Goal: Task Accomplishment & Management: Use online tool/utility

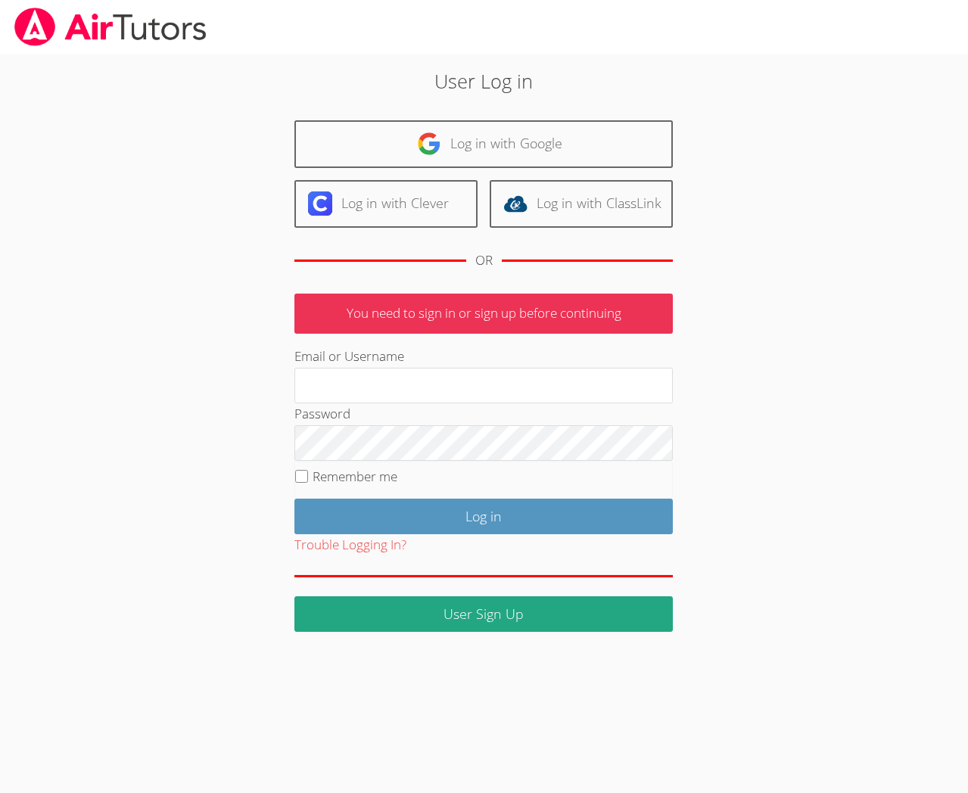
type input "[EMAIL_ADDRESS][DOMAIN_NAME]"
click at [336, 476] on label "Remember me" at bounding box center [355, 476] width 85 height 17
click at [308, 476] on input "Remember me" at bounding box center [301, 476] width 13 height 13
checkbox input "true"
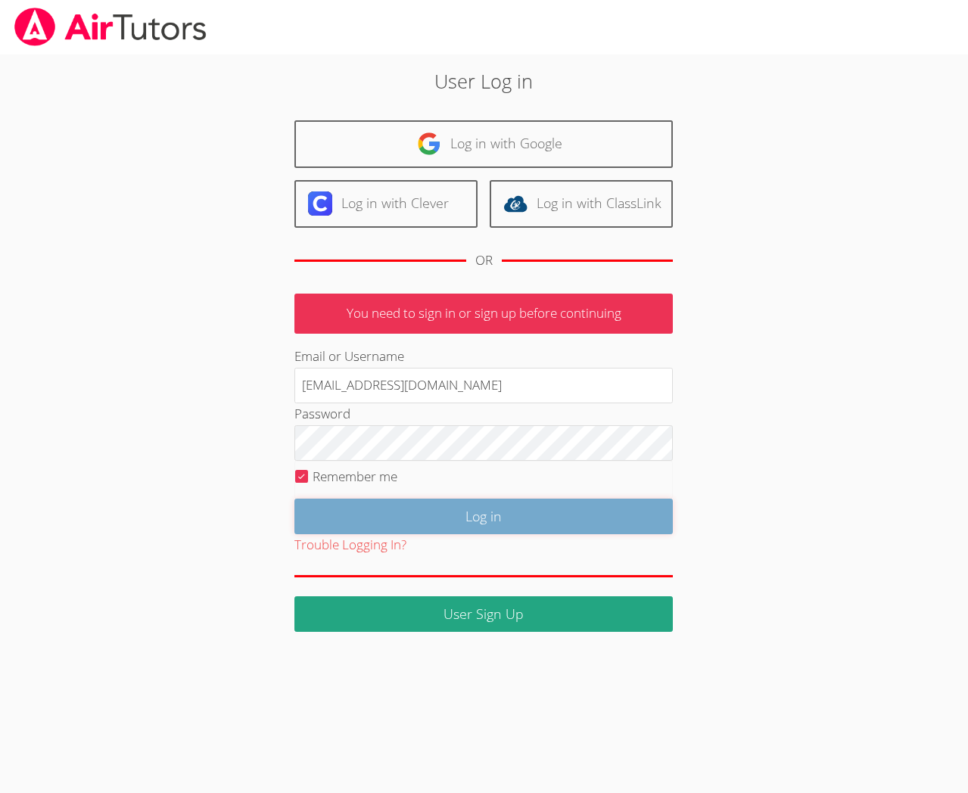
click at [394, 506] on input "Log in" at bounding box center [483, 517] width 378 height 36
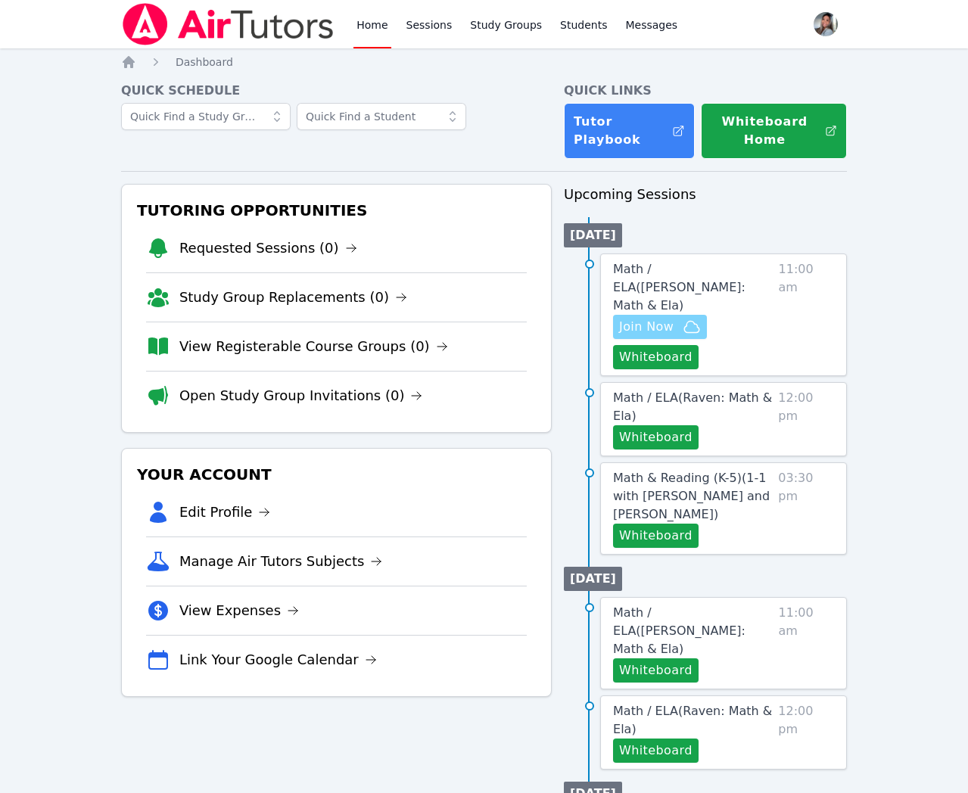
click at [684, 318] on icon "button" at bounding box center [692, 327] width 18 height 18
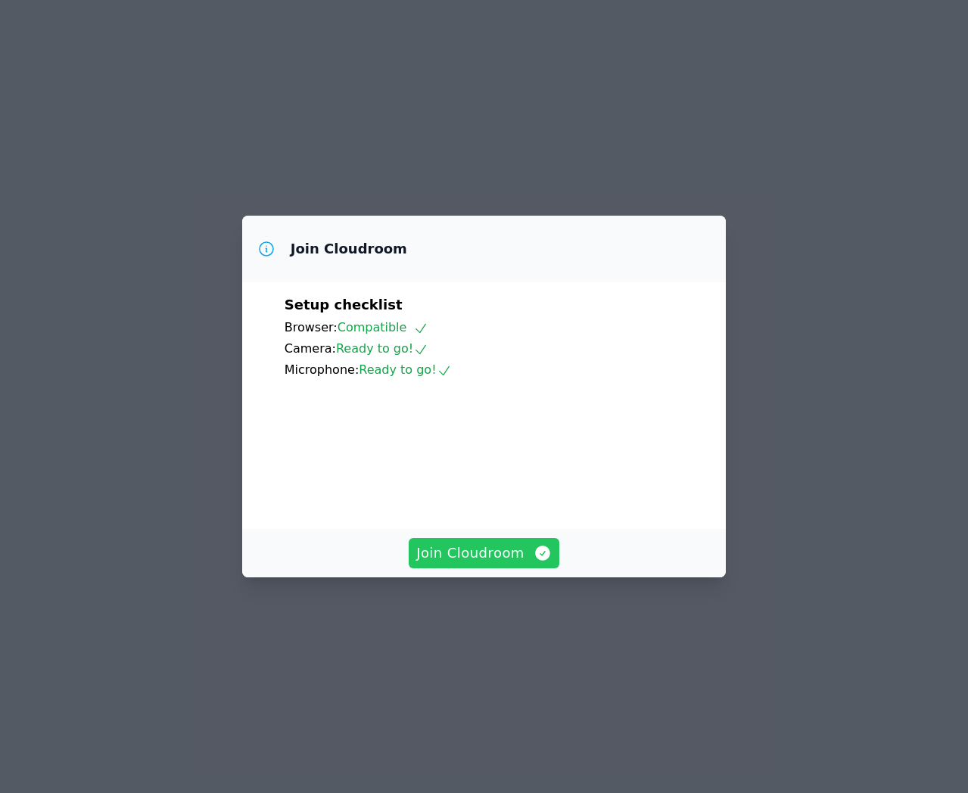
click at [522, 564] on span "Join Cloudroom" at bounding box center [483, 553] width 135 height 21
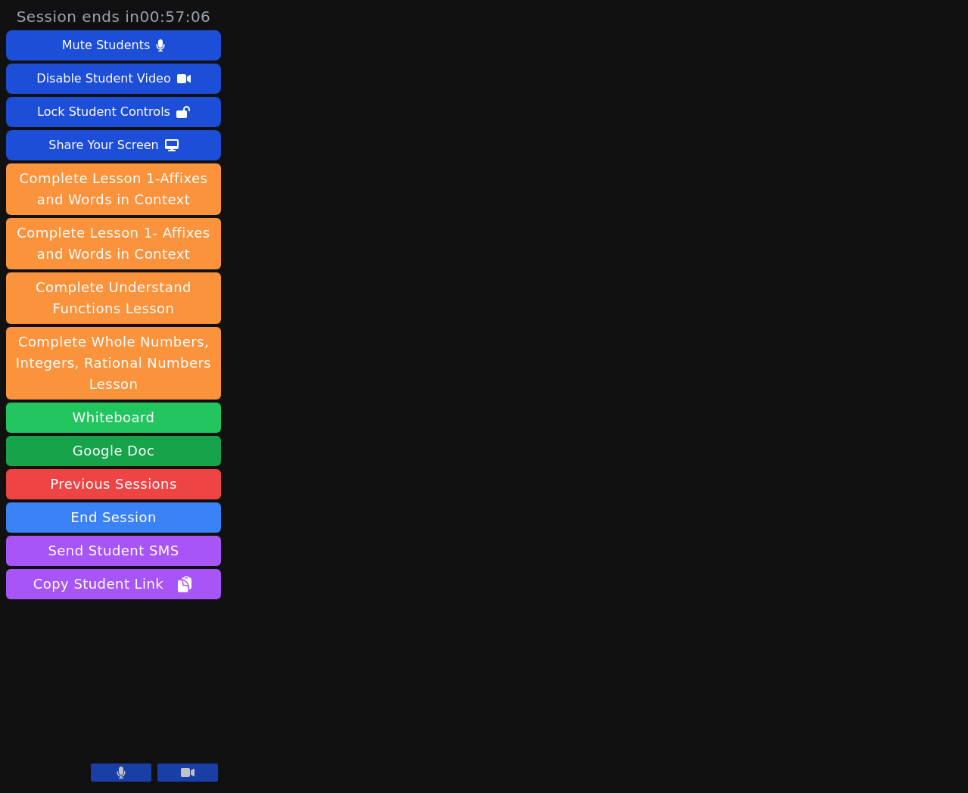
click at [133, 420] on button "Whiteboard" at bounding box center [113, 418] width 215 height 30
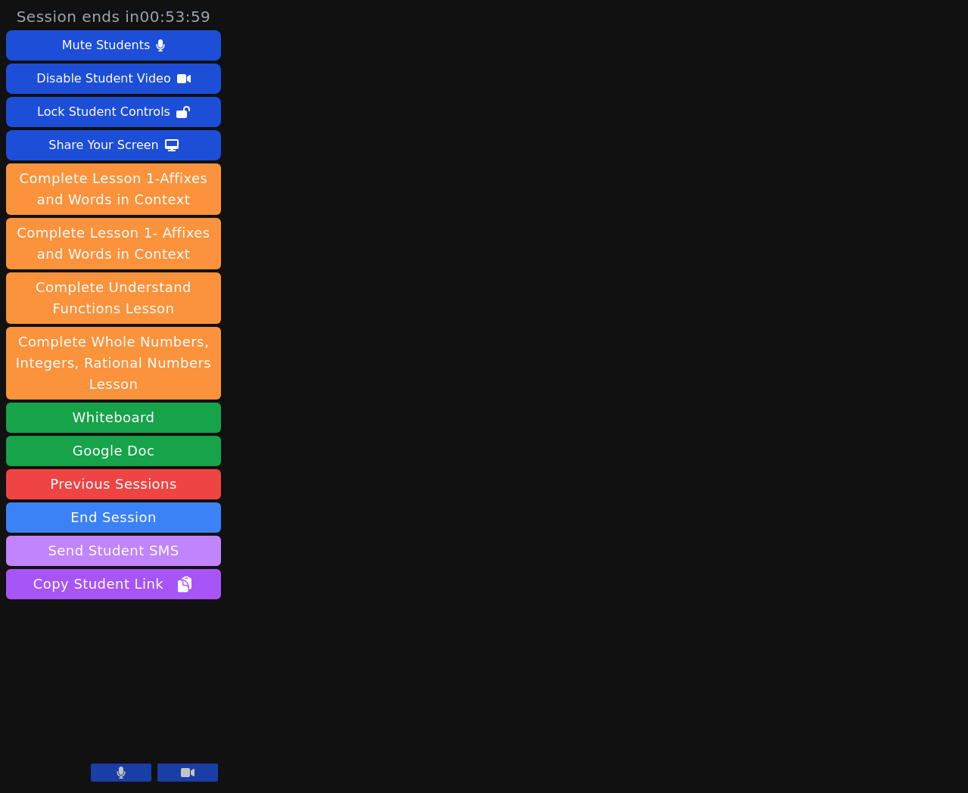
click at [157, 554] on button "Send Student SMS" at bounding box center [113, 551] width 215 height 30
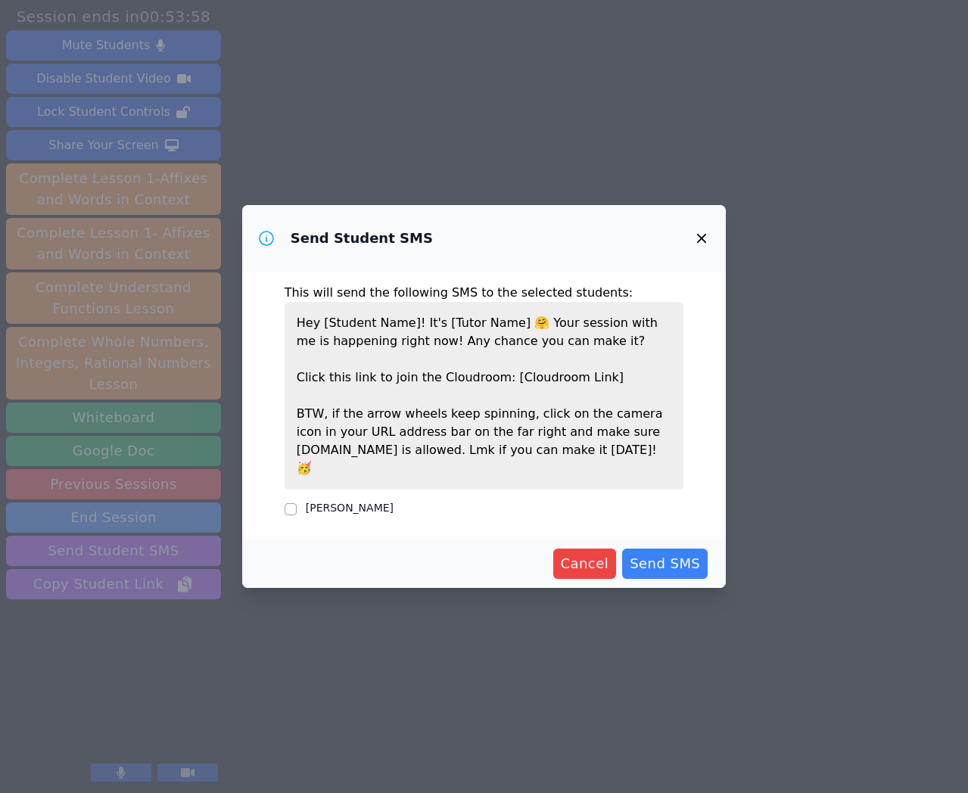
click at [342, 505] on div "[PERSON_NAME]" at bounding box center [350, 507] width 88 height 15
click at [369, 496] on fieldset "[PERSON_NAME]" at bounding box center [485, 507] width 400 height 23
click at [297, 500] on div "[PERSON_NAME]" at bounding box center [485, 509] width 400 height 18
click at [288, 503] on input "[PERSON_NAME]" at bounding box center [291, 509] width 12 height 12
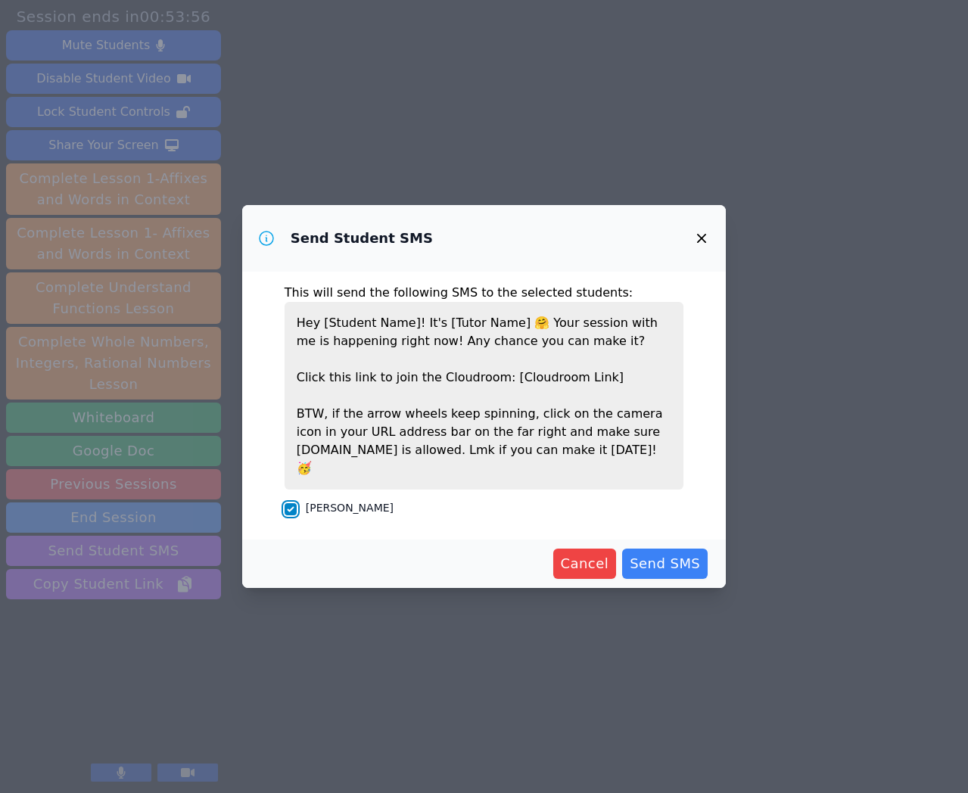
checkbox input "true"
click at [684, 556] on span "Send SMS" at bounding box center [665, 563] width 70 height 21
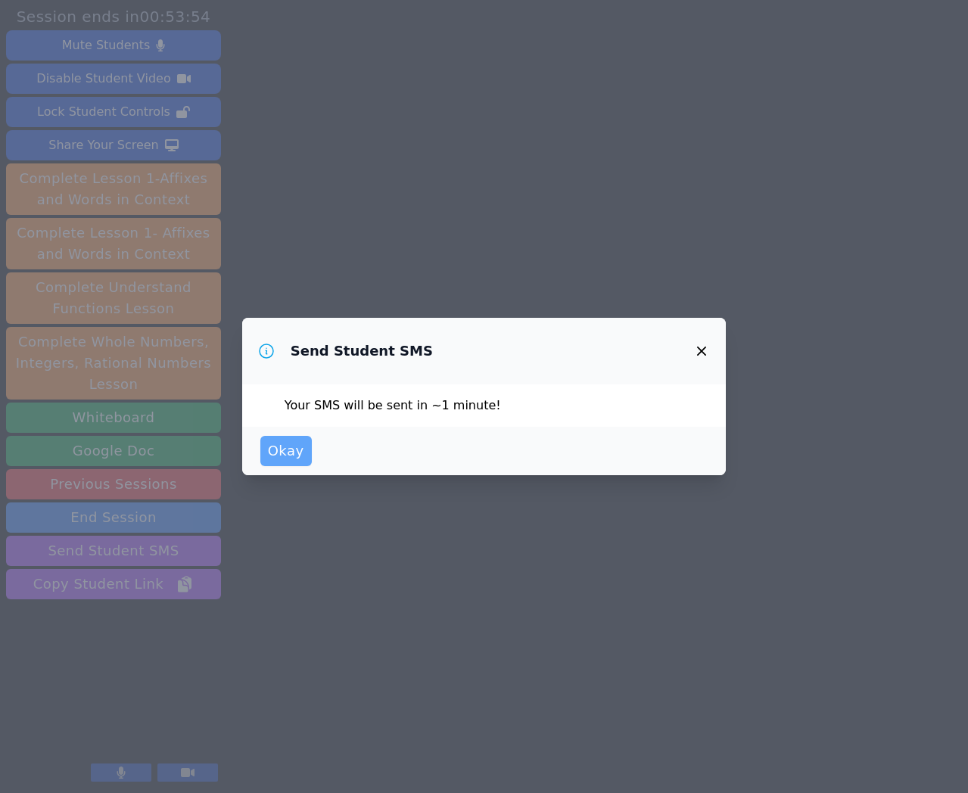
click at [280, 453] on span "Okay" at bounding box center [286, 451] width 36 height 21
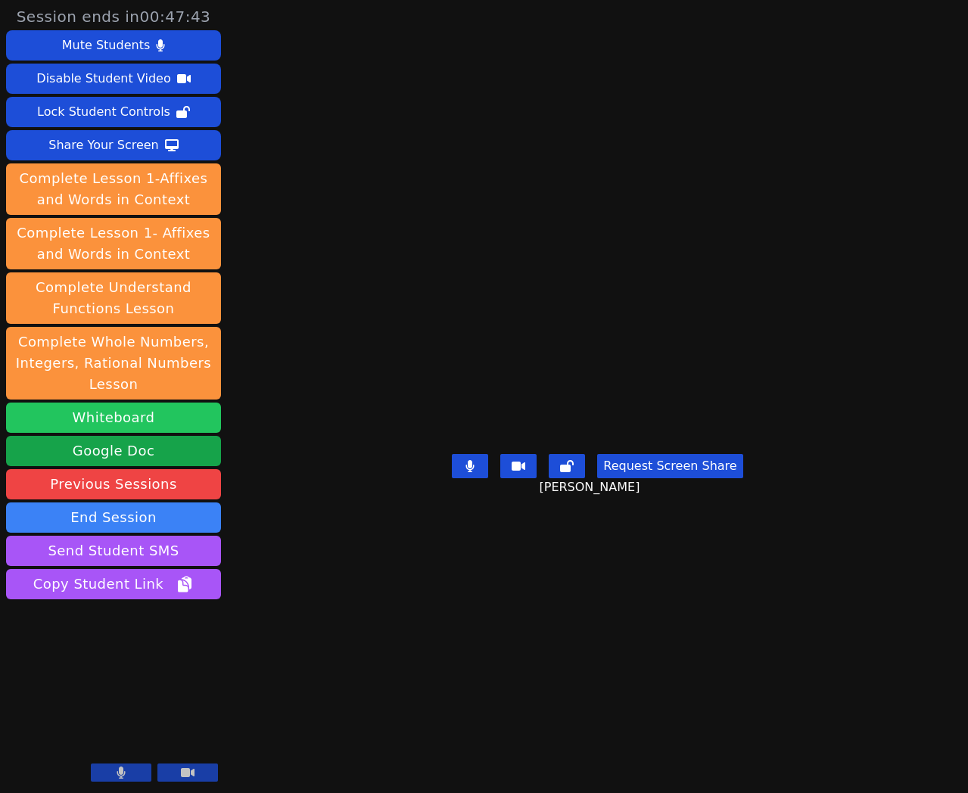
click at [81, 419] on button "Whiteboard" at bounding box center [113, 418] width 215 height 30
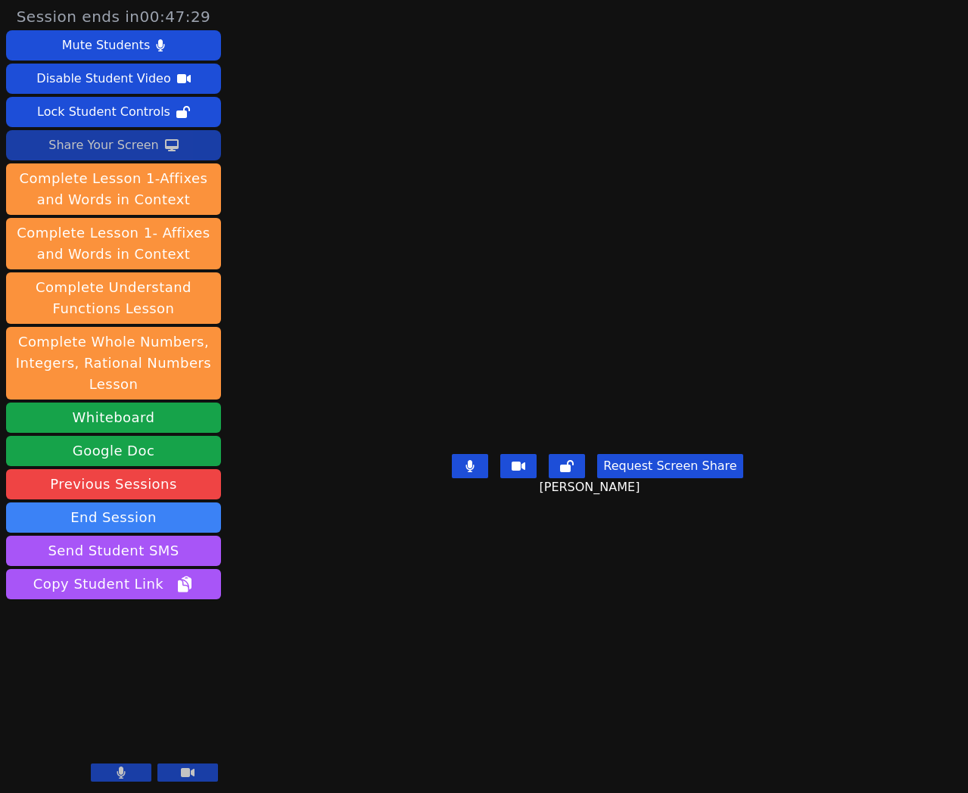
click at [102, 151] on div "Share Your Screen" at bounding box center [103, 145] width 111 height 24
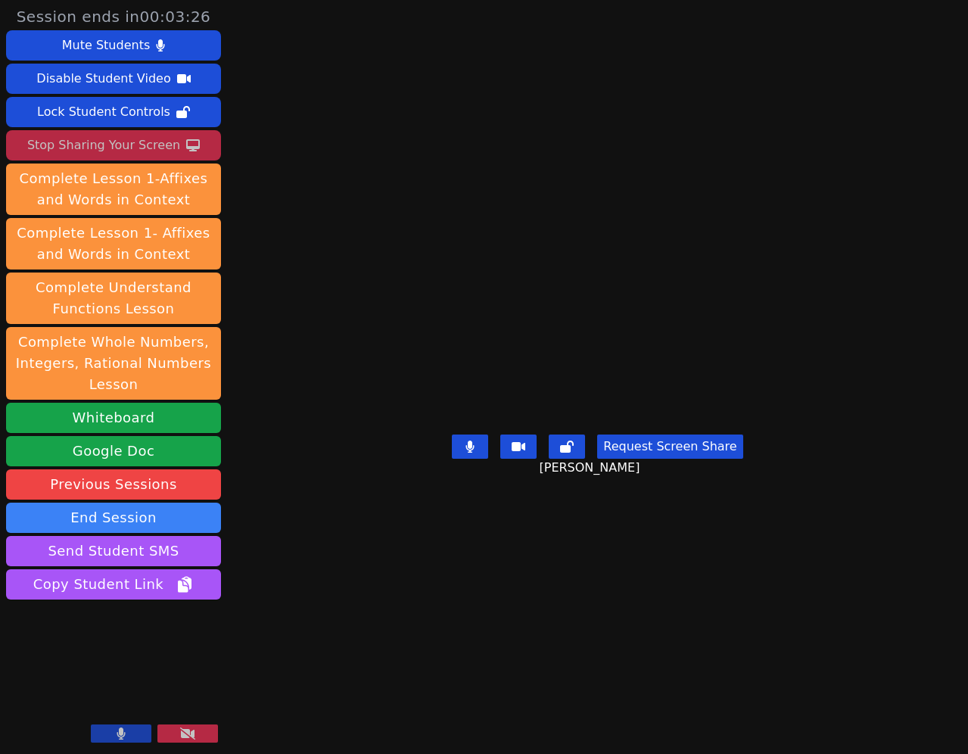
click at [41, 141] on div "Stop Sharing Your Screen" at bounding box center [103, 145] width 153 height 24
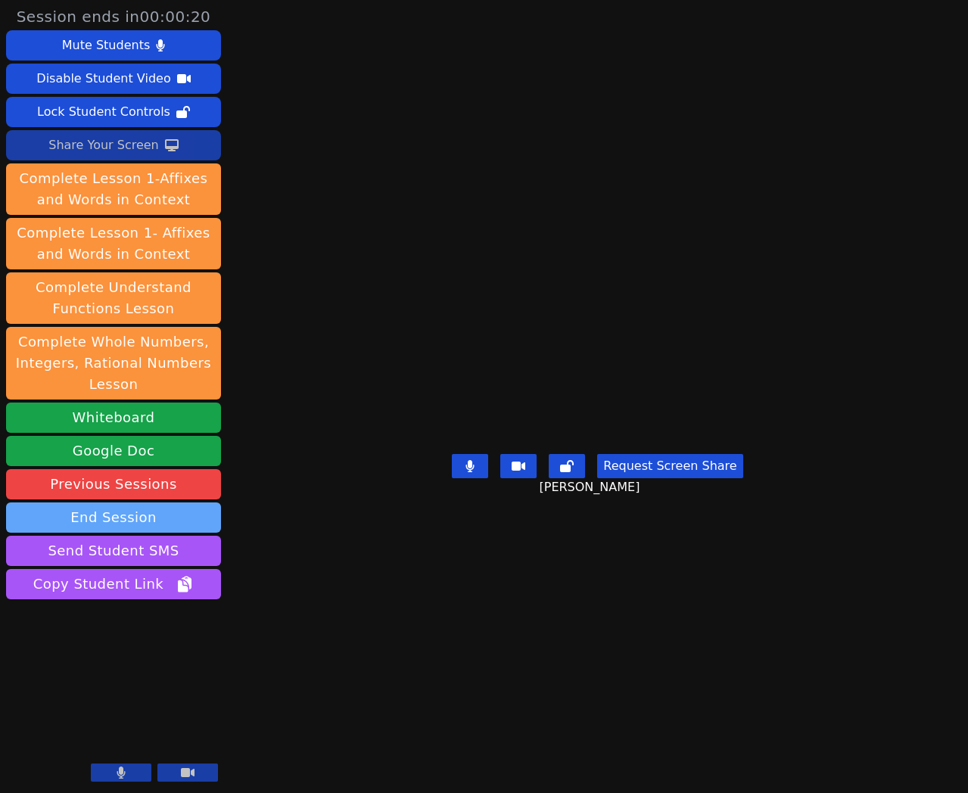
click at [181, 519] on button "End Session" at bounding box center [113, 518] width 215 height 30
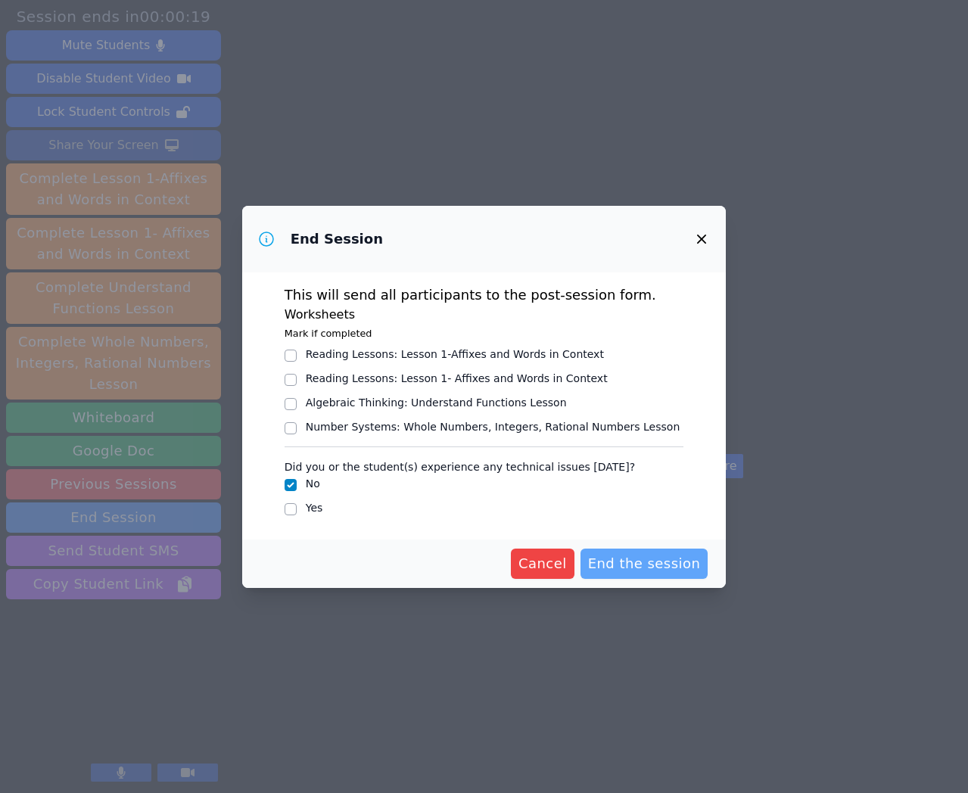
click at [615, 556] on span "End the session" at bounding box center [644, 563] width 113 height 21
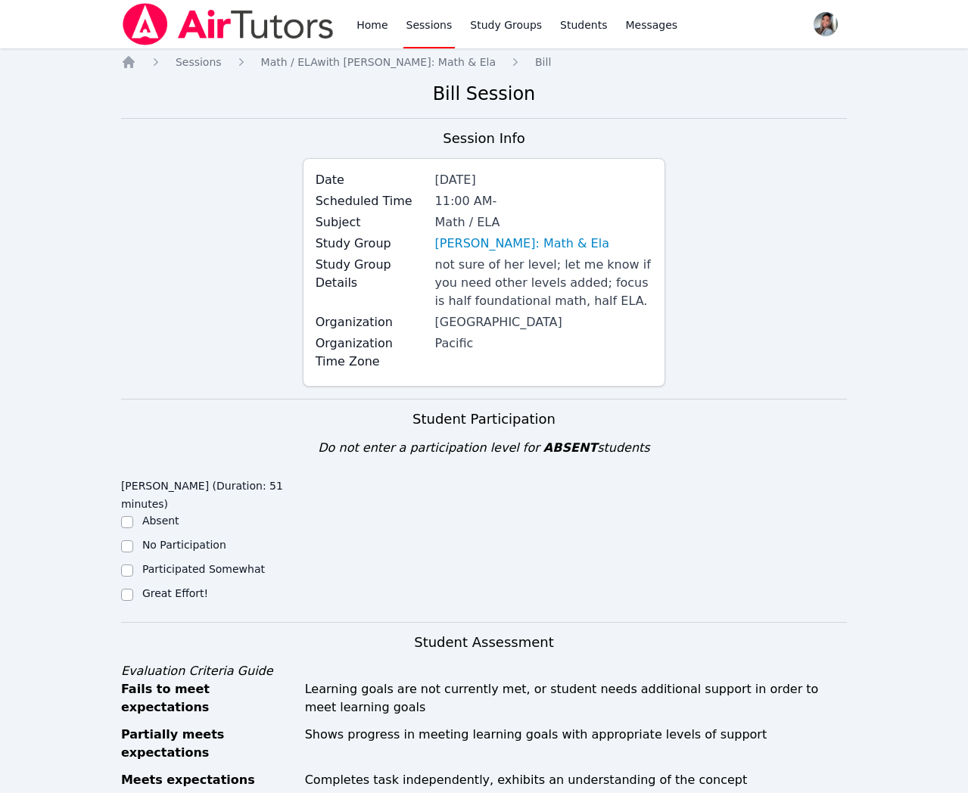
click at [134, 592] on div "Great Effort!" at bounding box center [212, 595] width 182 height 18
click at [125, 595] on input "Great Effort!" at bounding box center [127, 595] width 12 height 12
checkbox input "true"
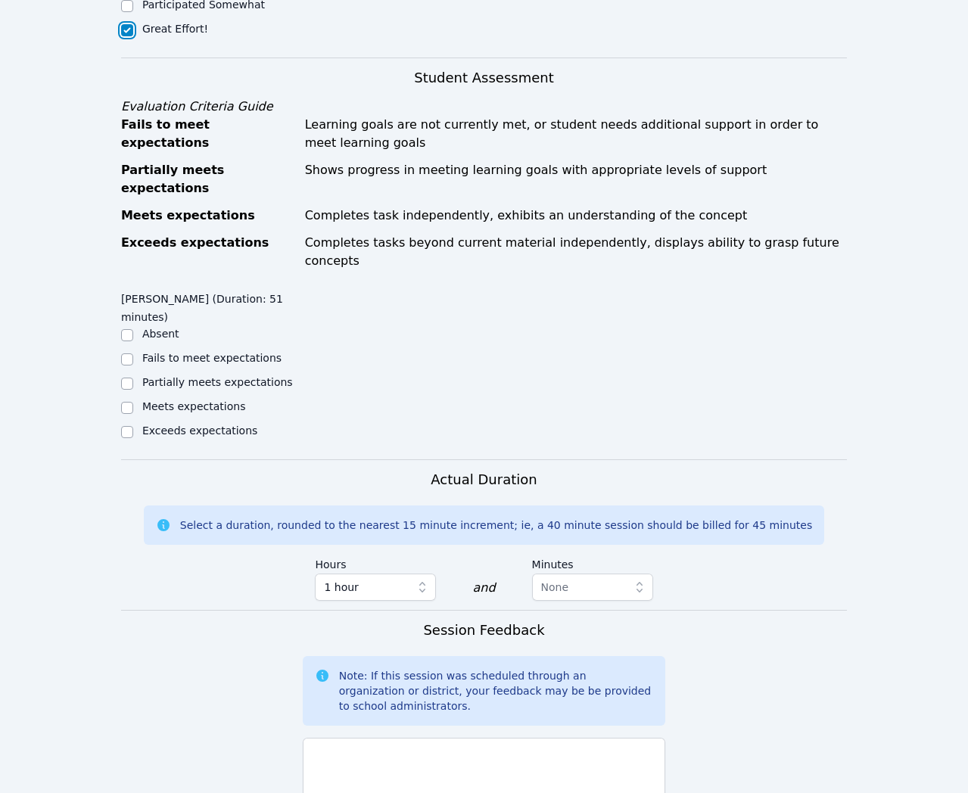
scroll to position [574, 0]
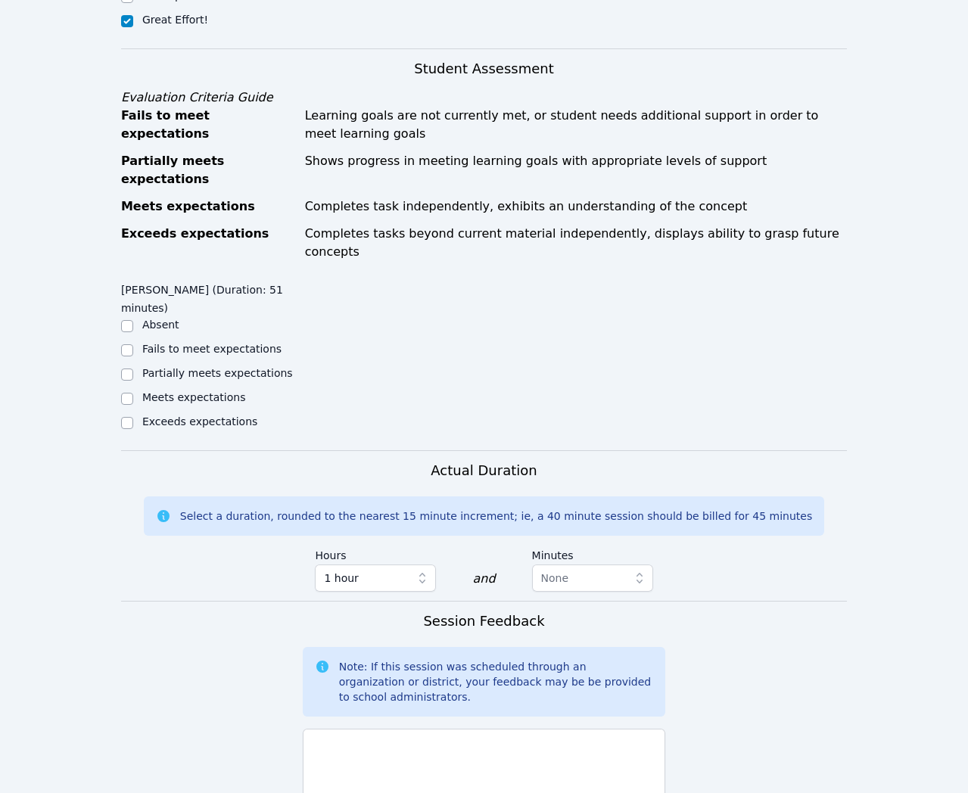
click at [139, 390] on div "Meets expectations" at bounding box center [212, 399] width 182 height 18
click at [120, 365] on div "Home Sessions Study Groups Students Messages Open user menu Gabriella Aguilar O…" at bounding box center [484, 270] width 968 height 1688
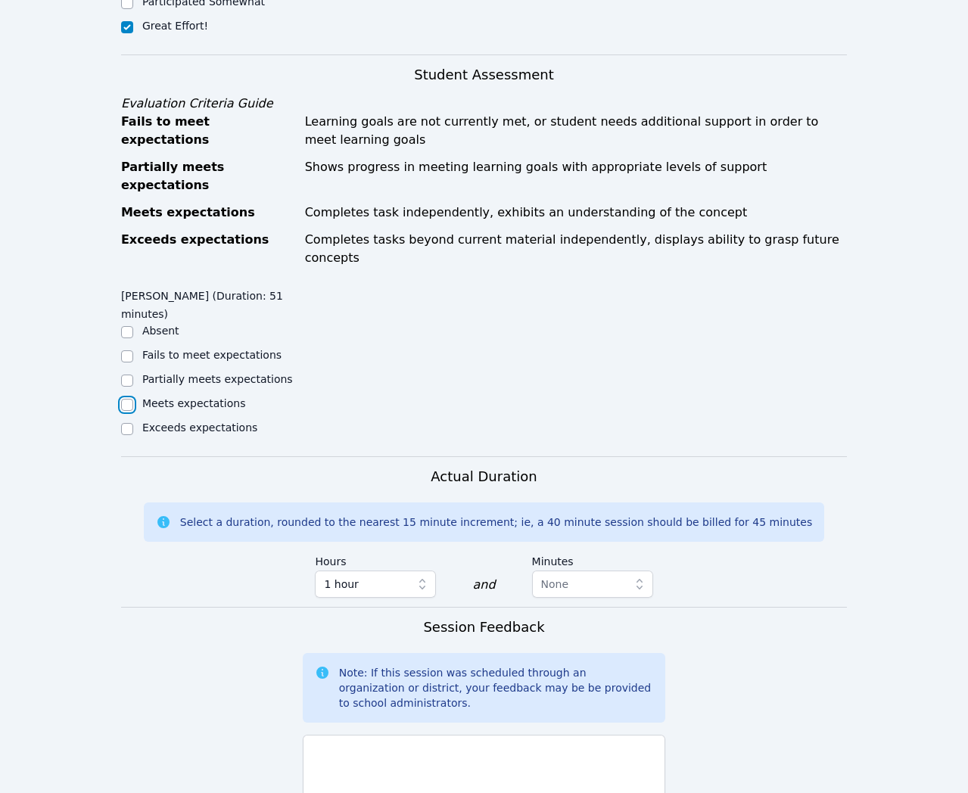
scroll to position [567, 0]
click at [126, 400] on input "Meets expectations" at bounding box center [127, 406] width 12 height 12
checkbox input "true"
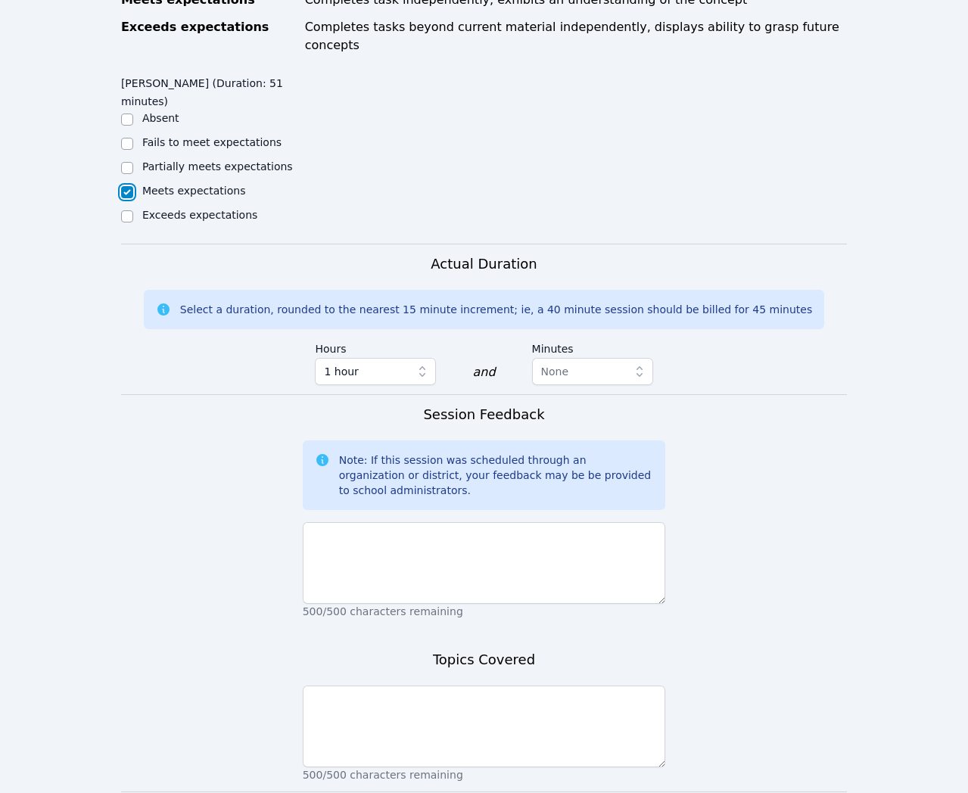
scroll to position [858, 0]
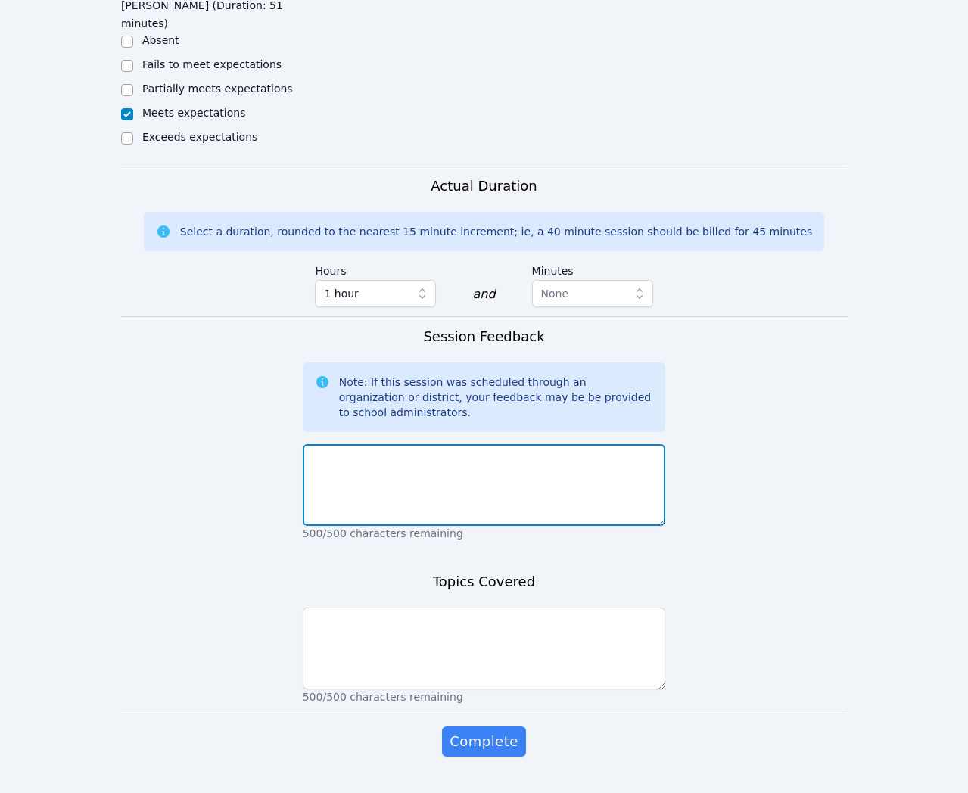
click at [651, 444] on textarea at bounding box center [484, 485] width 363 height 82
click at [602, 444] on textarea "Today, we worked on Sacariana's reading - discussing and summarizing a narrativ…" at bounding box center [484, 485] width 363 height 82
click at [597, 444] on textarea "Today, we worked on Sacariana's reading - discussing and summarizing a narrativ…" at bounding box center [484, 485] width 363 height 82
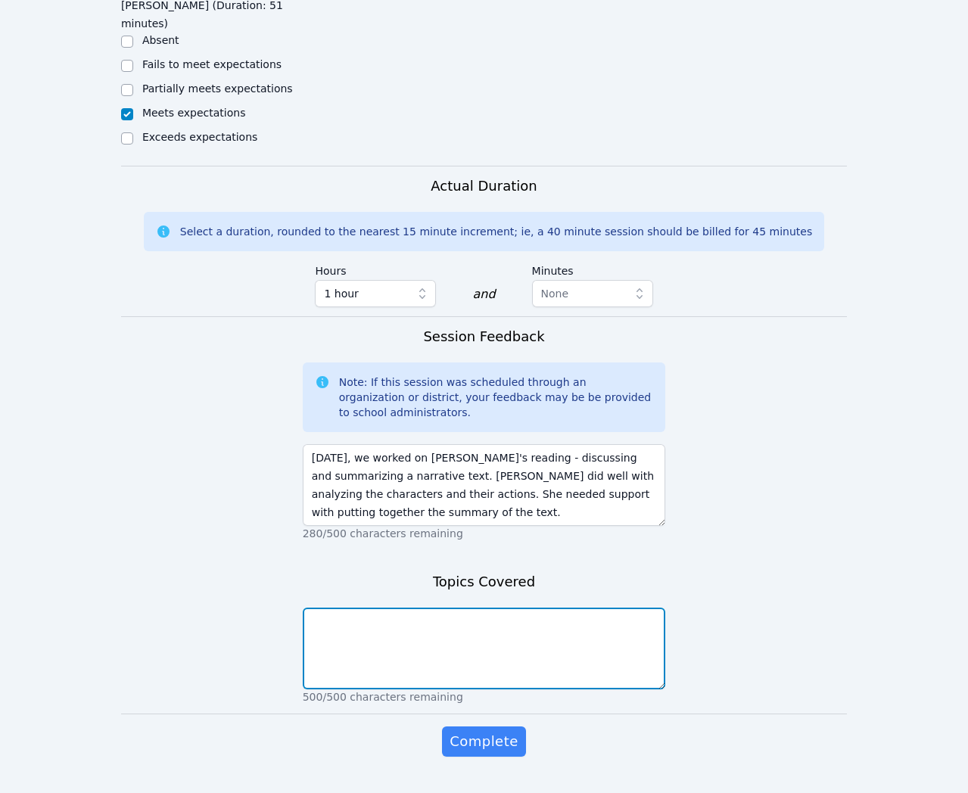
click at [598, 608] on textarea at bounding box center [484, 649] width 363 height 82
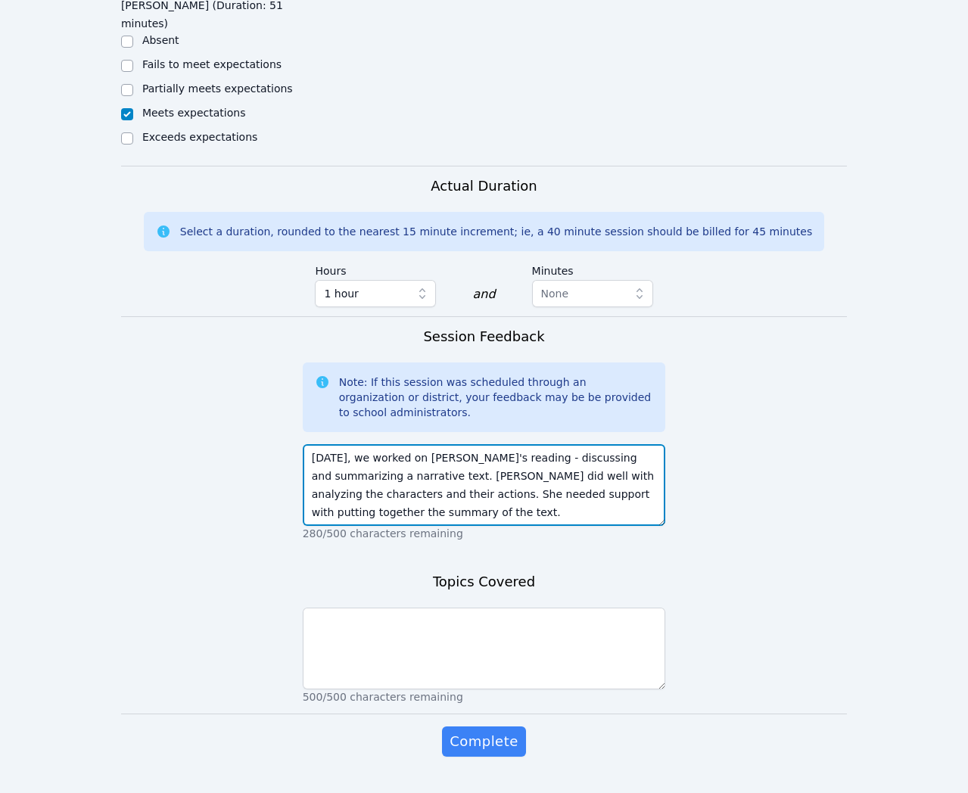
click at [364, 477] on textarea "Today, we worked on Sacariana's reading - discussing and summarizing a narrativ…" at bounding box center [484, 485] width 363 height 82
type textarea "Today, we worked on Sacariana's reading - discussing and summarizing a narrativ…"
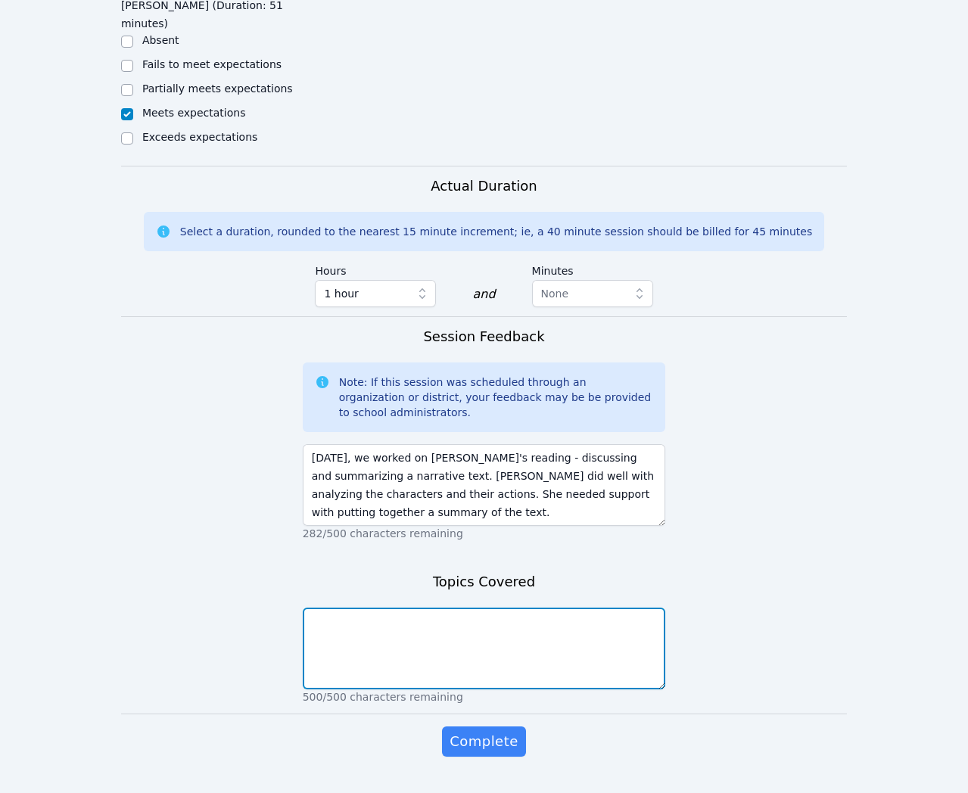
click at [468, 608] on textarea at bounding box center [484, 649] width 363 height 82
type textarea "Reading - summarizing a narrative text"
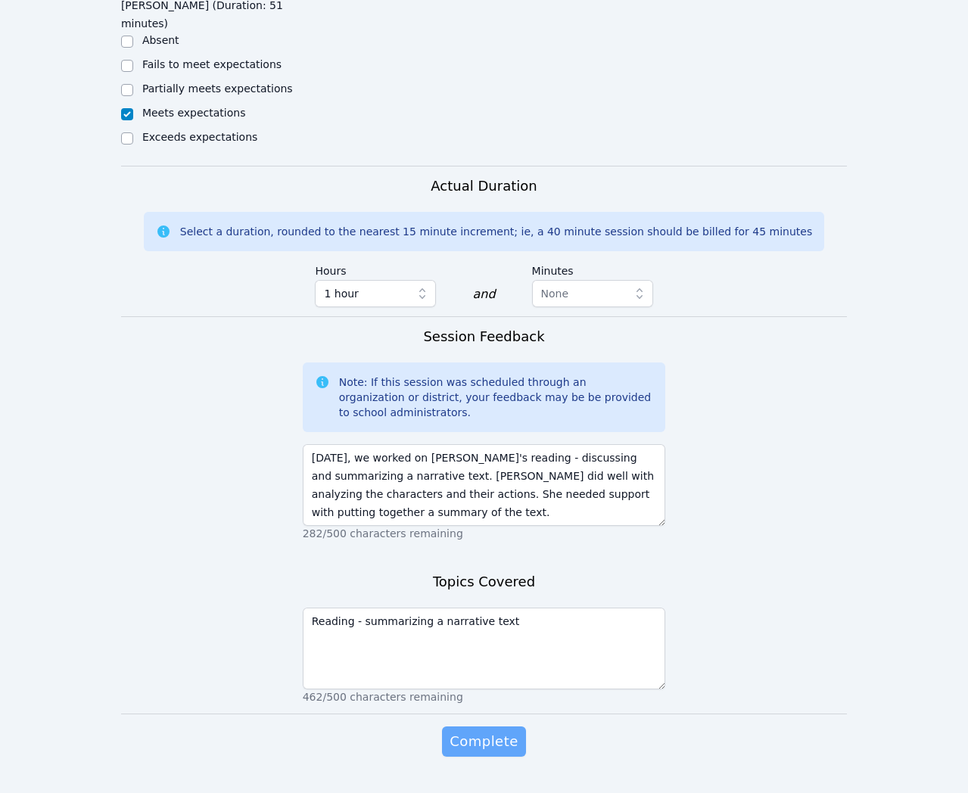
click at [489, 731] on span "Complete" at bounding box center [484, 741] width 68 height 21
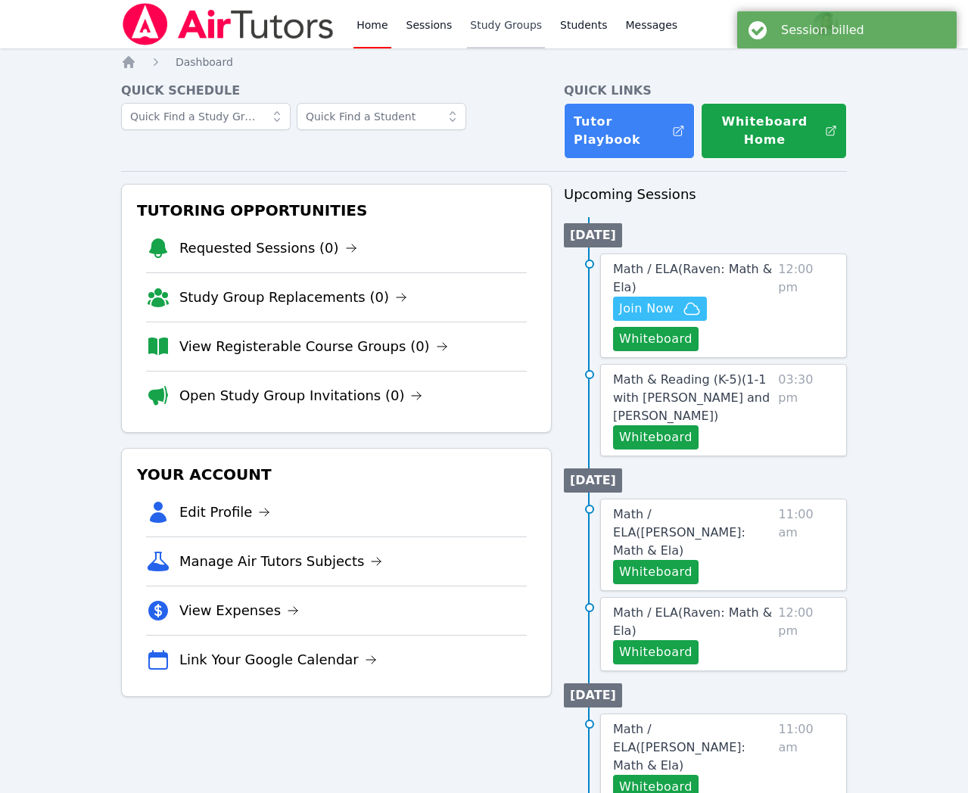
click at [501, 31] on link "Study Groups" at bounding box center [506, 24] width 78 height 48
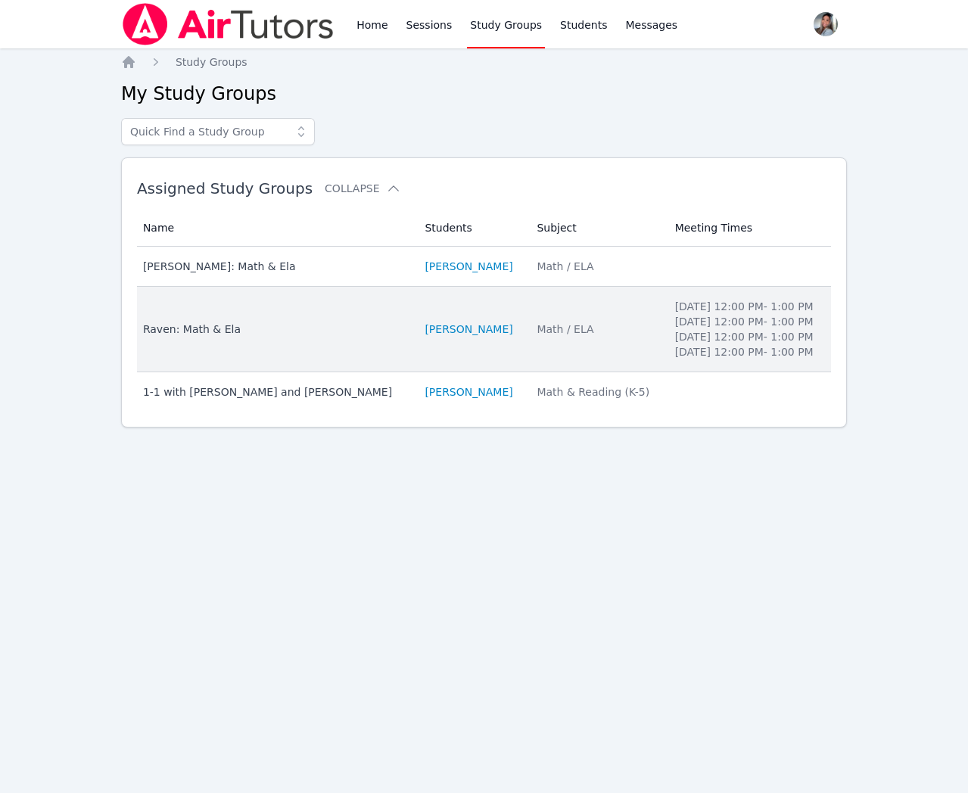
click at [519, 337] on li "[PERSON_NAME]" at bounding box center [472, 329] width 94 height 15
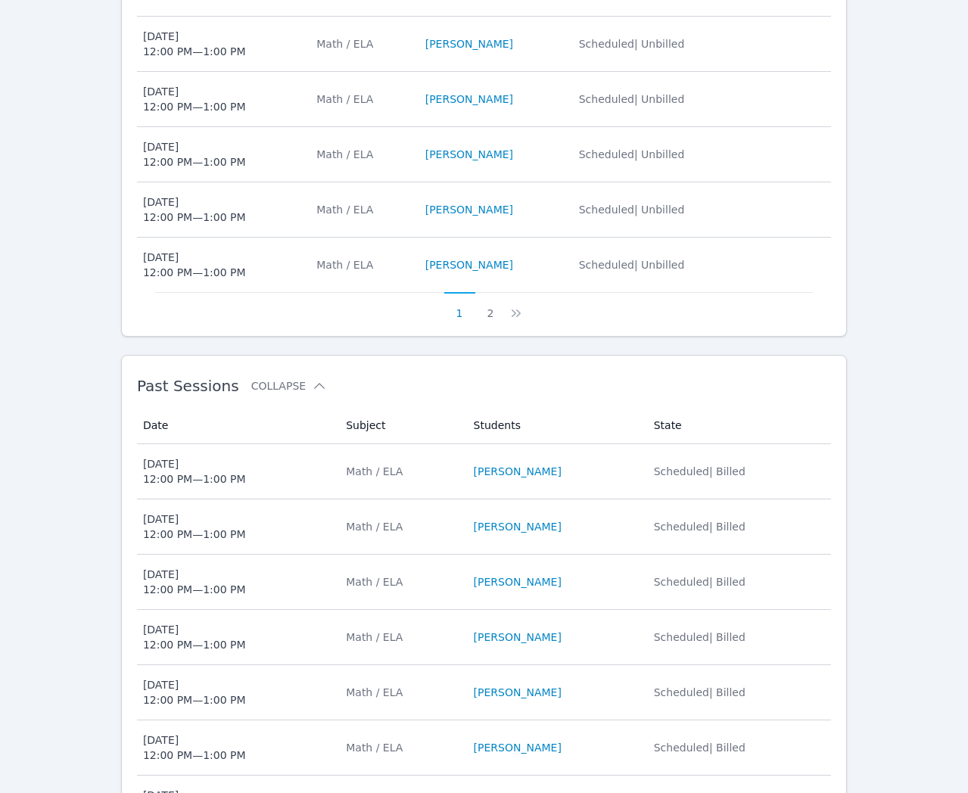
scroll to position [781, 0]
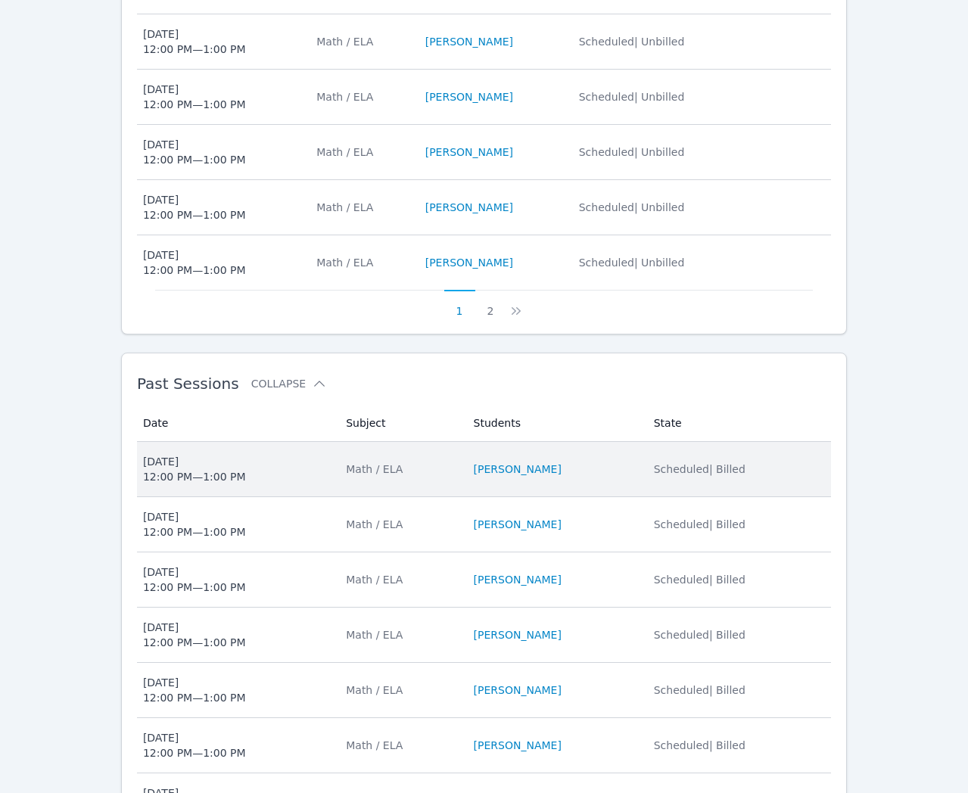
click at [316, 472] on span "Mon Sep 22 12:00 PM — 1:00 PM" at bounding box center [235, 469] width 185 height 30
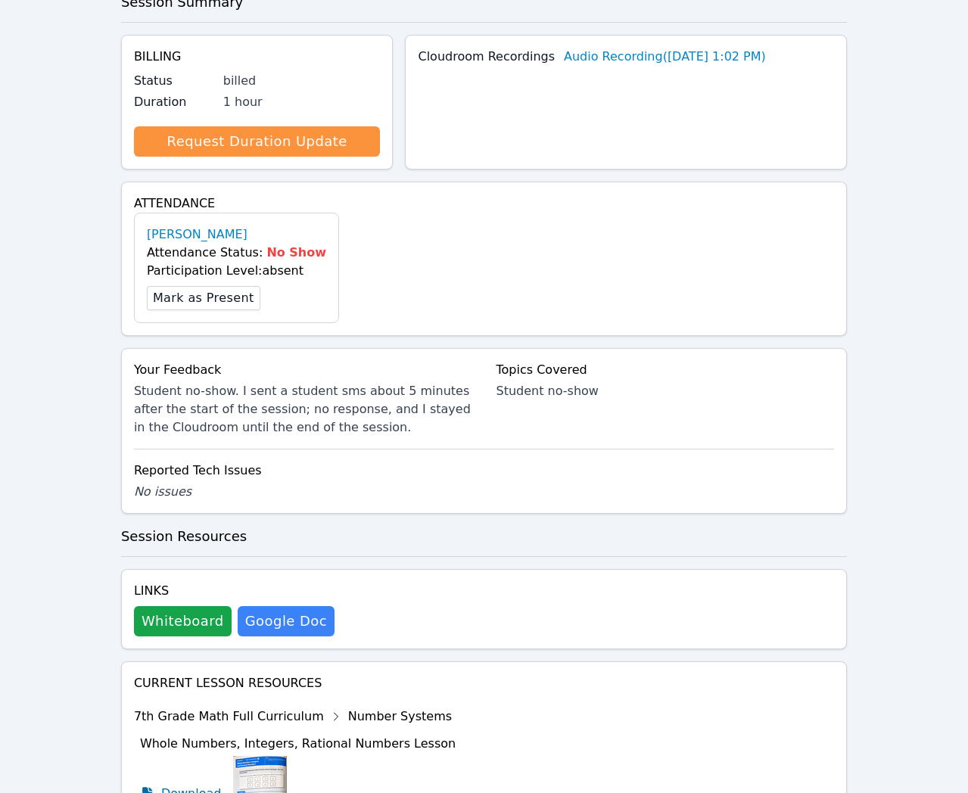
scroll to position [301, 0]
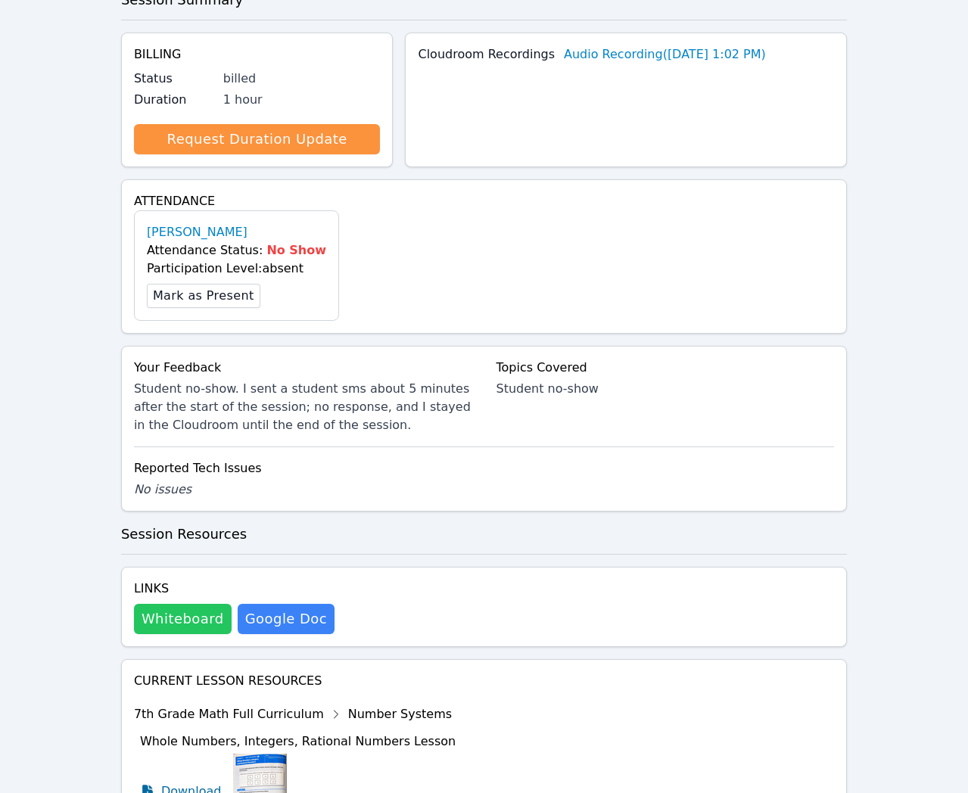
click at [167, 624] on button "Whiteboard" at bounding box center [183, 619] width 98 height 30
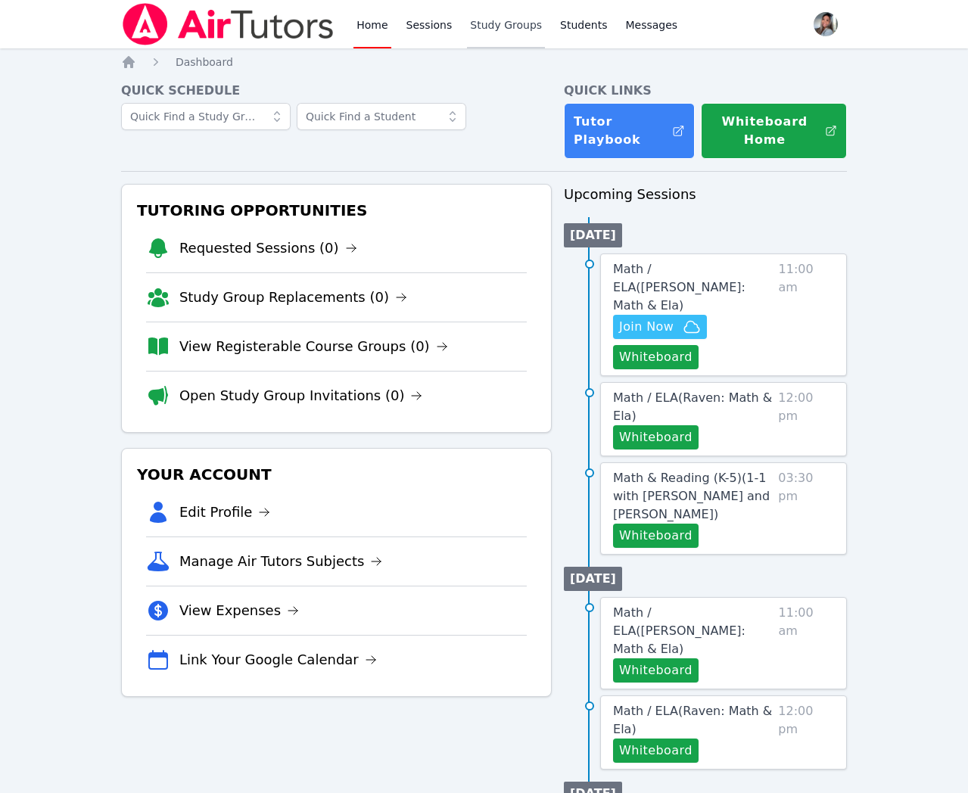
click at [462, 38] on div "Home Sessions Study Groups Students Messages" at bounding box center [516, 24] width 327 height 48
click at [469, 36] on link "Study Groups" at bounding box center [506, 24] width 78 height 48
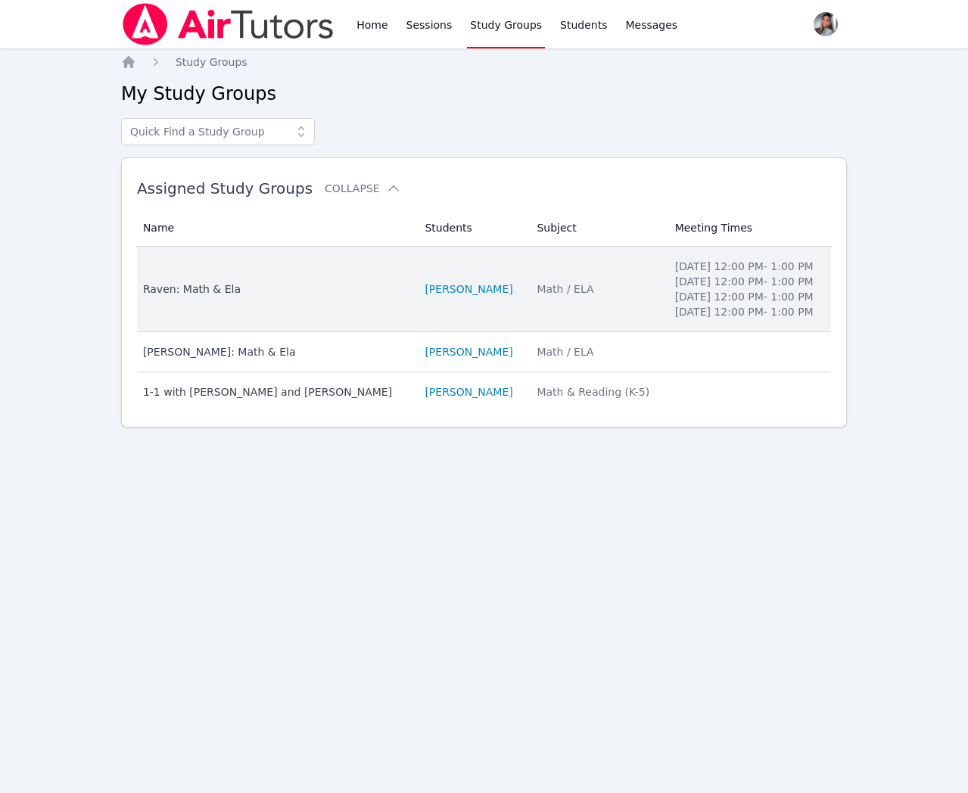
click at [560, 324] on td "Subject Math / ELA" at bounding box center [597, 290] width 138 height 86
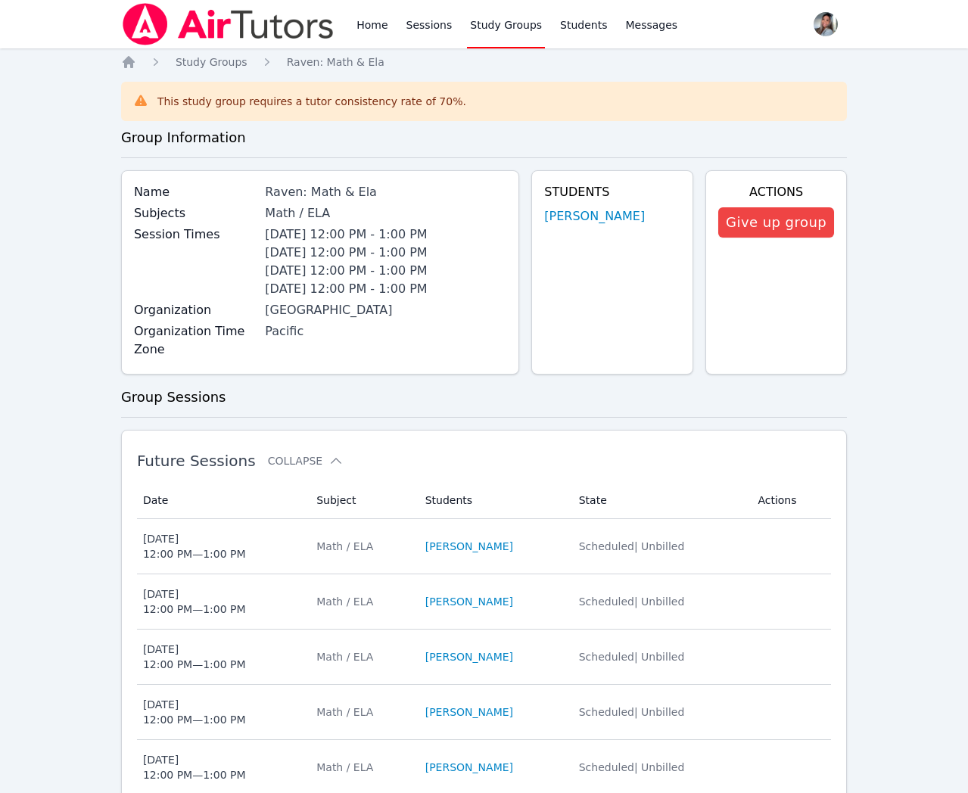
click at [528, 20] on link "Study Groups" at bounding box center [506, 24] width 78 height 48
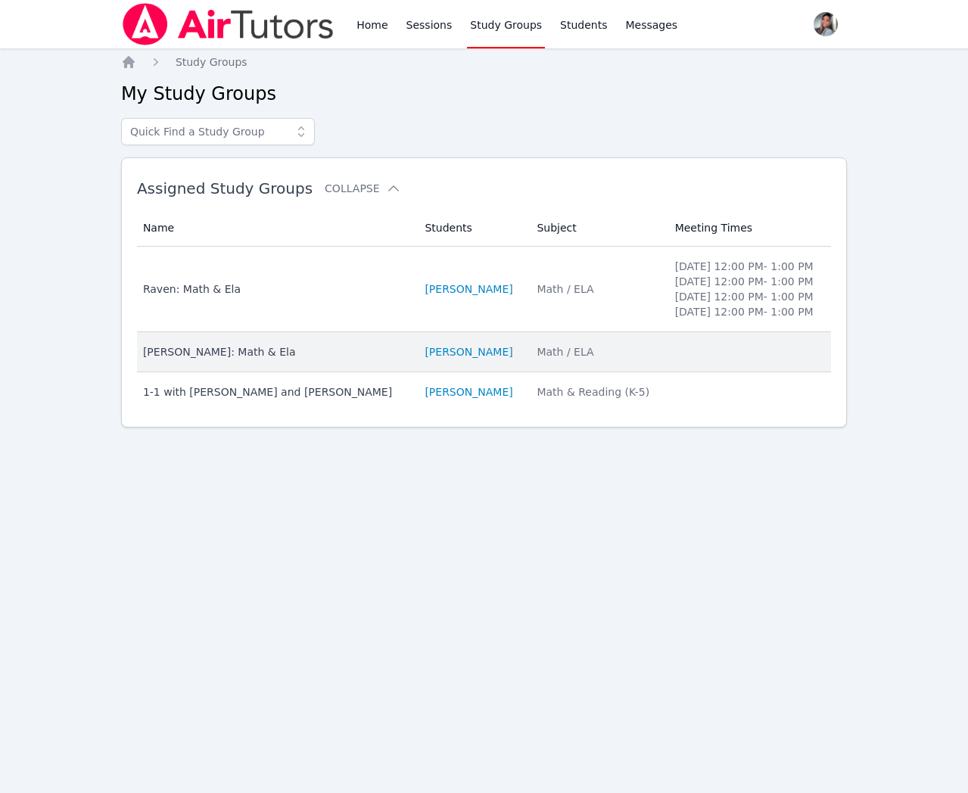
click at [654, 360] on div "Math / ELA" at bounding box center [597, 351] width 120 height 15
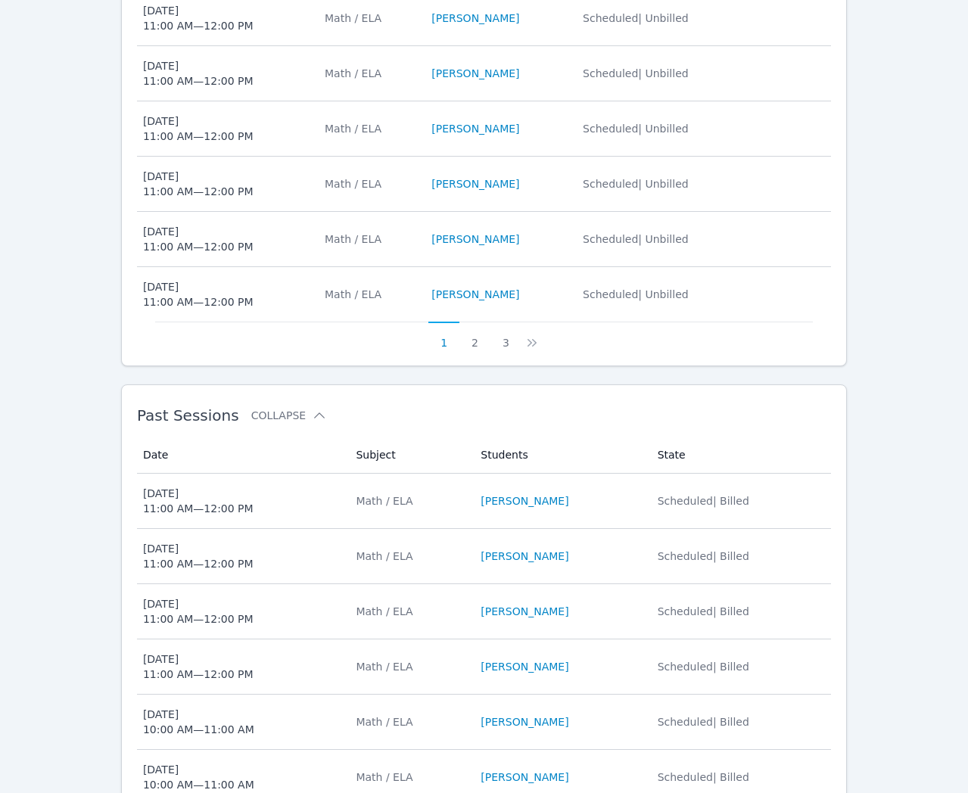
scroll to position [783, 0]
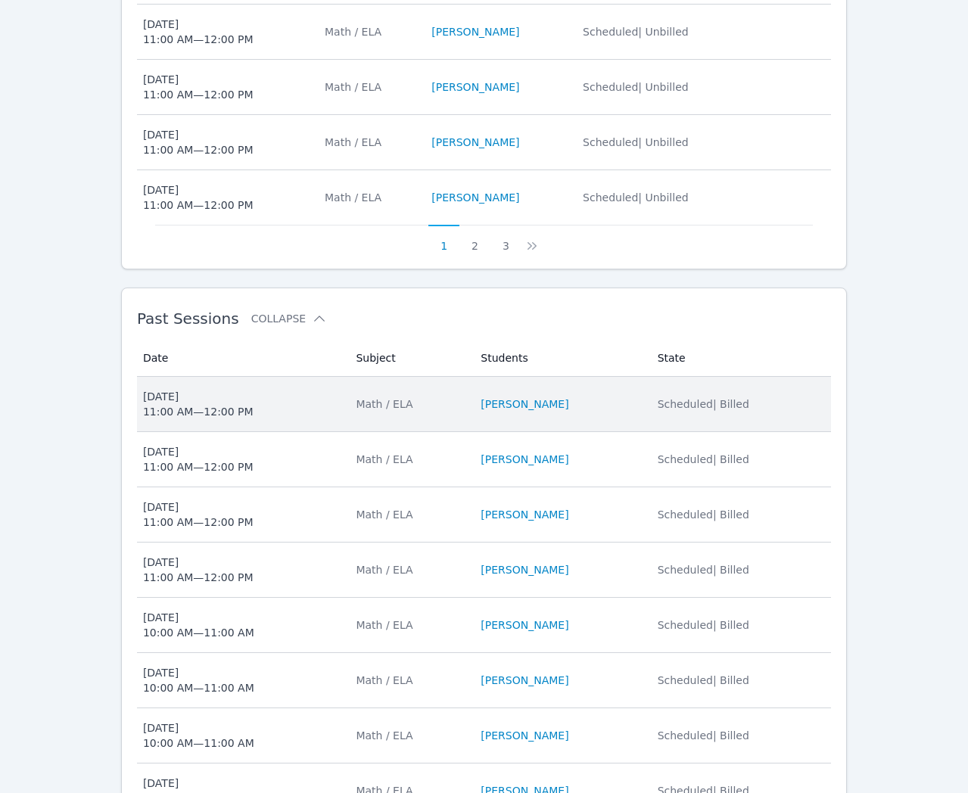
click at [615, 406] on li "[PERSON_NAME]" at bounding box center [560, 404] width 158 height 15
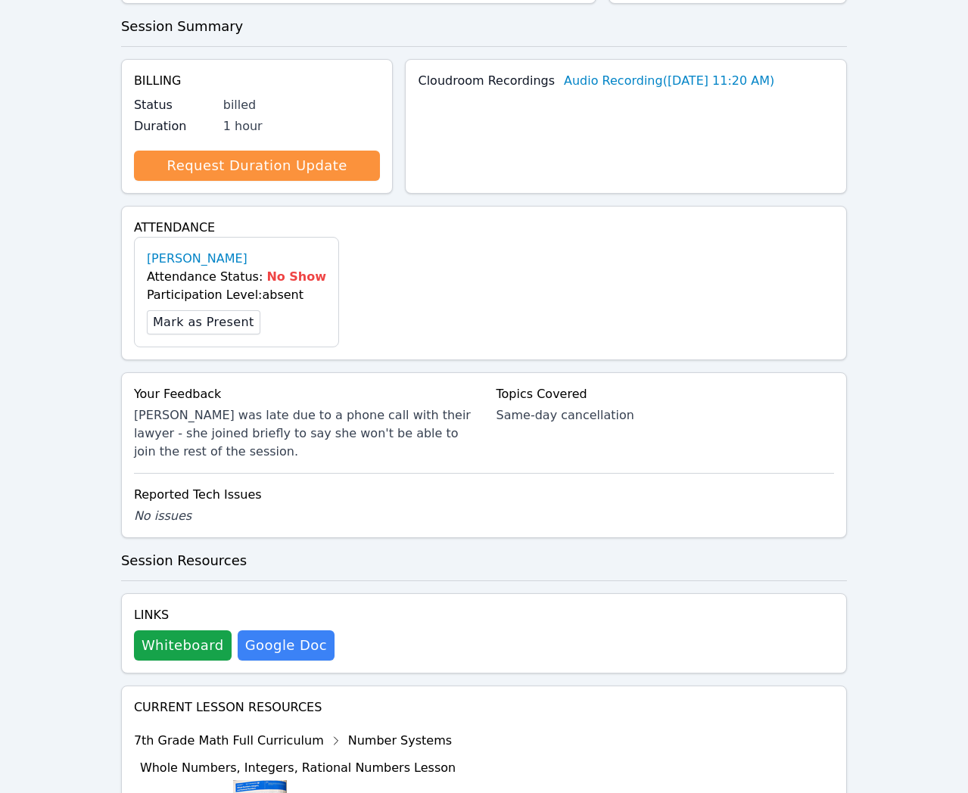
scroll to position [357, 0]
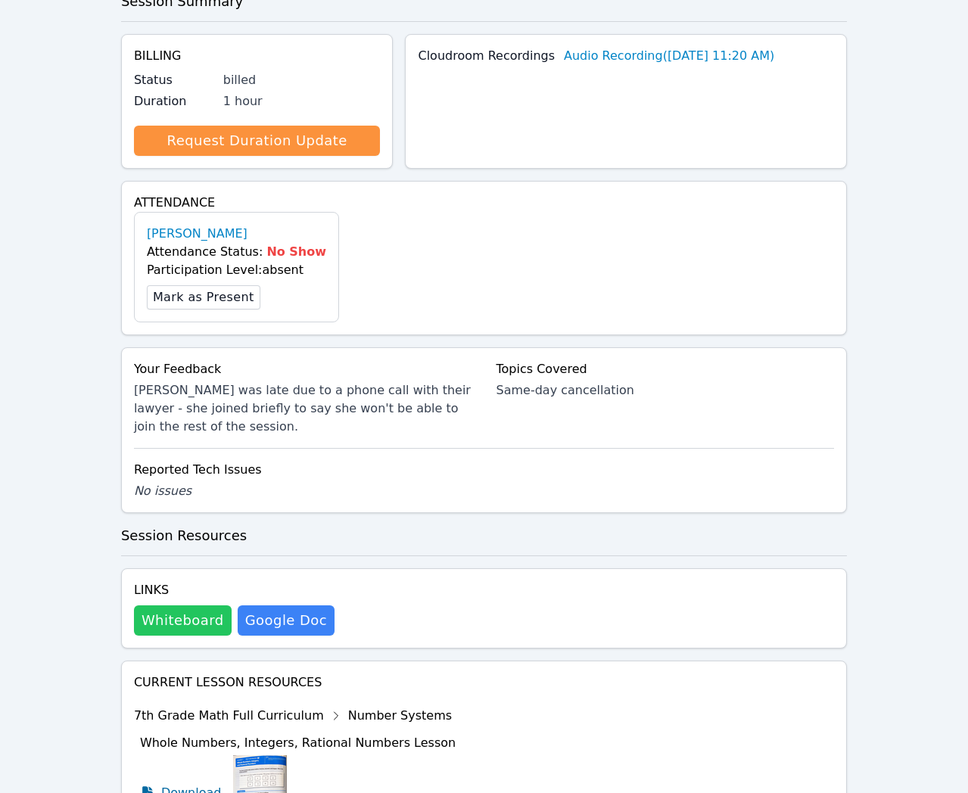
click at [172, 620] on button "Whiteboard" at bounding box center [183, 621] width 98 height 30
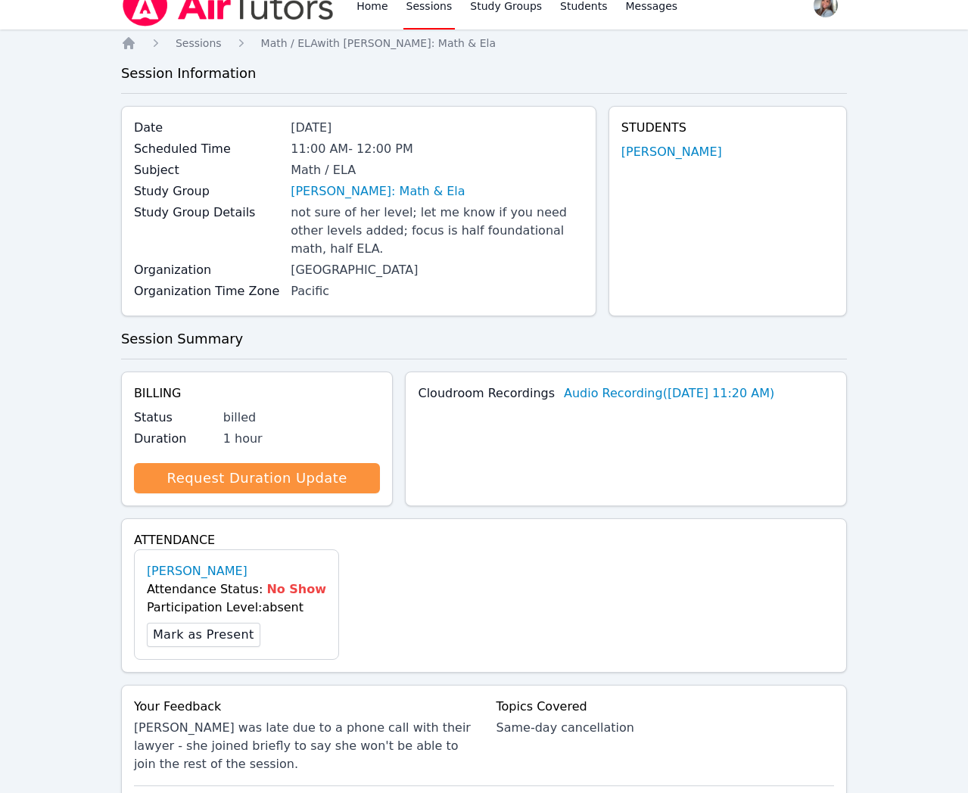
scroll to position [0, 0]
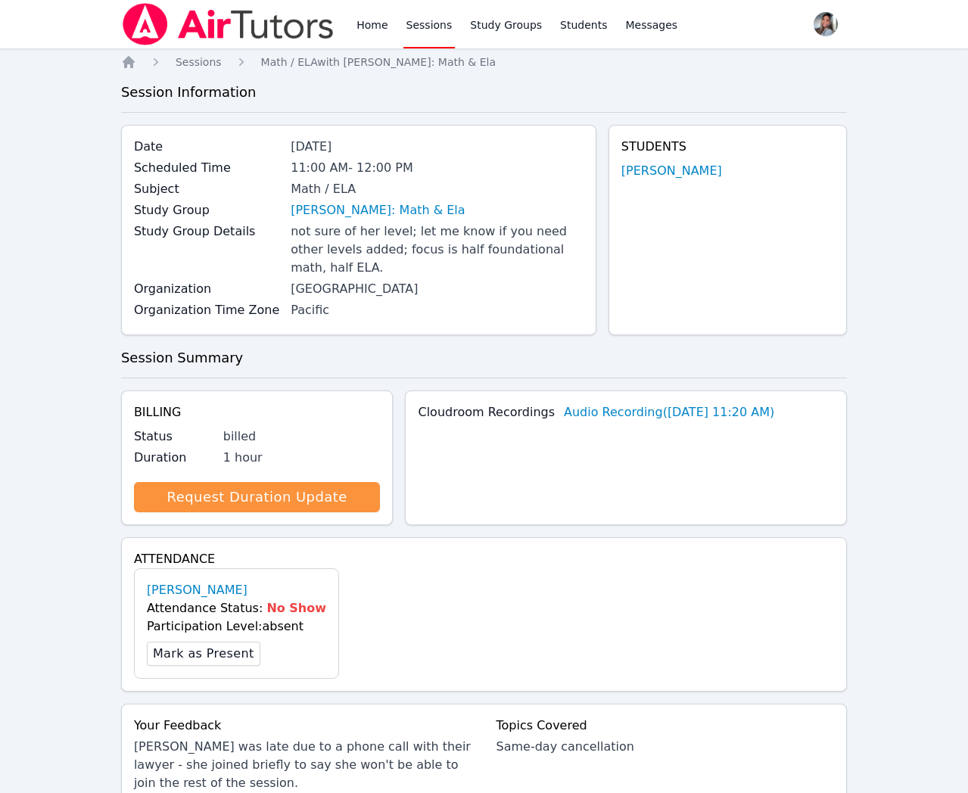
click at [415, 26] on link "Sessions" at bounding box center [429, 24] width 52 height 48
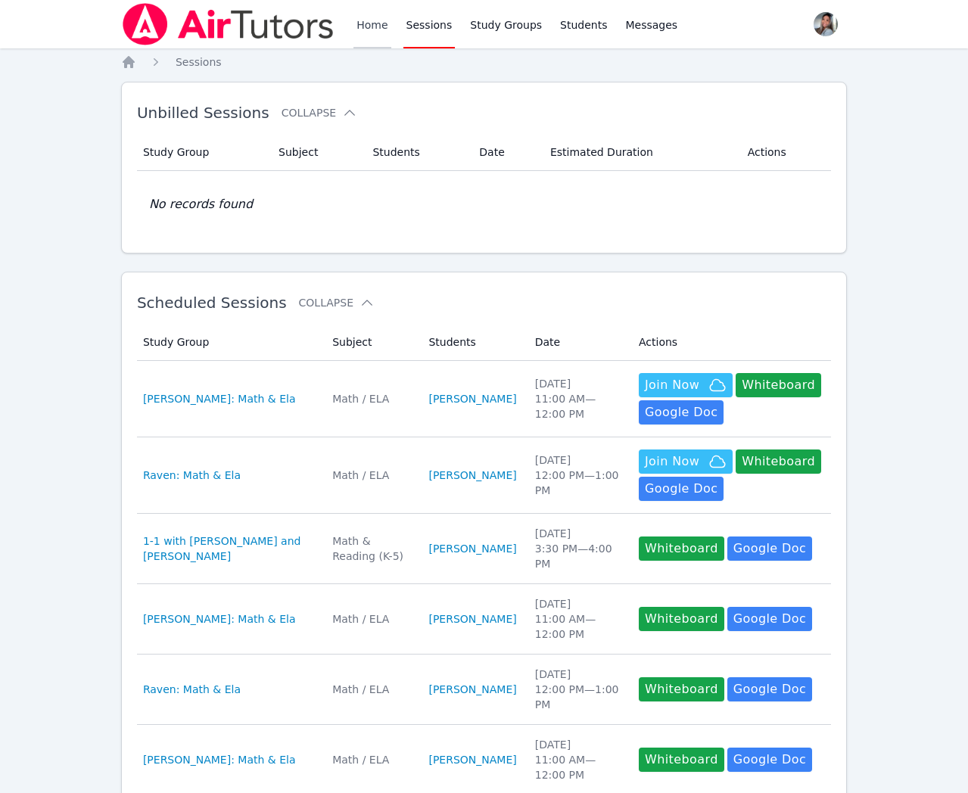
click at [378, 26] on link "Home" at bounding box center [371, 24] width 37 height 48
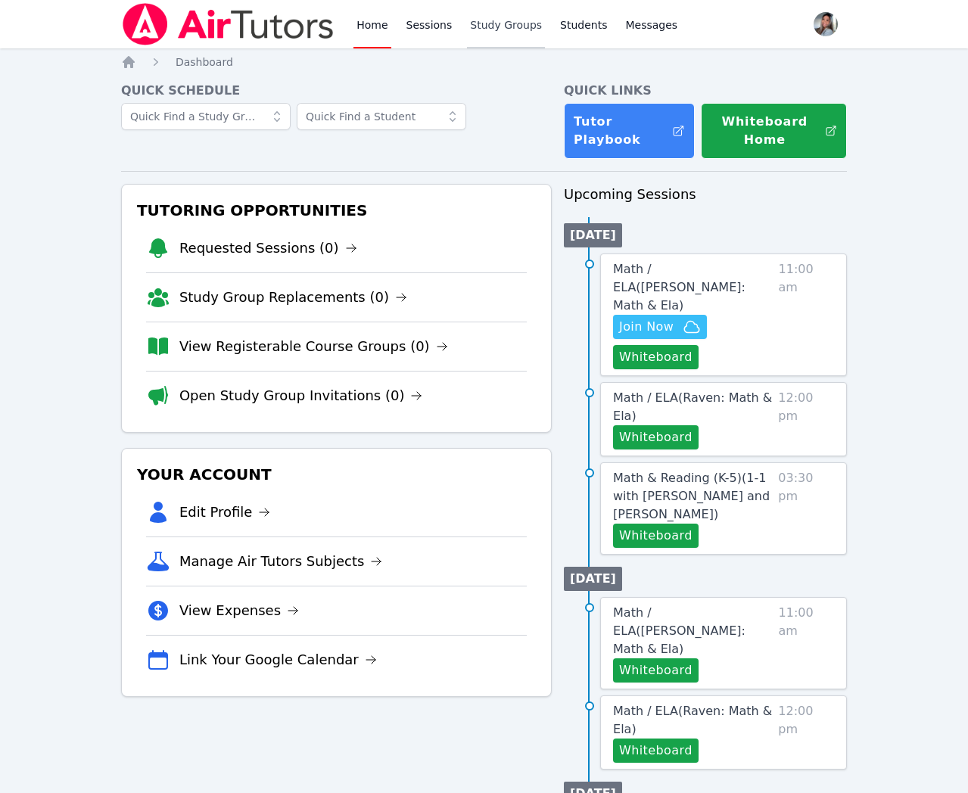
click at [487, 26] on link "Study Groups" at bounding box center [506, 24] width 78 height 48
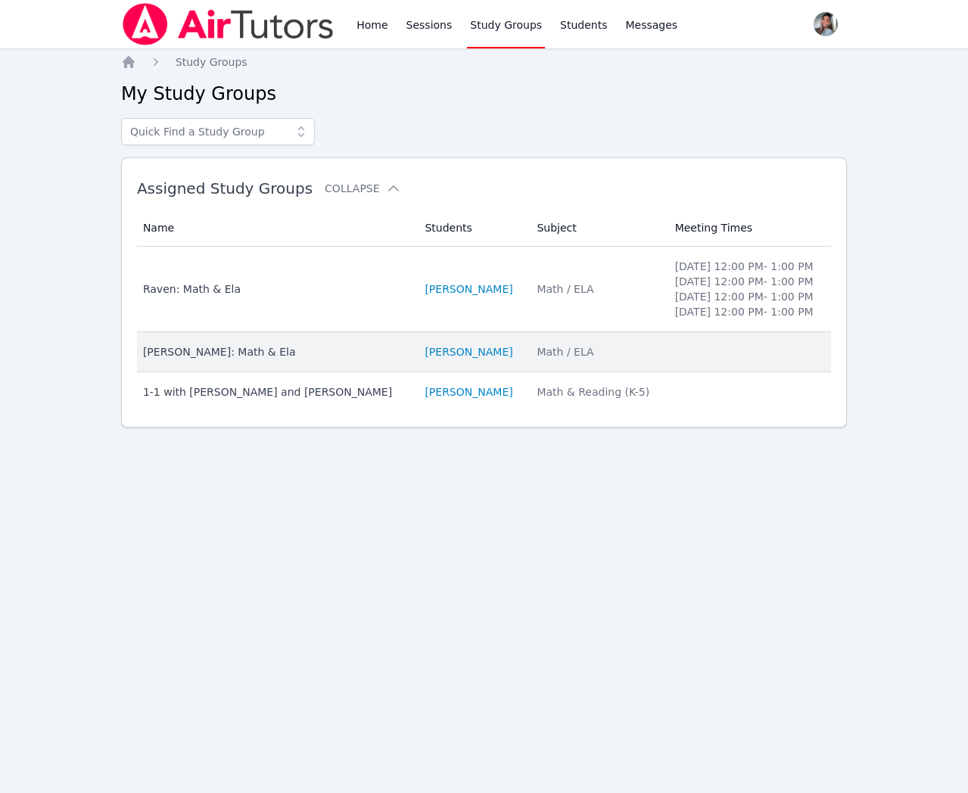
click at [366, 372] on td "Name Sacariana Charley: Math & Ela" at bounding box center [276, 352] width 279 height 40
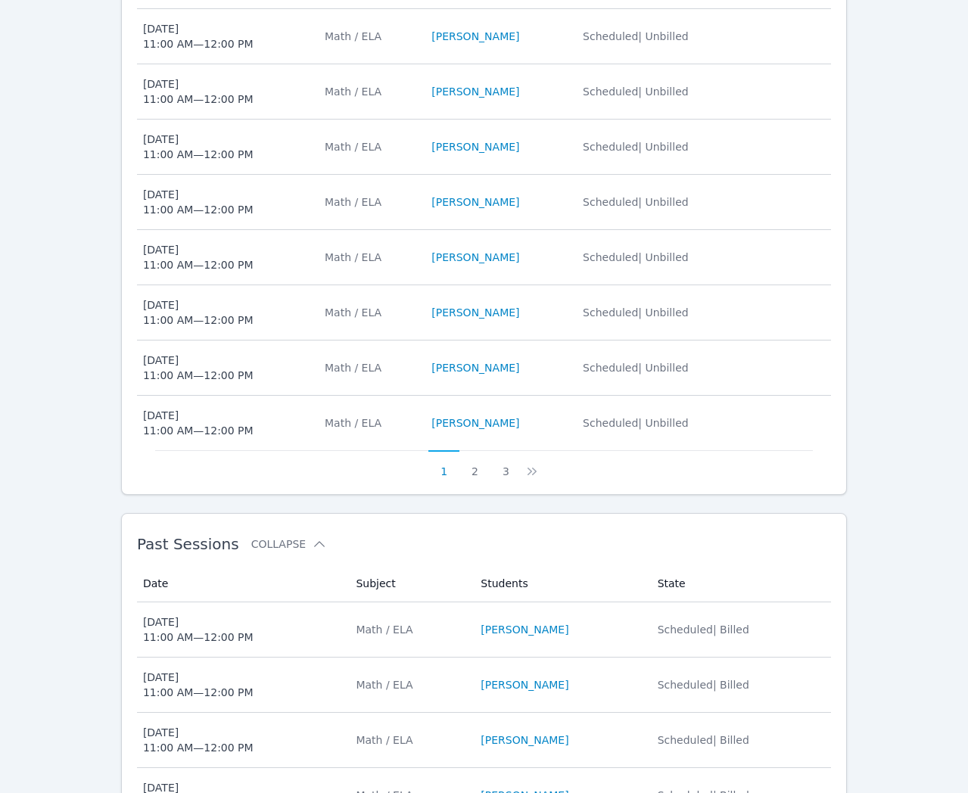
scroll to position [983, 0]
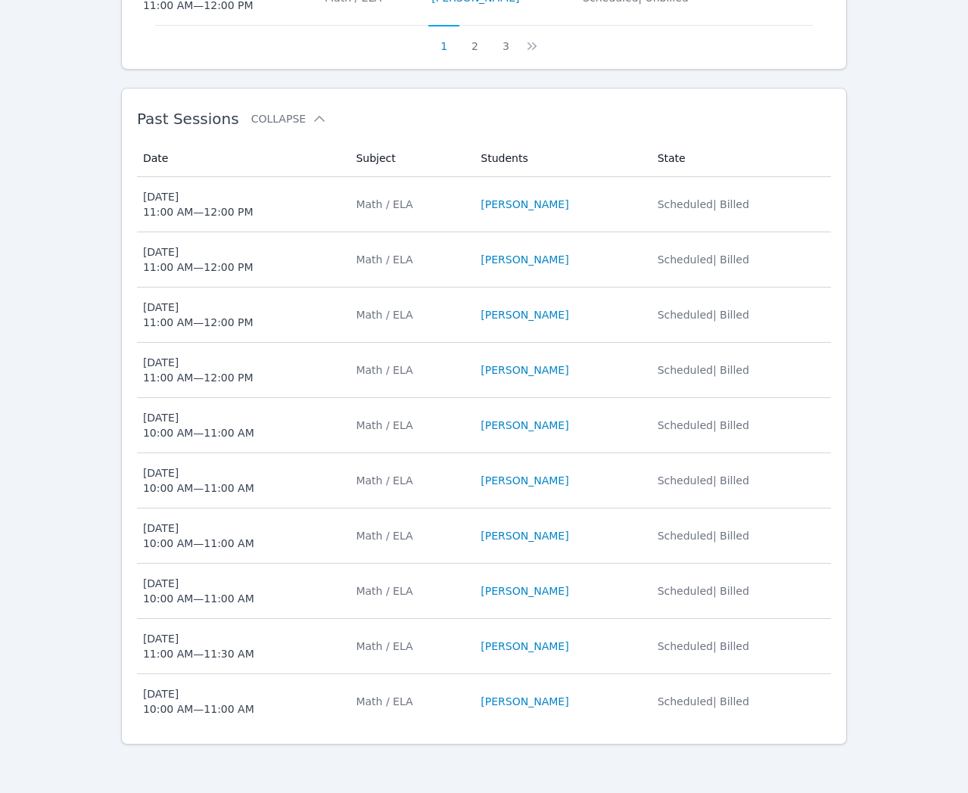
click at [347, 323] on td "Subject Math / ELA" at bounding box center [409, 315] width 125 height 55
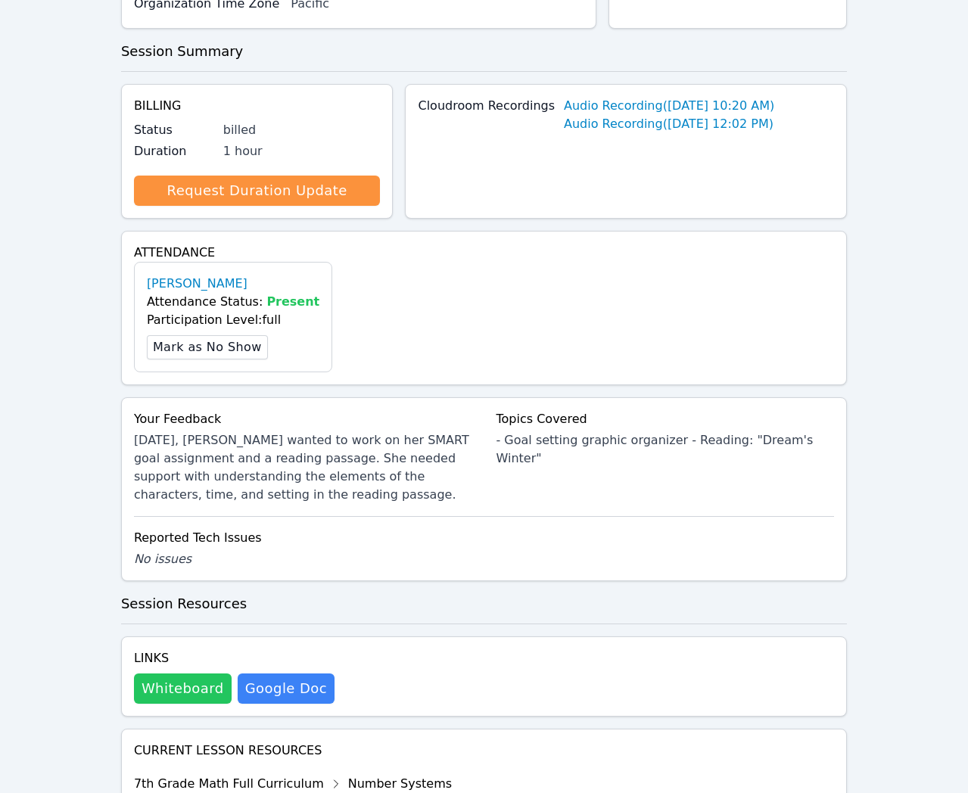
scroll to position [310, 0]
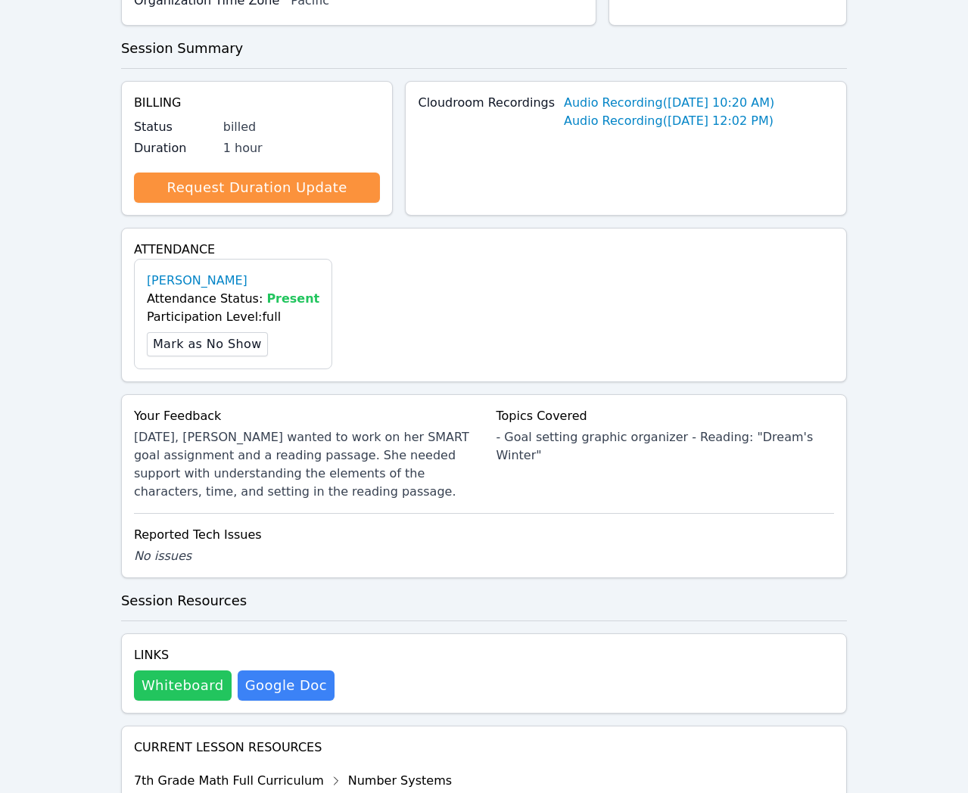
click at [180, 699] on button "Whiteboard" at bounding box center [183, 686] width 98 height 30
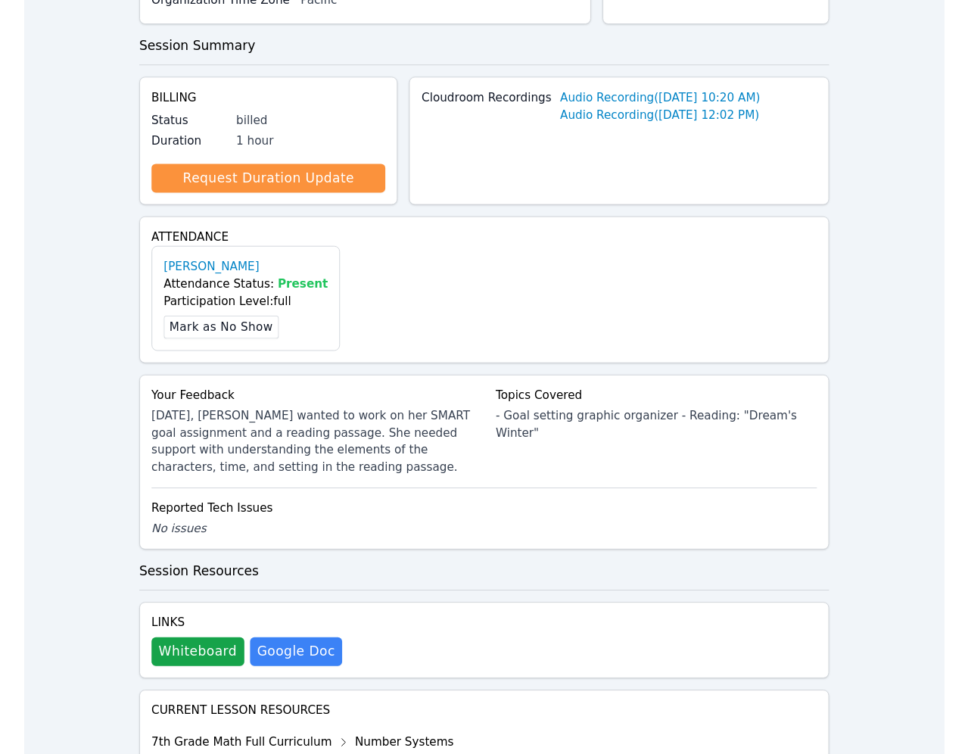
scroll to position [0, 0]
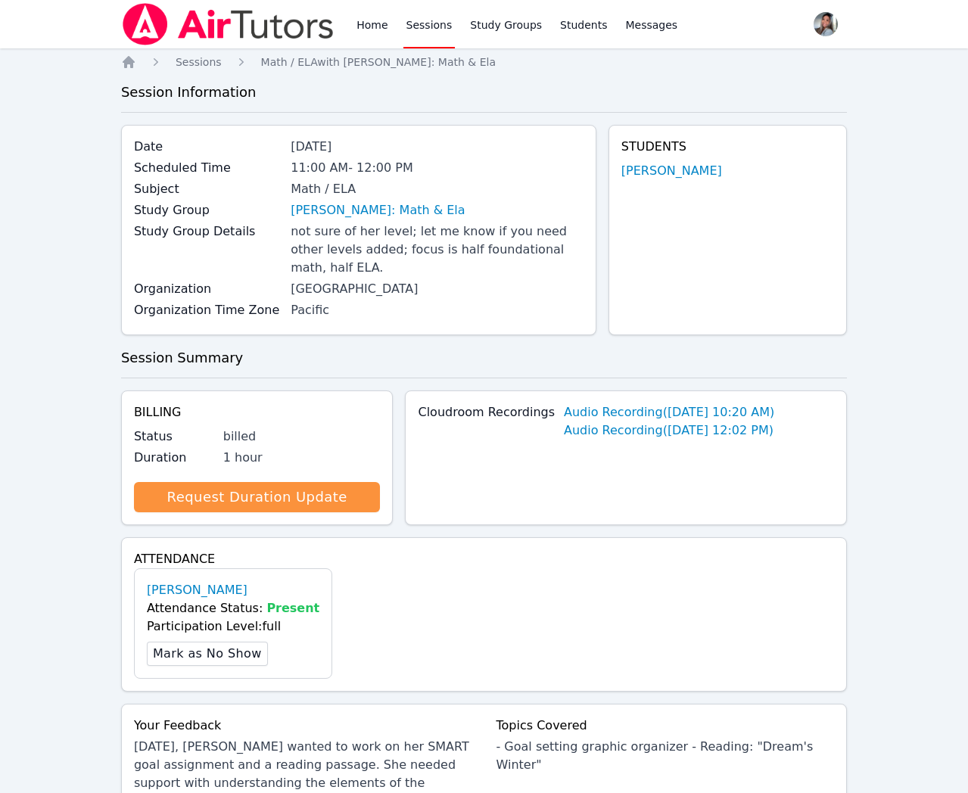
click at [418, 19] on link "Sessions" at bounding box center [429, 24] width 52 height 48
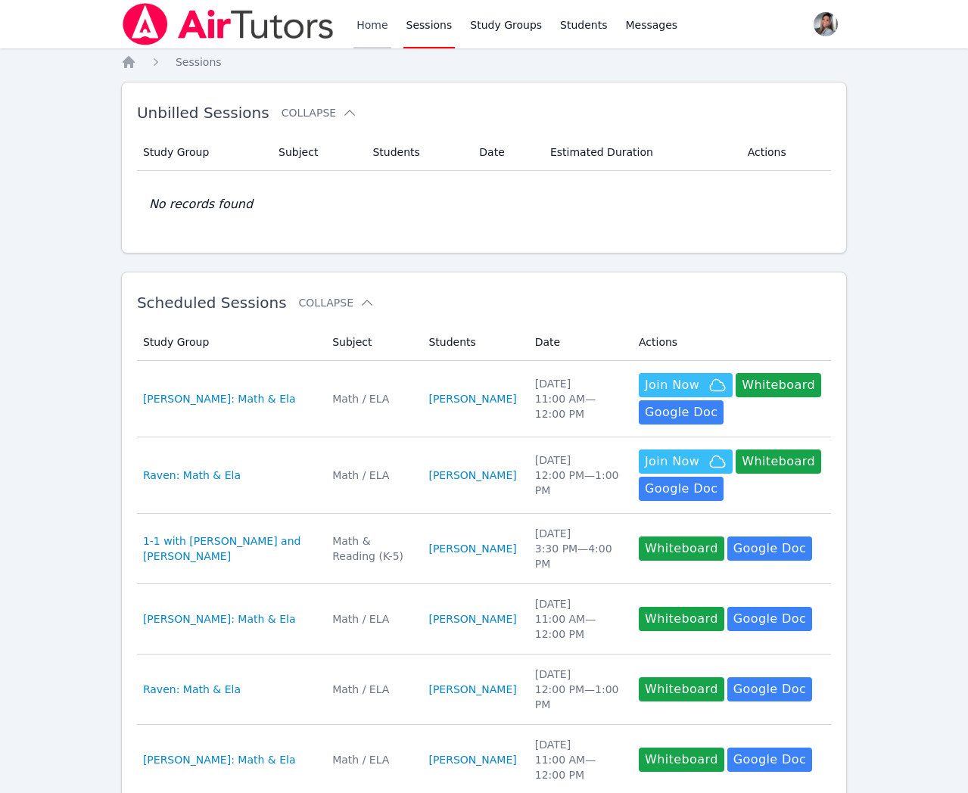
click at [369, 23] on link "Home" at bounding box center [371, 24] width 37 height 48
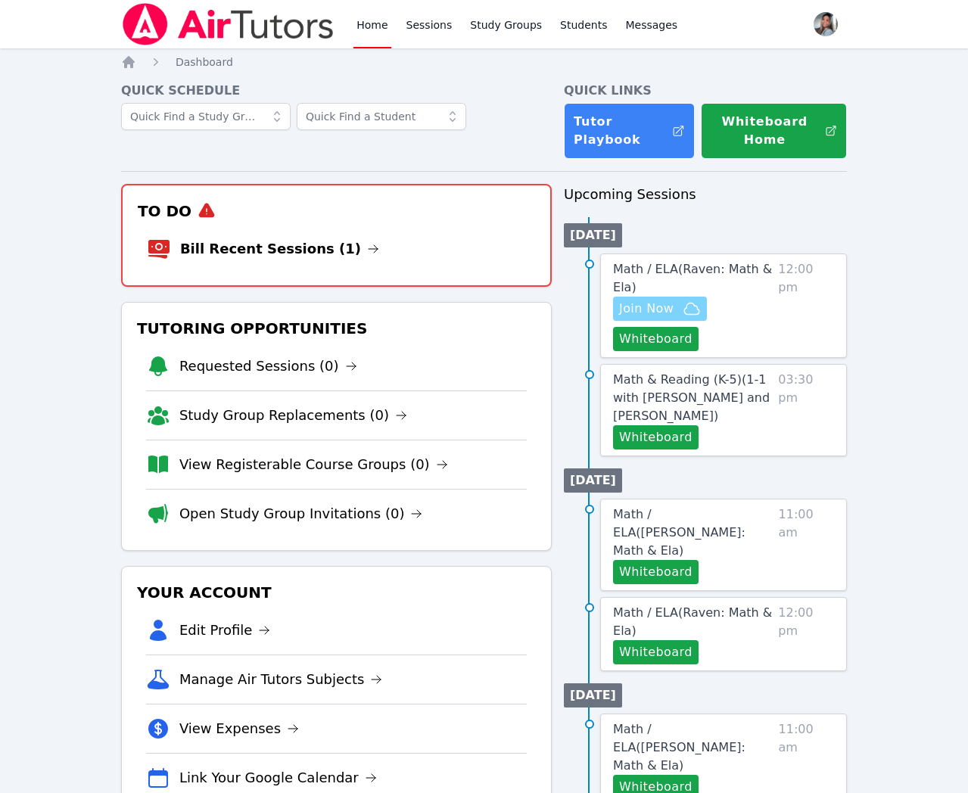
click at [676, 316] on span "Join Now" at bounding box center [660, 309] width 82 height 18
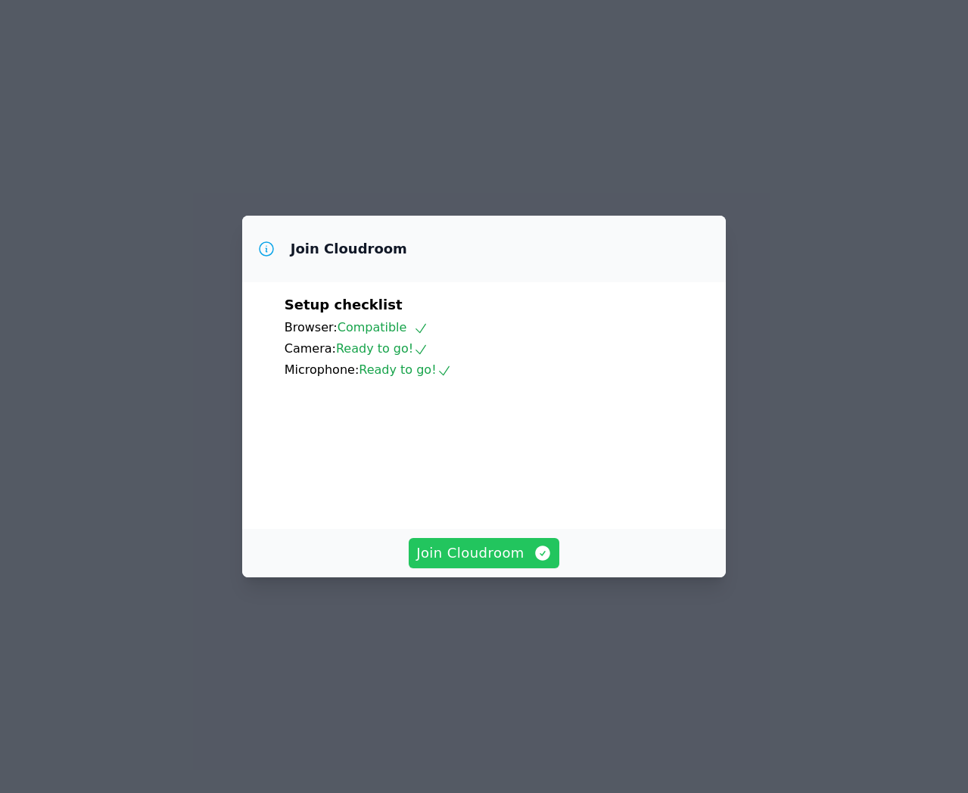
click at [487, 564] on span "Join Cloudroom" at bounding box center [483, 553] width 135 height 21
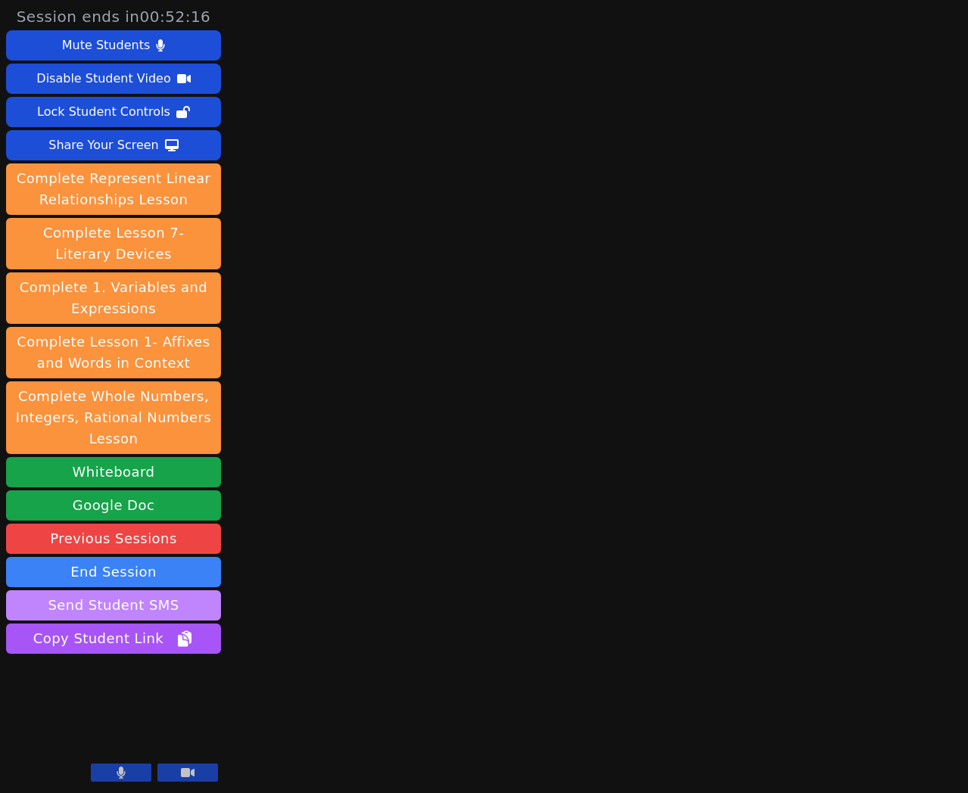
click at [112, 606] on button "Send Student SMS" at bounding box center [113, 605] width 215 height 30
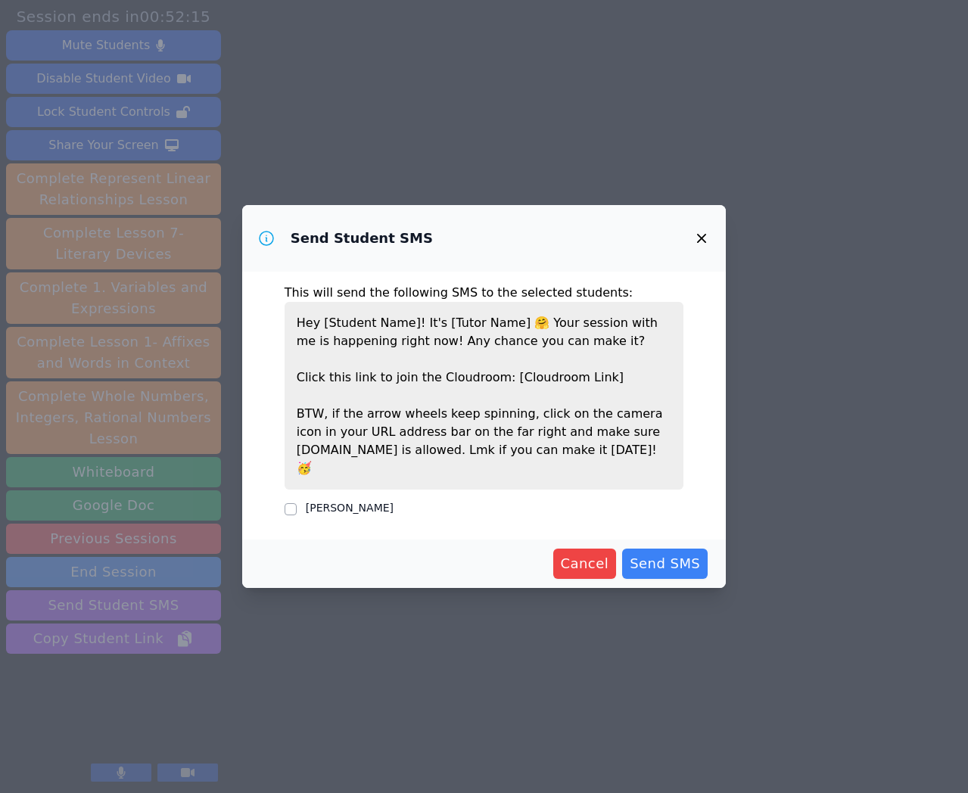
drag, startPoint x: 342, startPoint y: 500, endPoint x: 447, endPoint y: 513, distance: 106.0
click at [342, 502] on label "[PERSON_NAME]" at bounding box center [350, 508] width 88 height 12
click at [297, 503] on input "[PERSON_NAME]" at bounding box center [291, 509] width 12 height 12
checkbox input "true"
click at [668, 557] on span "Send SMS" at bounding box center [665, 563] width 70 height 21
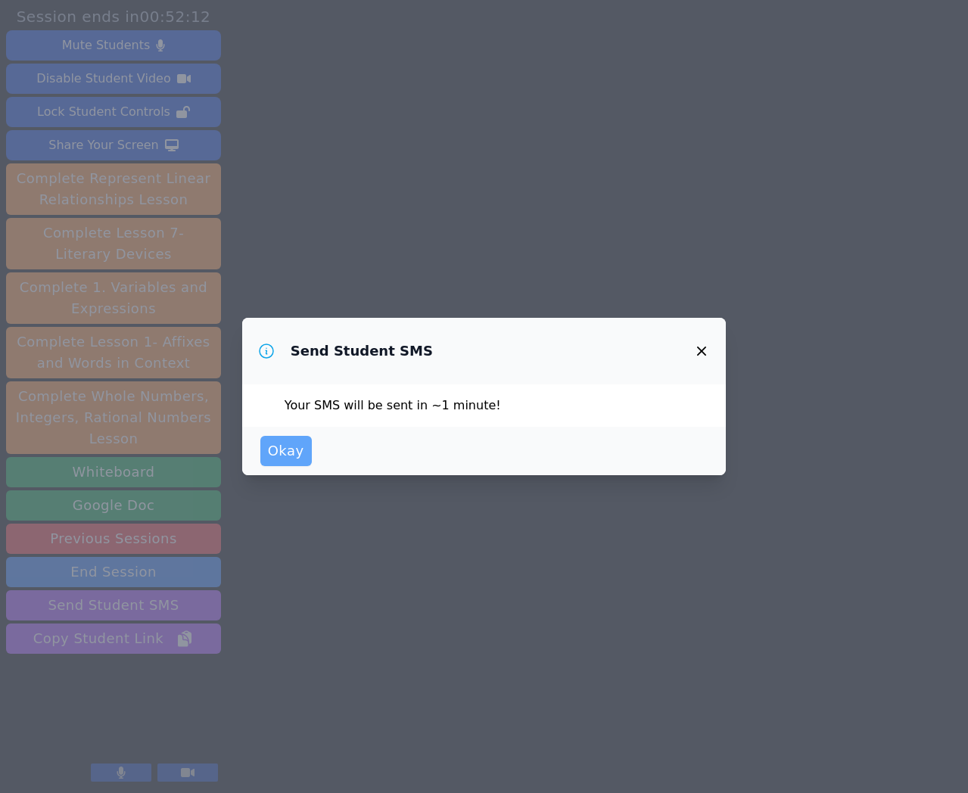
click at [301, 460] on span "Okay" at bounding box center [286, 451] width 36 height 21
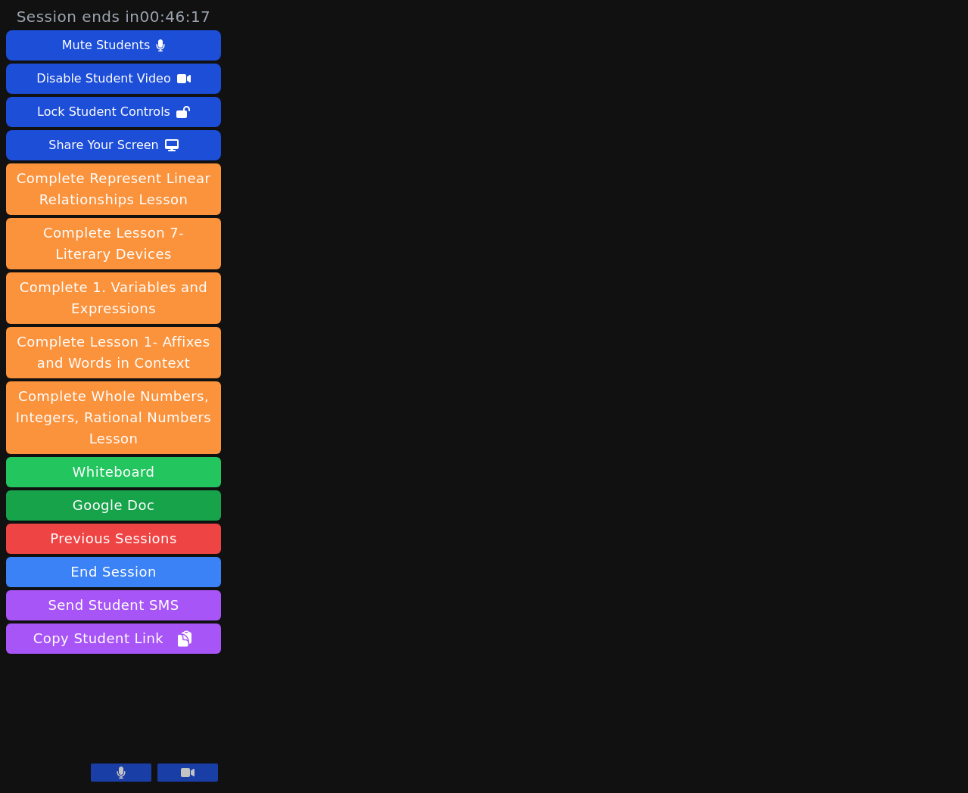
drag, startPoint x: 142, startPoint y: 474, endPoint x: 134, endPoint y: 469, distance: 9.5
click at [142, 474] on button "Whiteboard" at bounding box center [113, 472] width 215 height 30
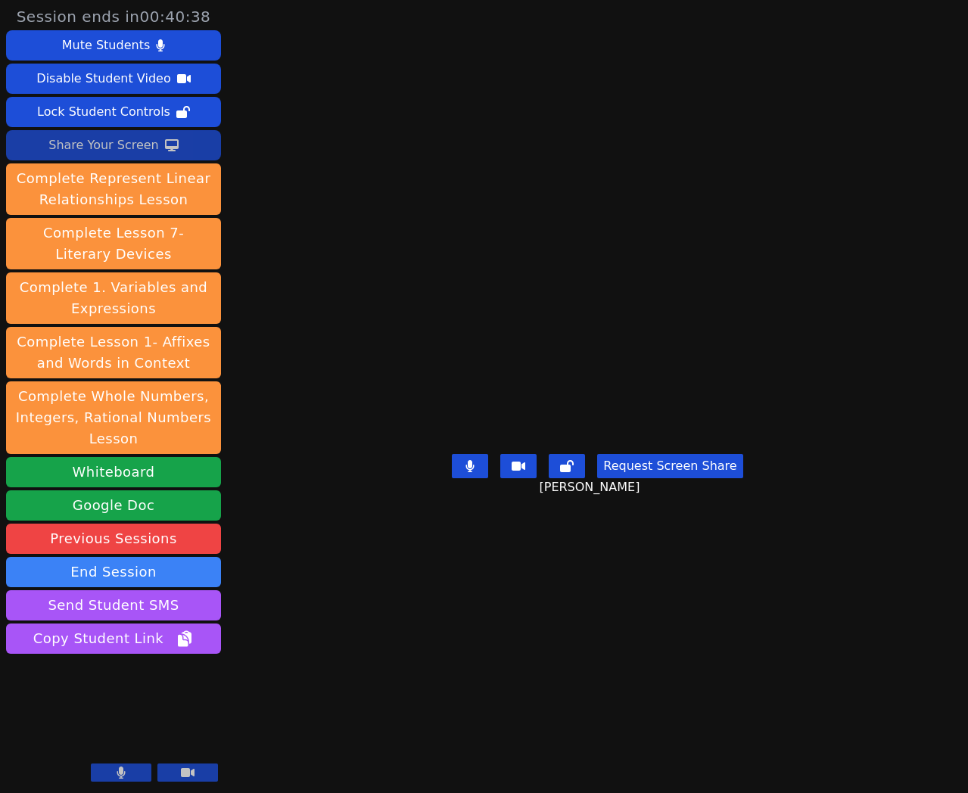
click at [107, 146] on div "Share Your Screen" at bounding box center [103, 145] width 111 height 24
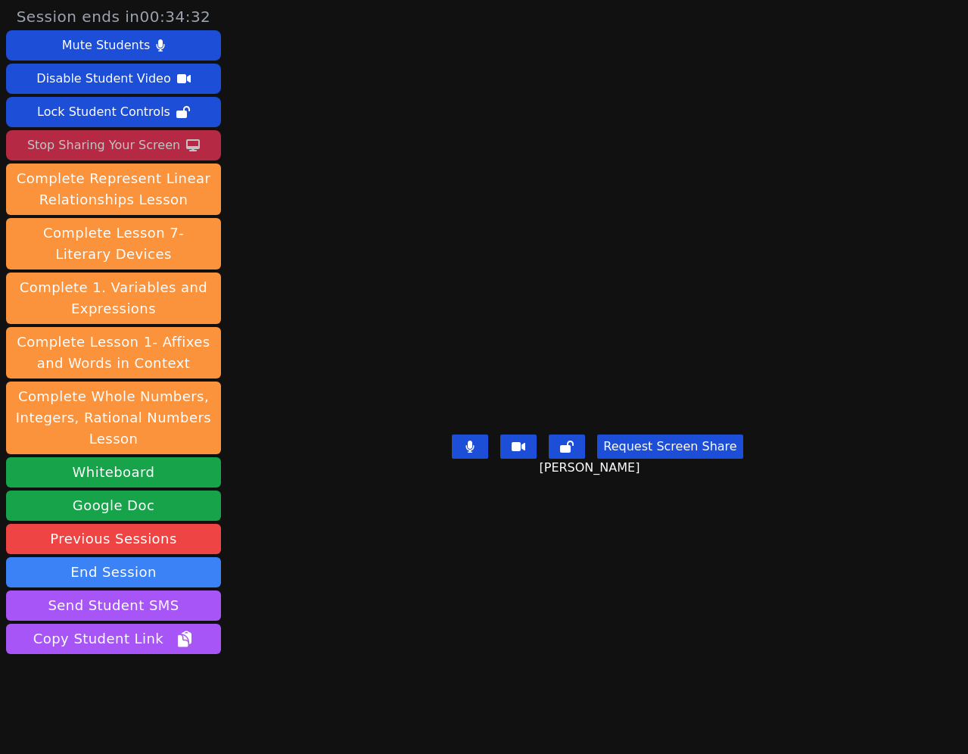
click at [186, 148] on icon at bounding box center [193, 145] width 14 height 12
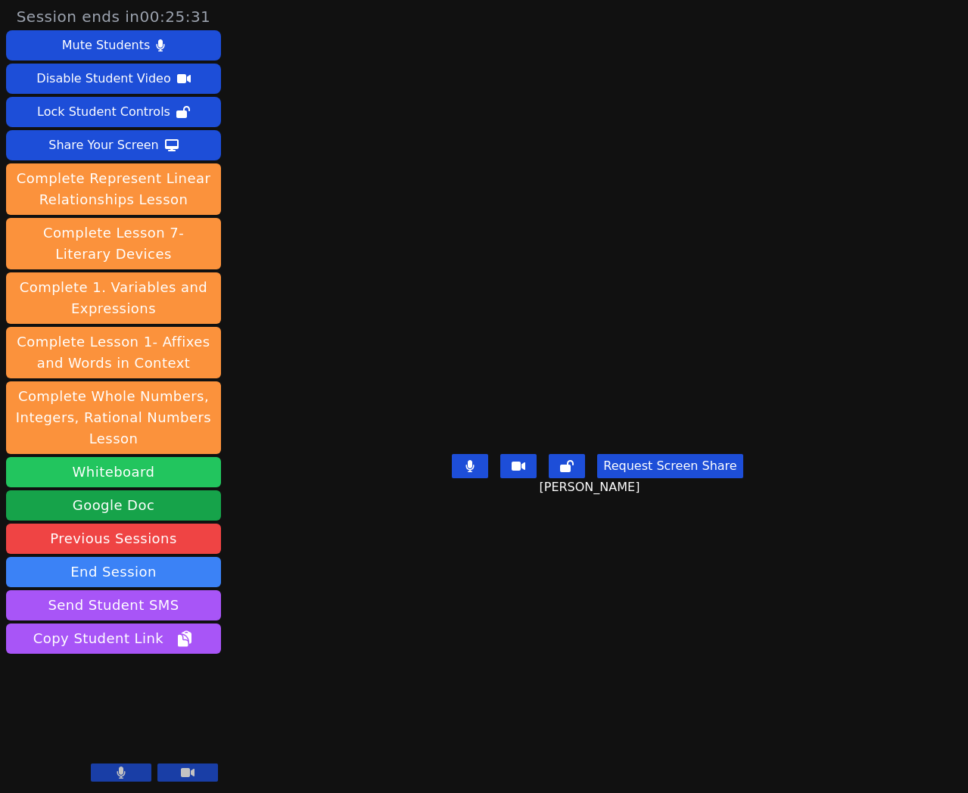
click at [135, 469] on button "Whiteboard" at bounding box center [113, 472] width 215 height 30
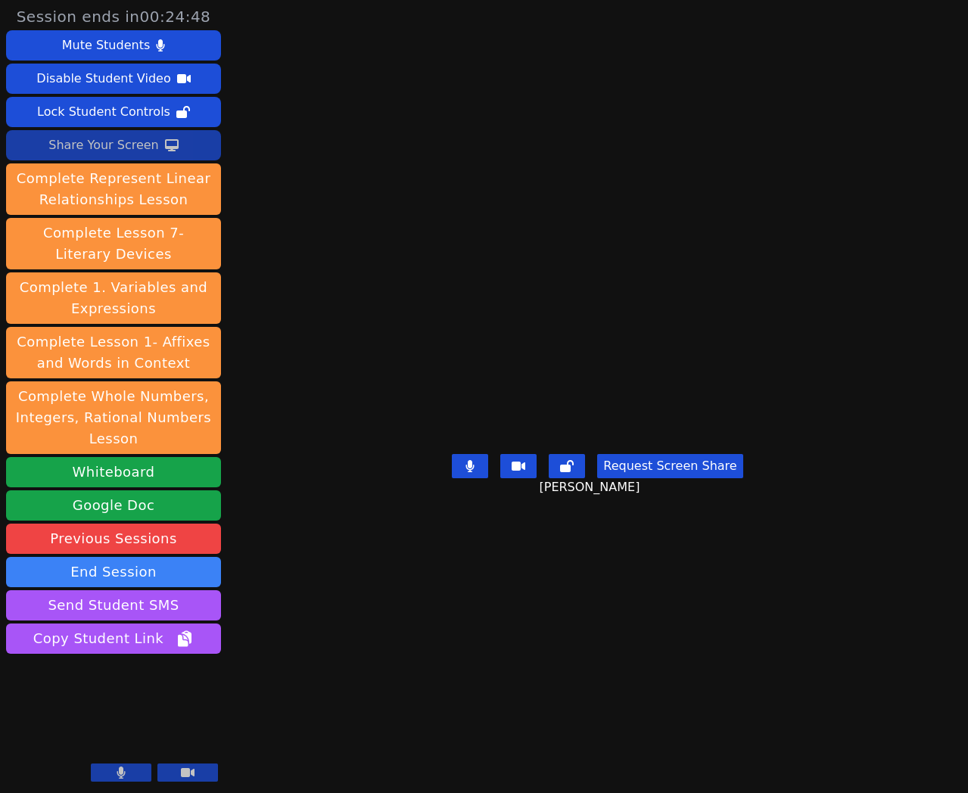
click at [157, 146] on button "Share Your Screen" at bounding box center [113, 145] width 215 height 30
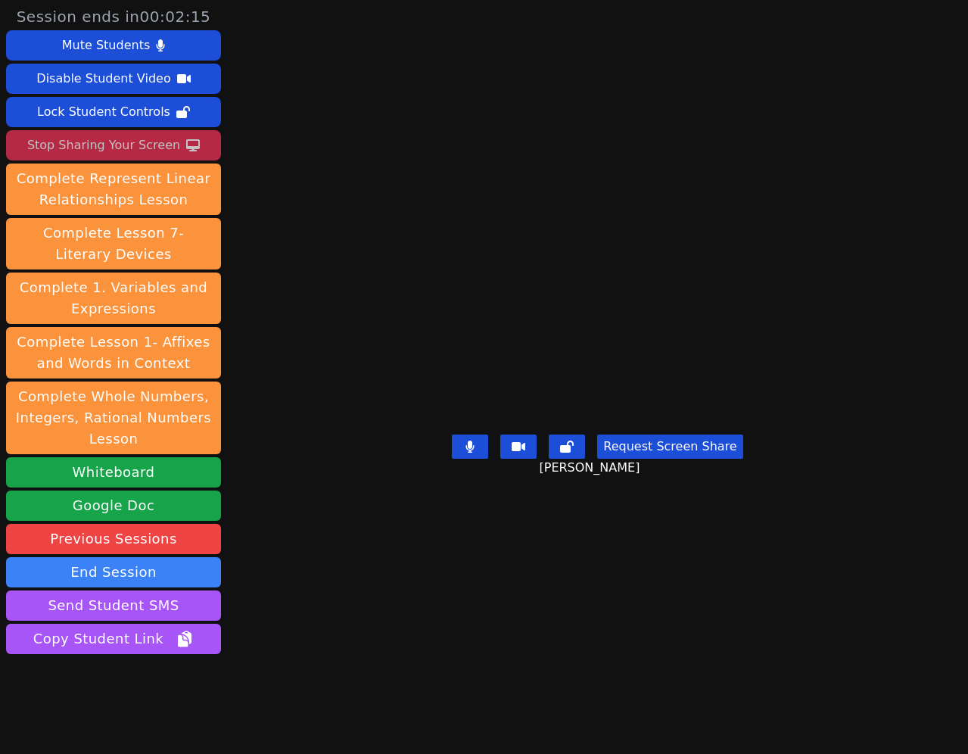
click at [86, 146] on div "Stop Sharing Your Screen" at bounding box center [103, 145] width 153 height 24
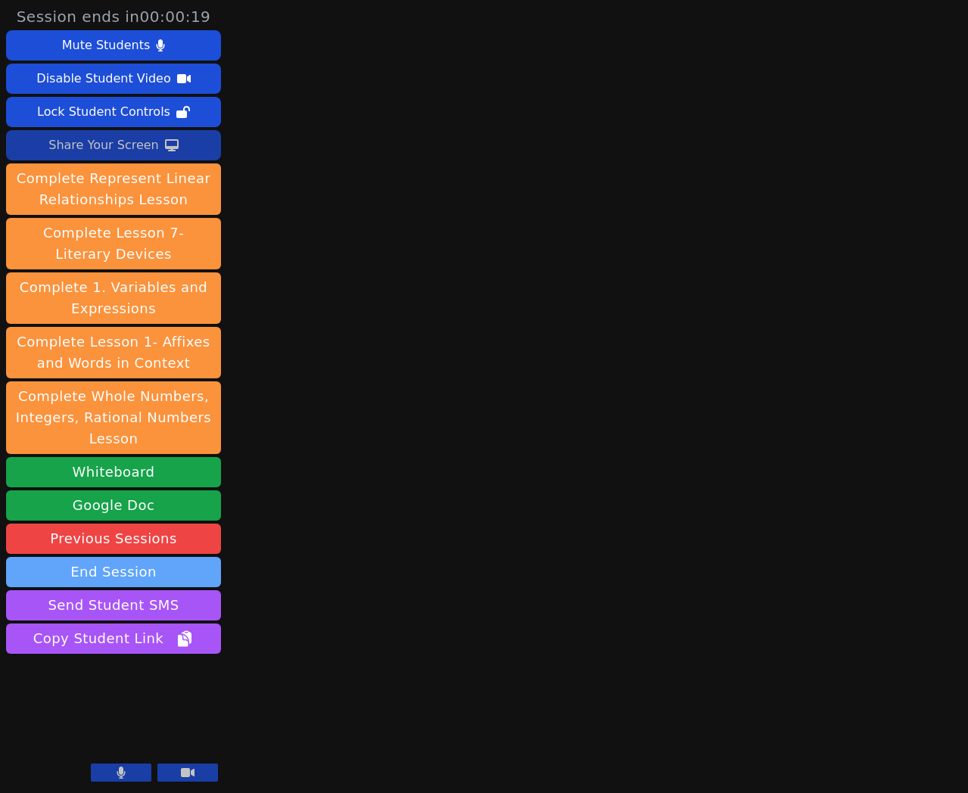
click at [117, 574] on button "End Session" at bounding box center [113, 572] width 215 height 30
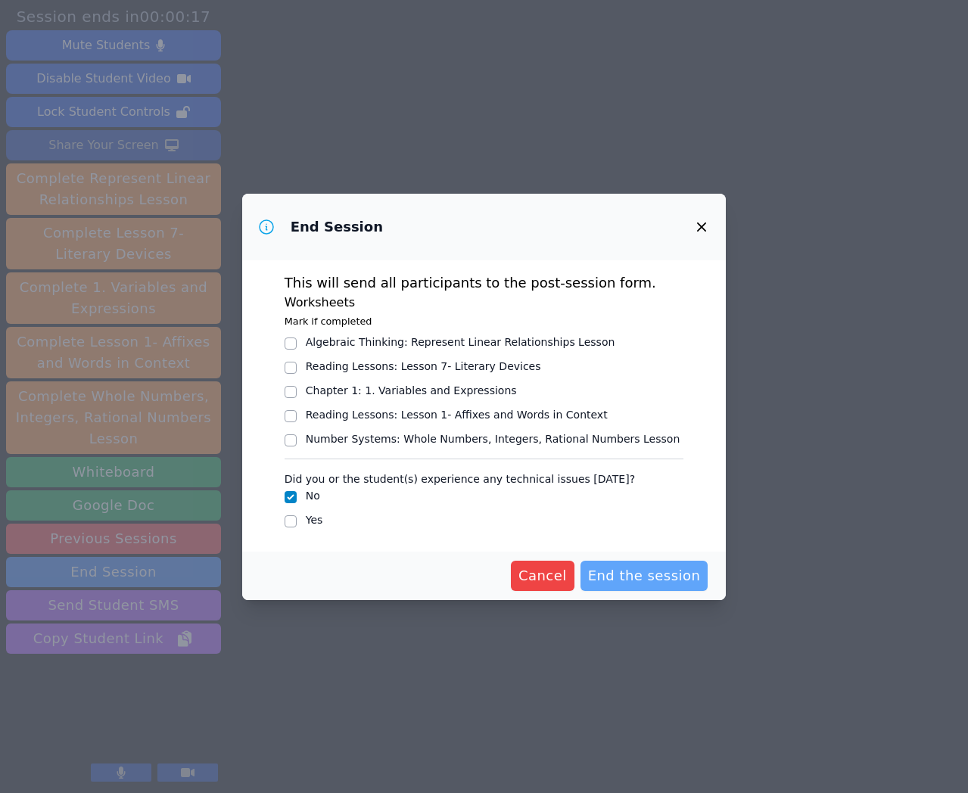
click at [659, 583] on span "End the session" at bounding box center [644, 575] width 113 height 21
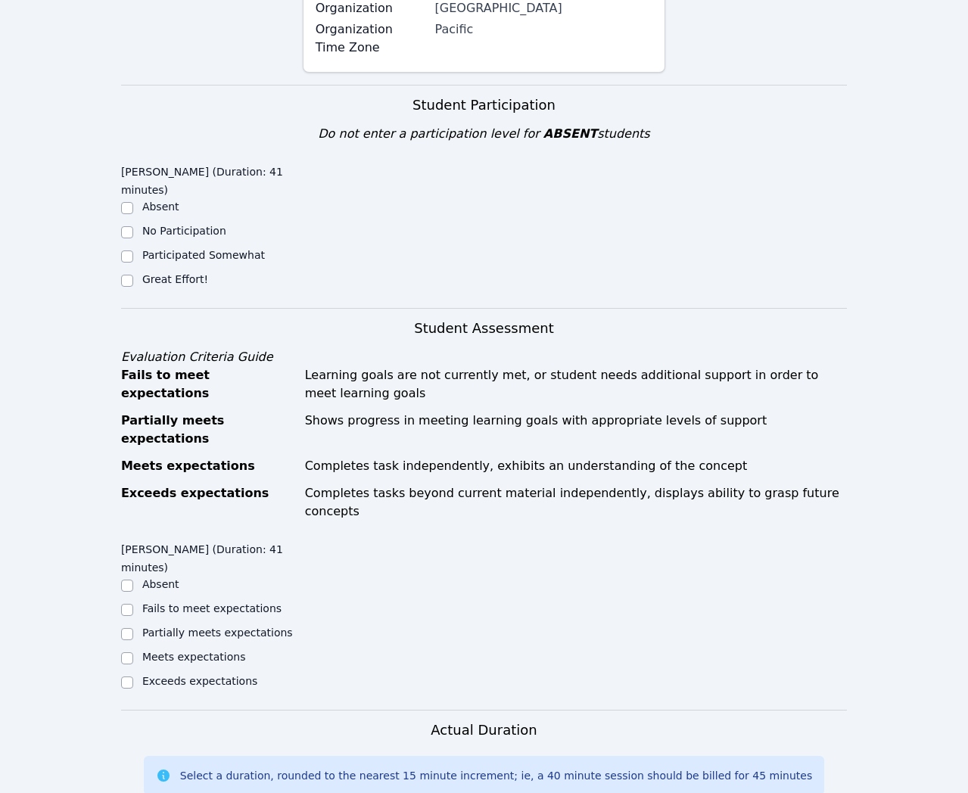
scroll to position [406, 0]
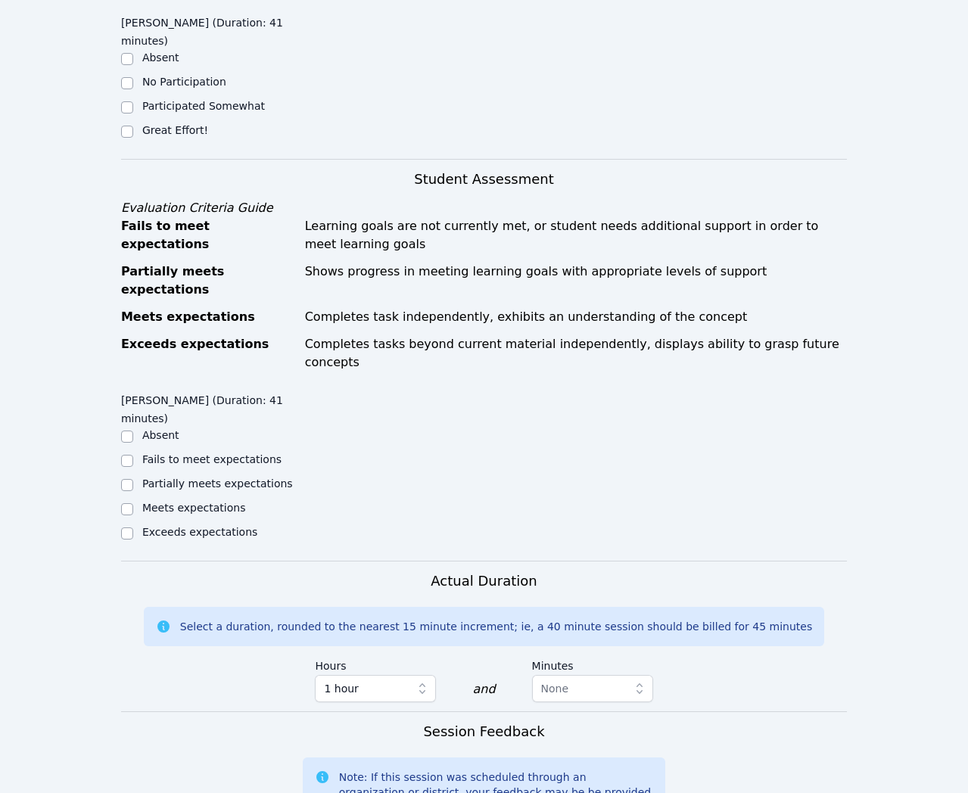
click at [179, 502] on label "Meets expectations" at bounding box center [194, 508] width 104 height 12
click at [133, 503] on input "Meets expectations" at bounding box center [127, 509] width 12 height 12
checkbox input "true"
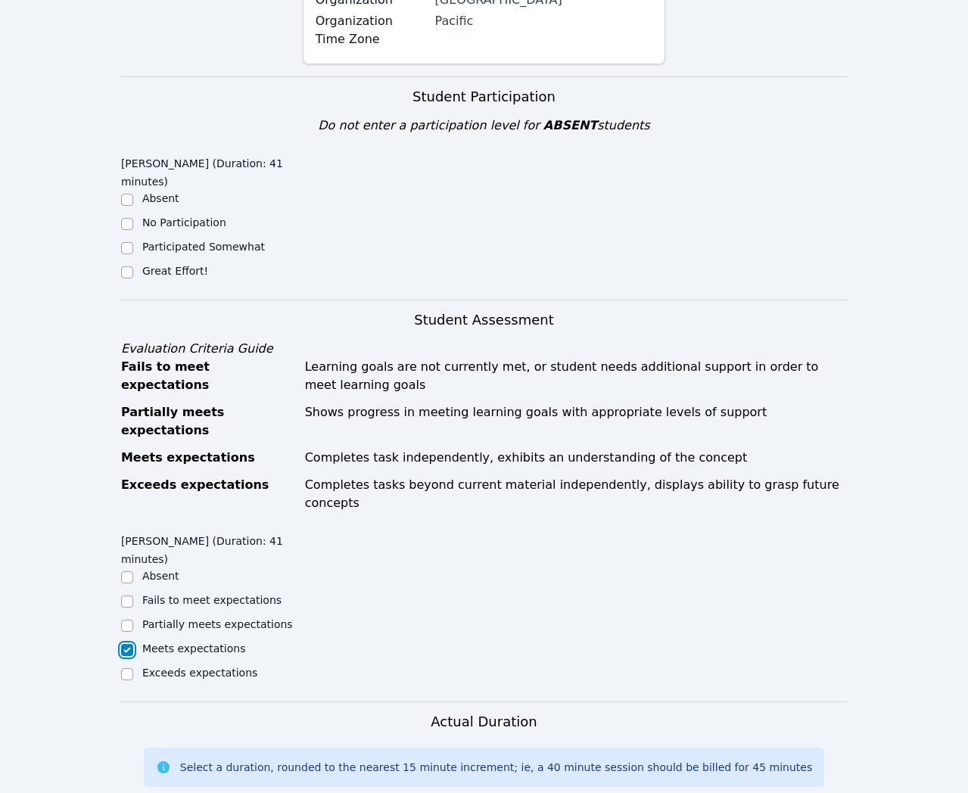
scroll to position [263, 0]
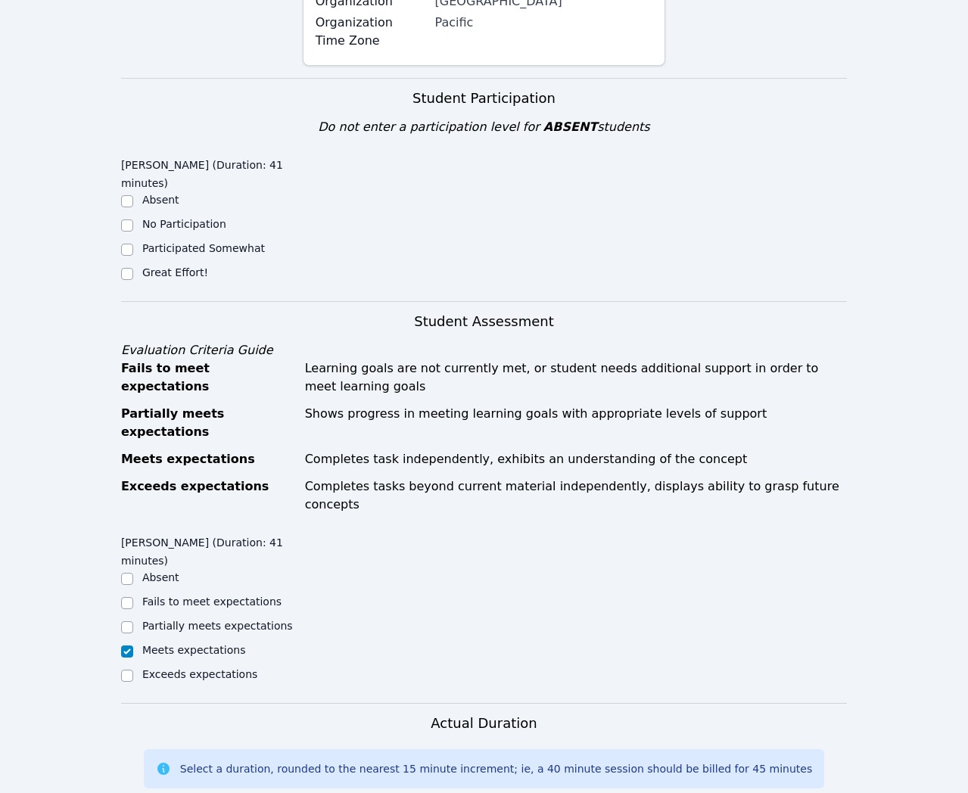
click at [148, 268] on label "Great Effort!" at bounding box center [175, 272] width 66 height 12
click at [133, 268] on input "Great Effort!" at bounding box center [127, 274] width 12 height 12
checkbox input "true"
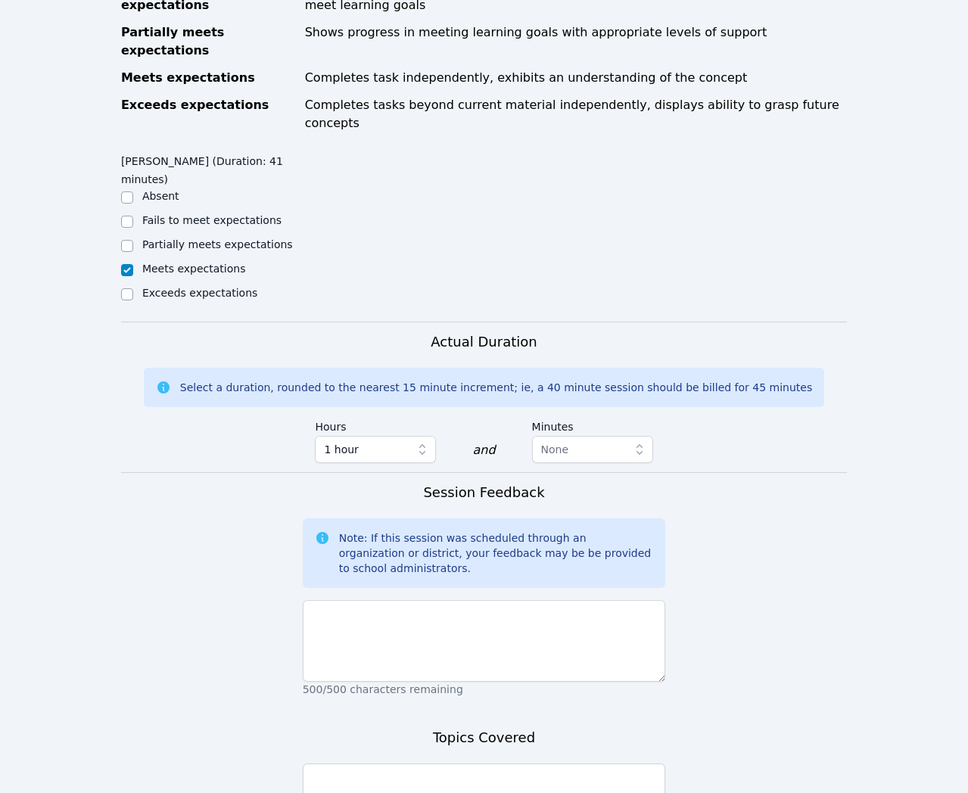
scroll to position [646, 0]
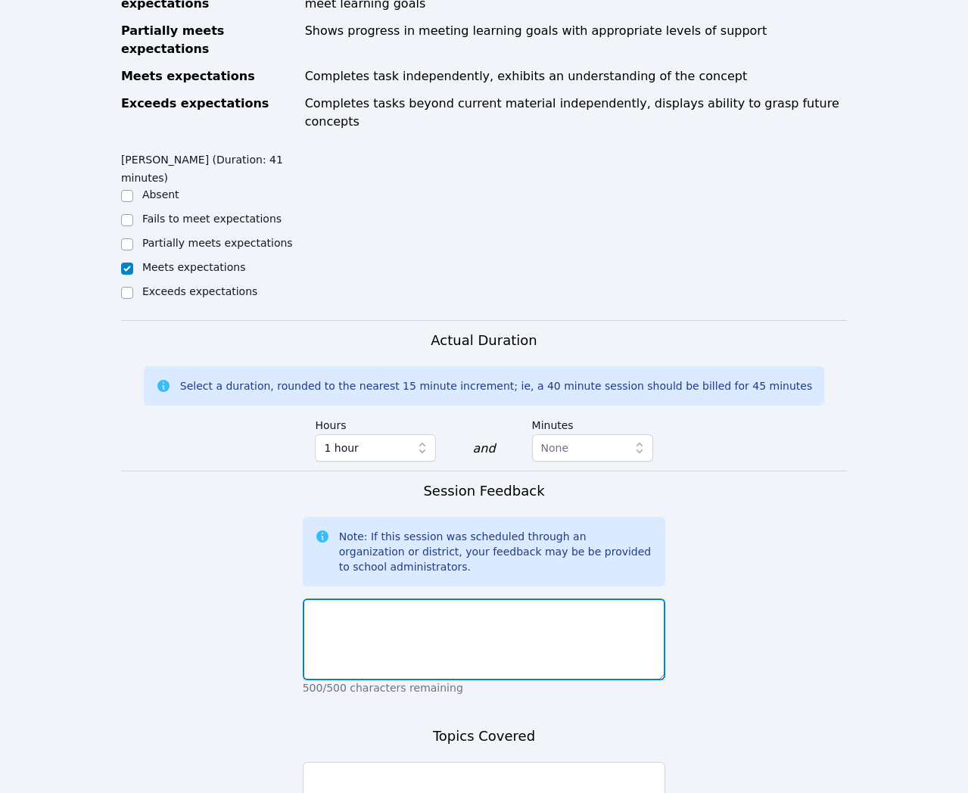
click at [527, 615] on textarea at bounding box center [484, 640] width 363 height 82
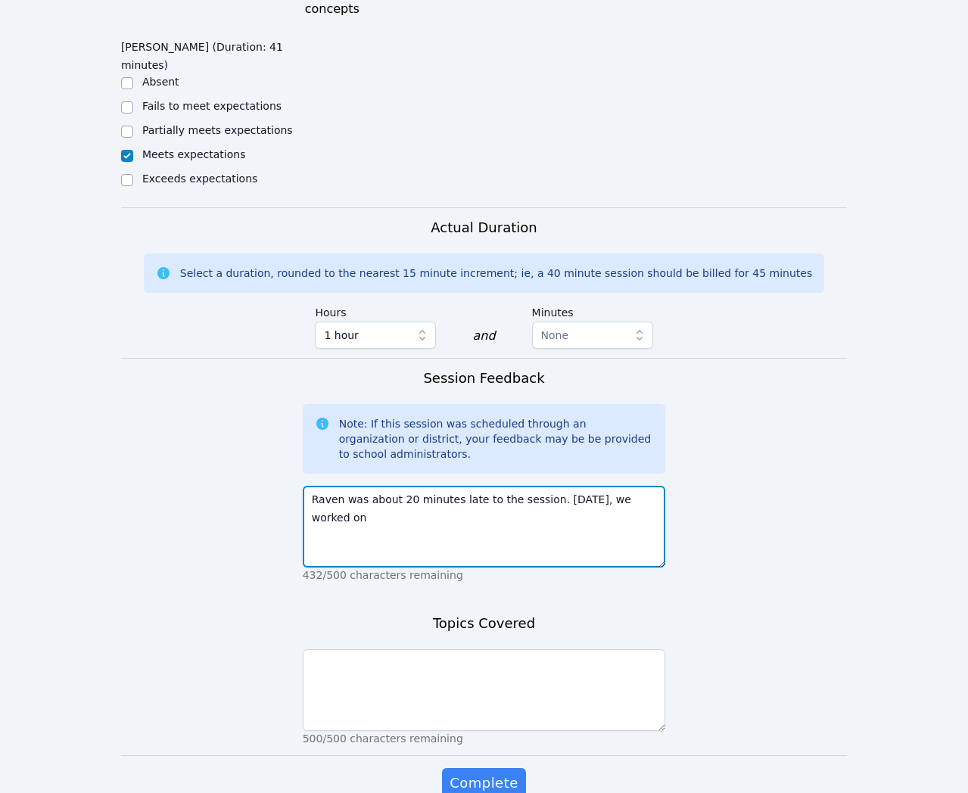
scroll to position [762, 0]
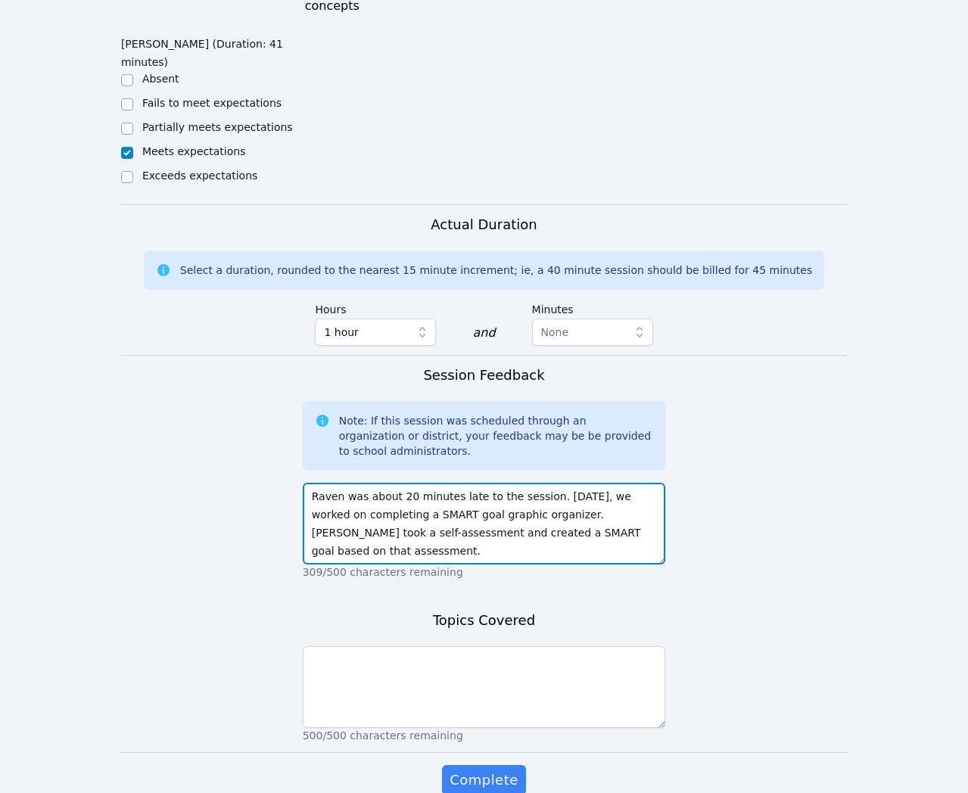
type textarea "Raven was about 20 minutes late to the session. Today, we worked on completing …"
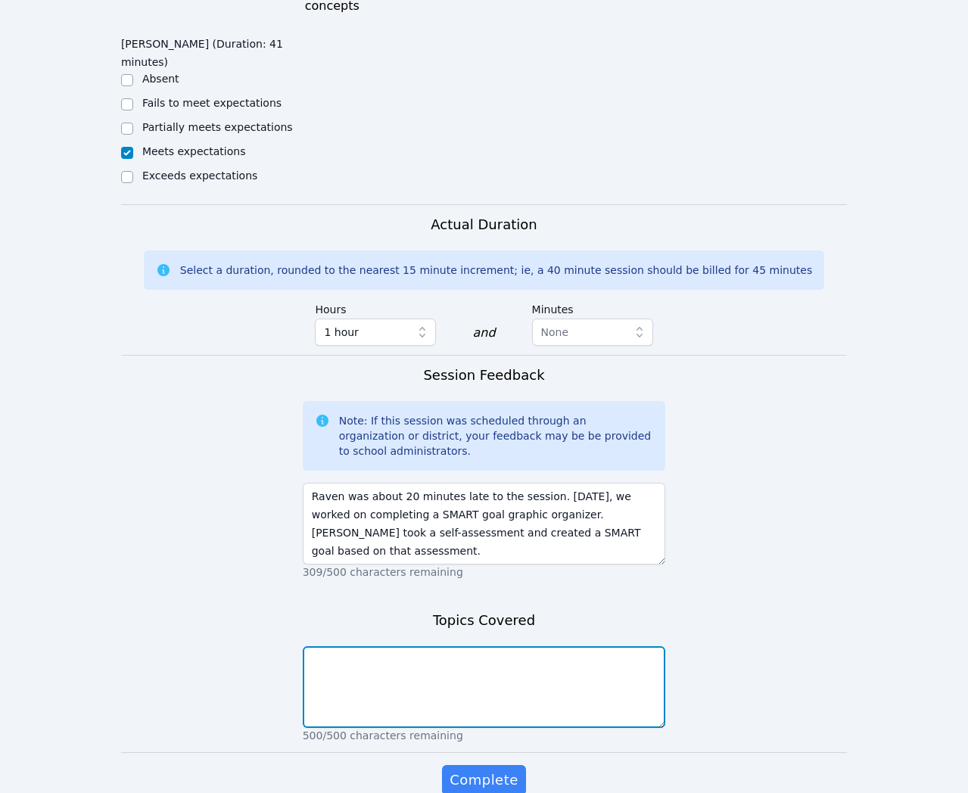
click at [640, 646] on textarea at bounding box center [484, 687] width 363 height 82
type textarea "SMART goal graphic organizer"
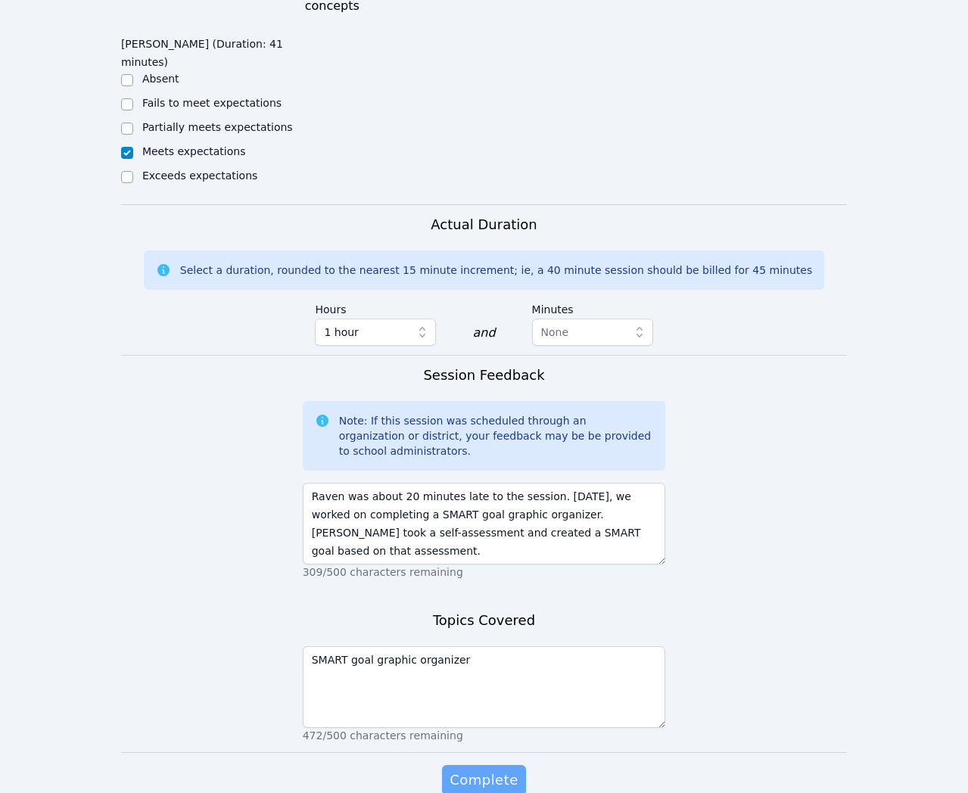
click at [512, 770] on span "Complete" at bounding box center [484, 780] width 68 height 21
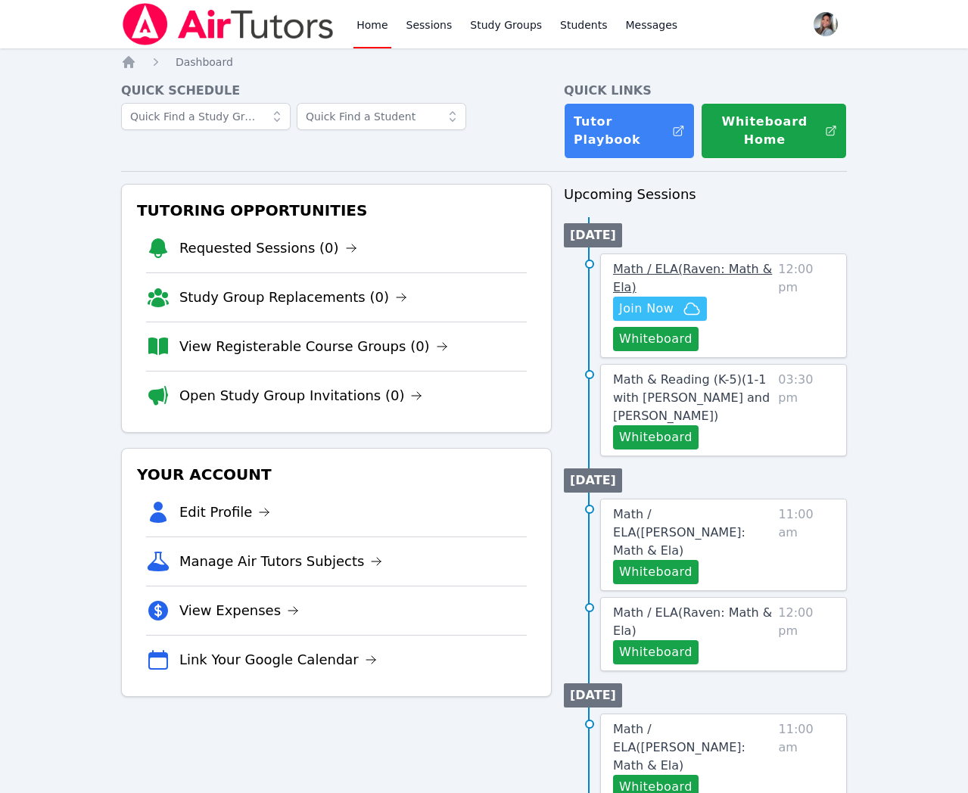
click at [707, 266] on span "Math / ELA ( Raven: Math & Ela )" at bounding box center [692, 278] width 159 height 33
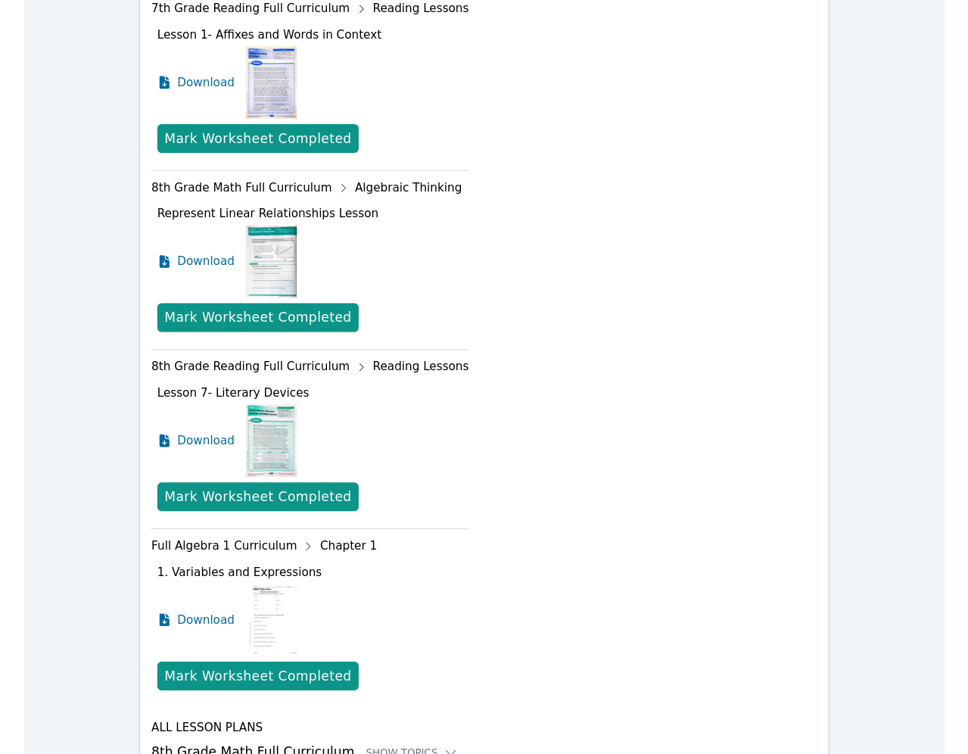
scroll to position [850, 0]
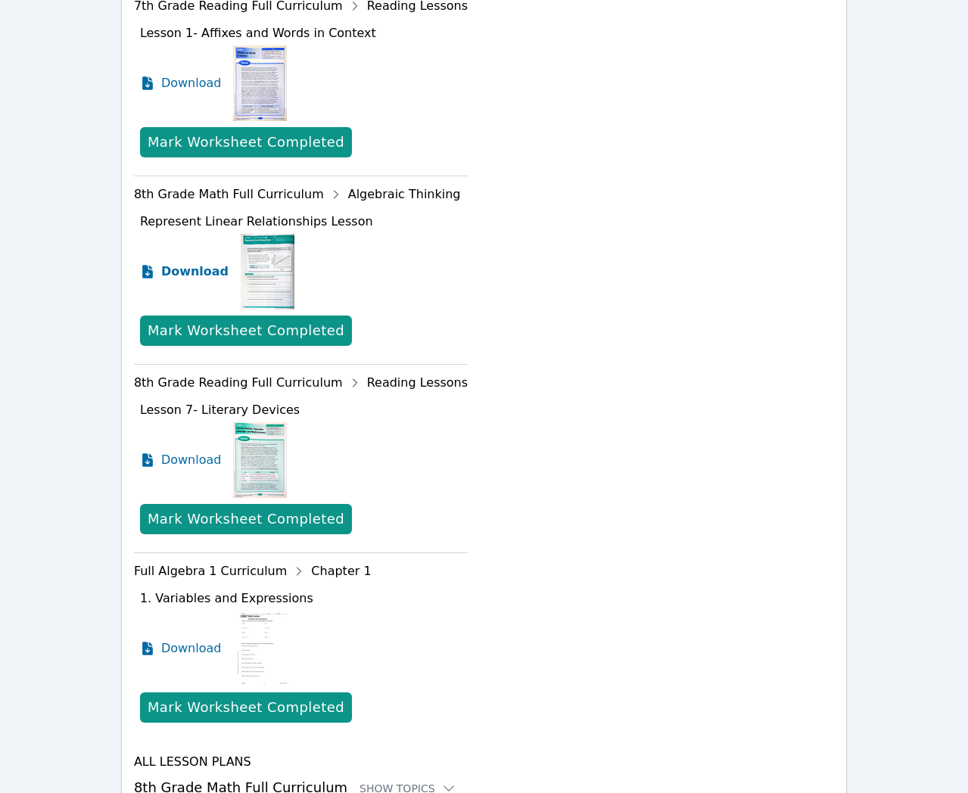
click at [167, 273] on span "Download" at bounding box center [194, 272] width 67 height 18
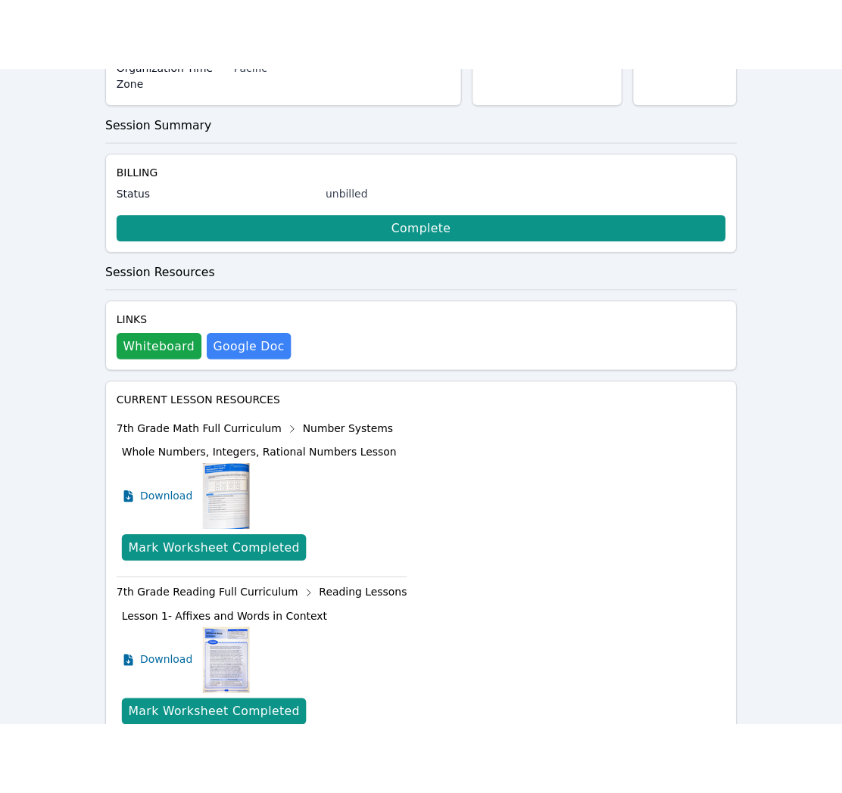
scroll to position [0, 0]
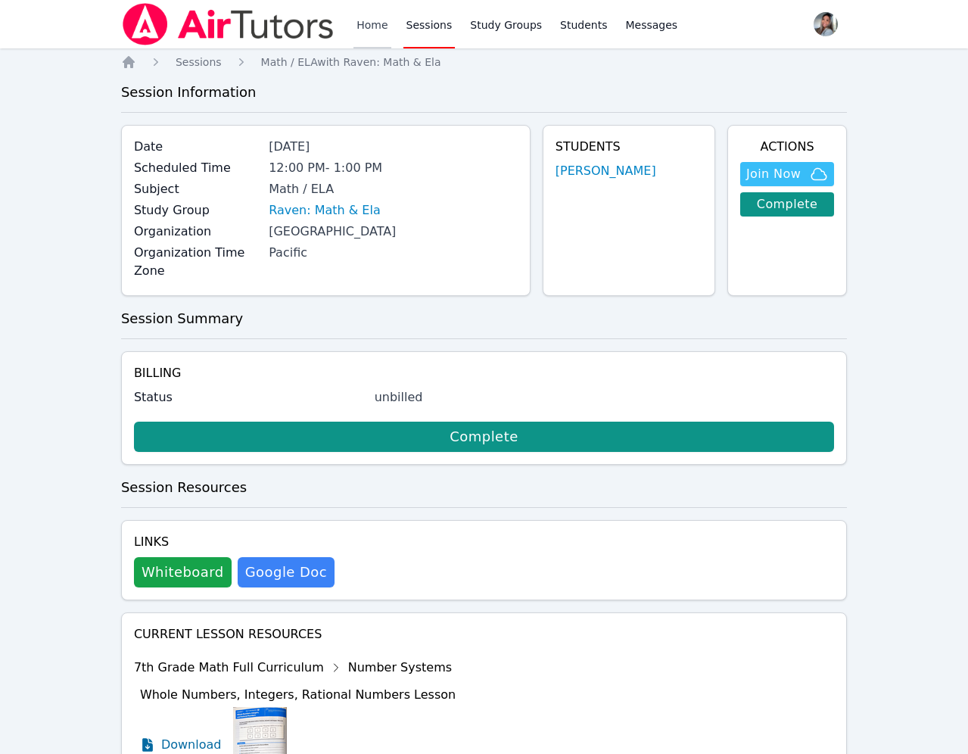
click at [356, 20] on link "Home" at bounding box center [371, 24] width 37 height 48
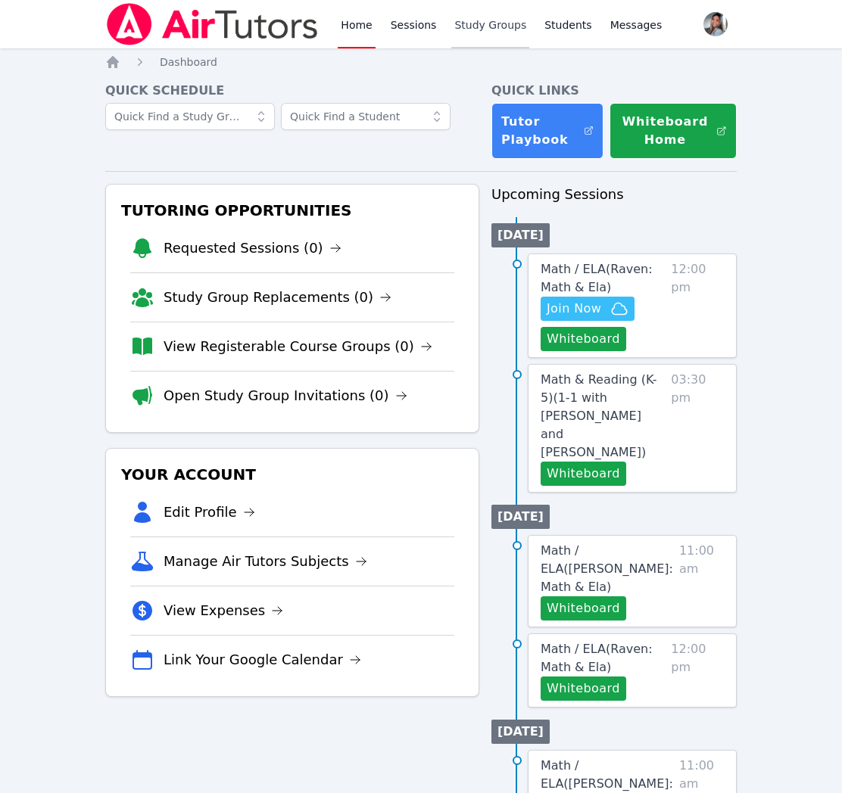
click at [462, 26] on link "Study Groups" at bounding box center [490, 24] width 78 height 48
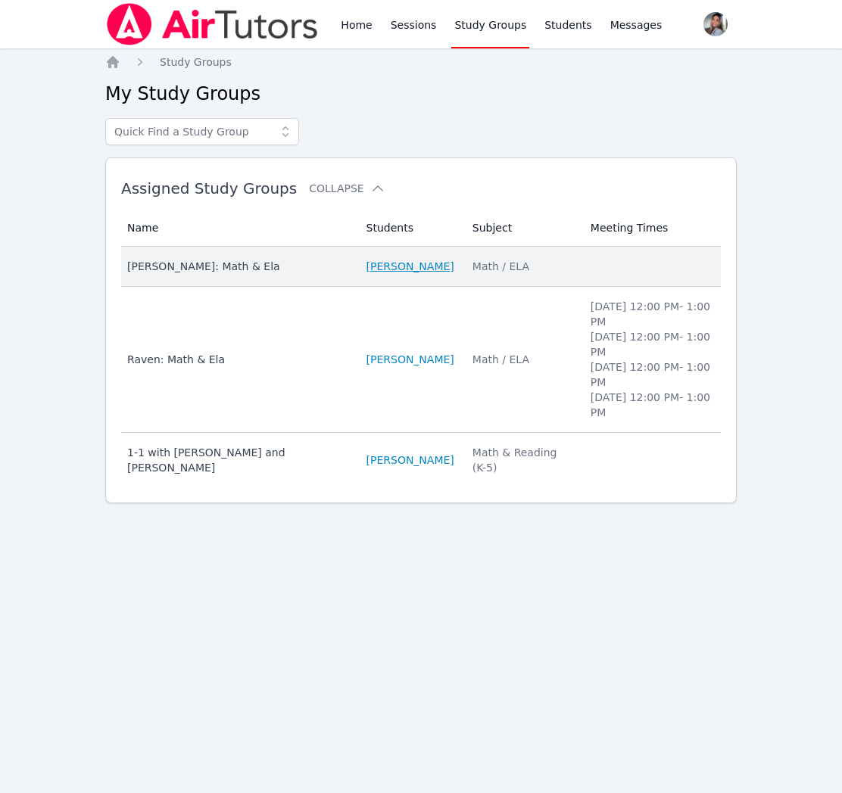
click at [426, 272] on link "[PERSON_NAME]" at bounding box center [410, 266] width 88 height 15
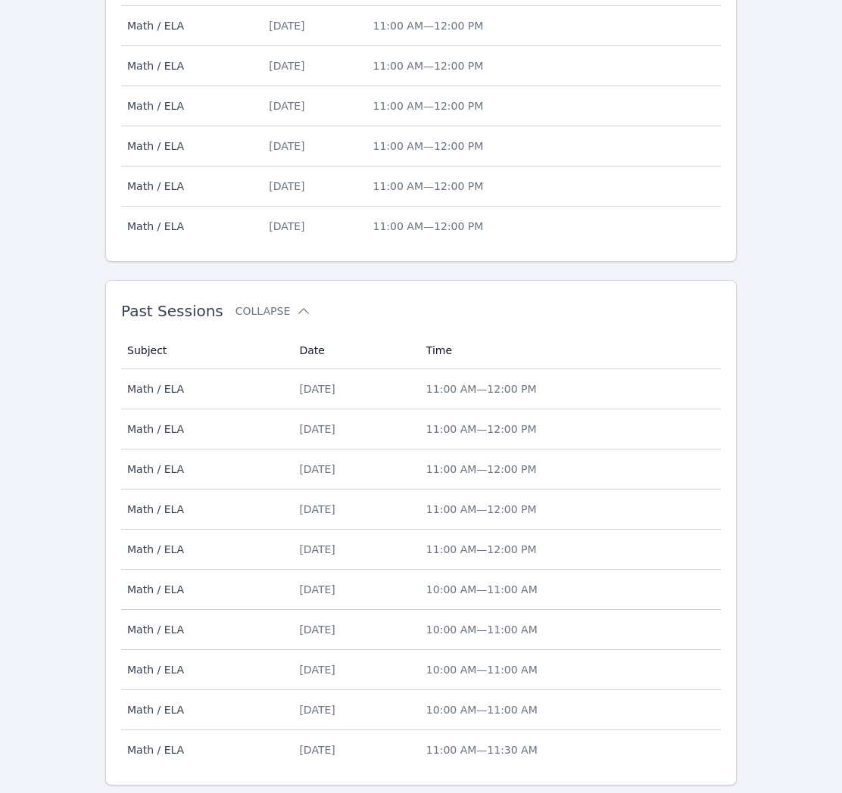
scroll to position [666, 0]
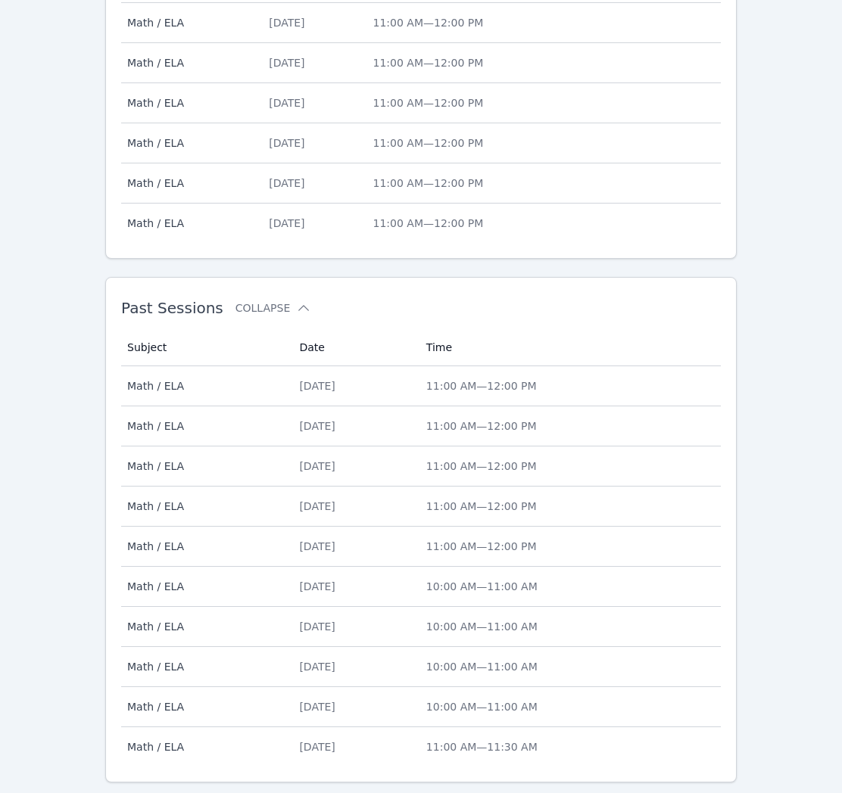
drag, startPoint x: 76, startPoint y: 431, endPoint x: 95, endPoint y: 450, distance: 27.3
click at [76, 431] on div "Home Sessions Study Groups Students Messages Open user menu [PERSON_NAME] Open …" at bounding box center [421, 82] width 842 height 1497
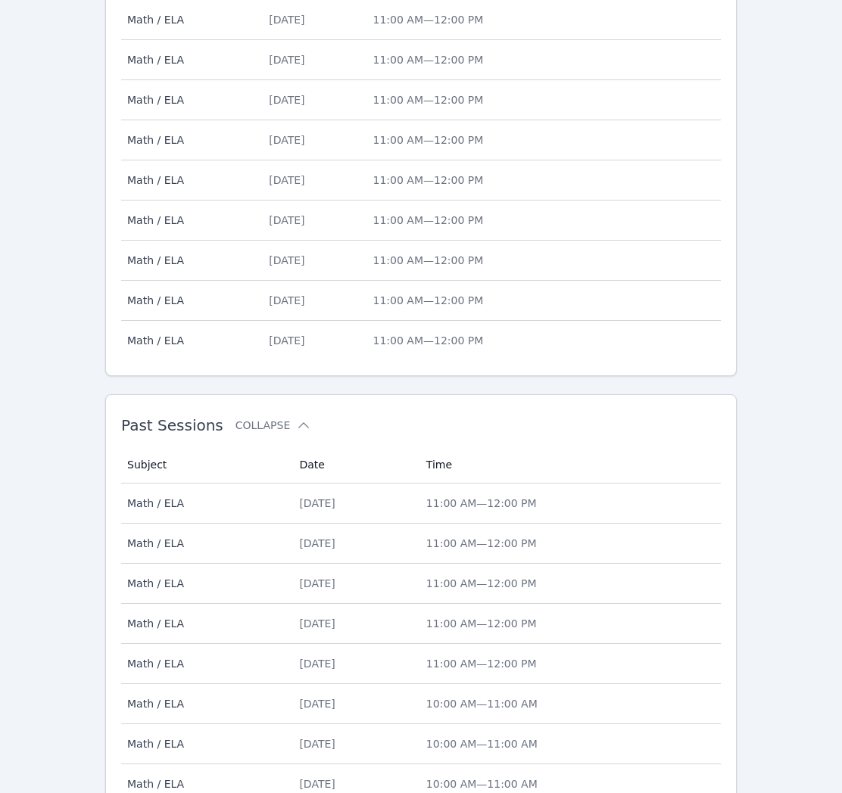
scroll to position [614, 0]
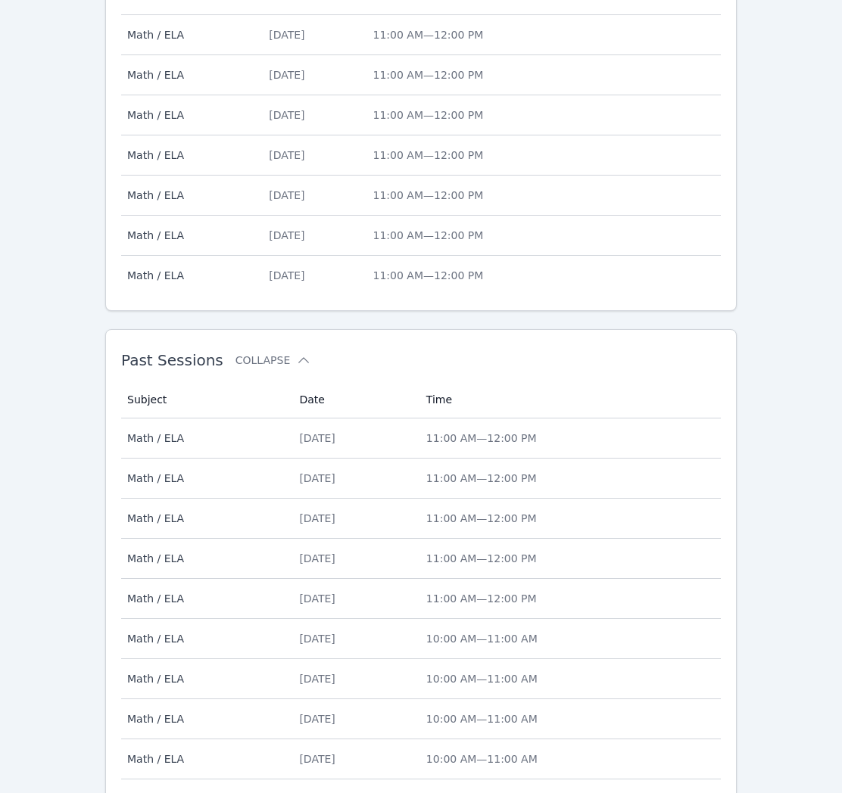
click at [244, 562] on span "Math / ELA" at bounding box center [204, 558] width 154 height 15
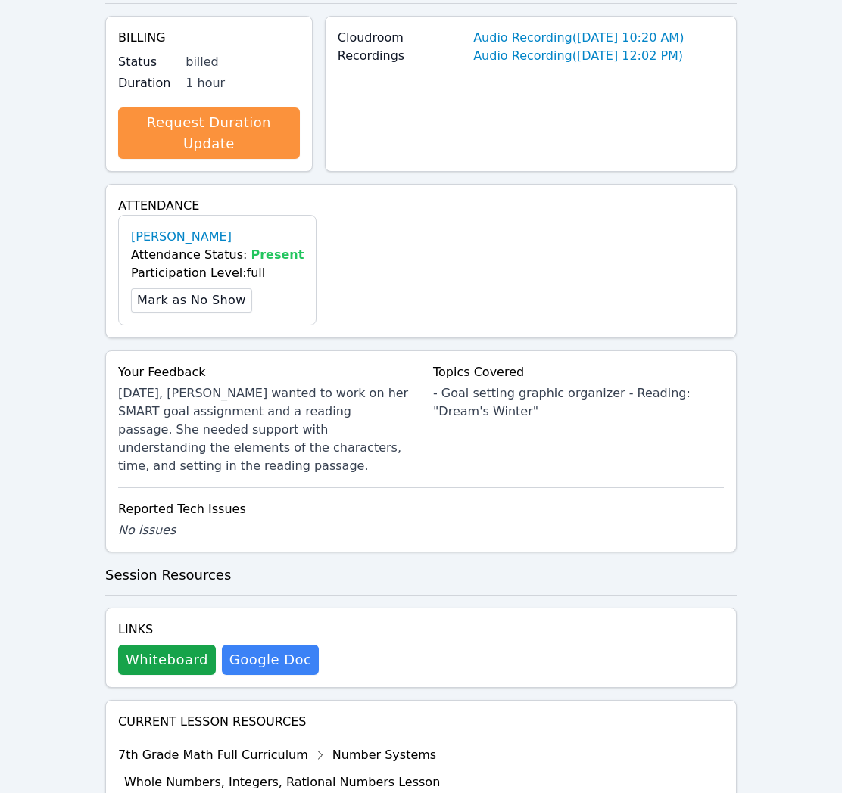
scroll to position [422, 0]
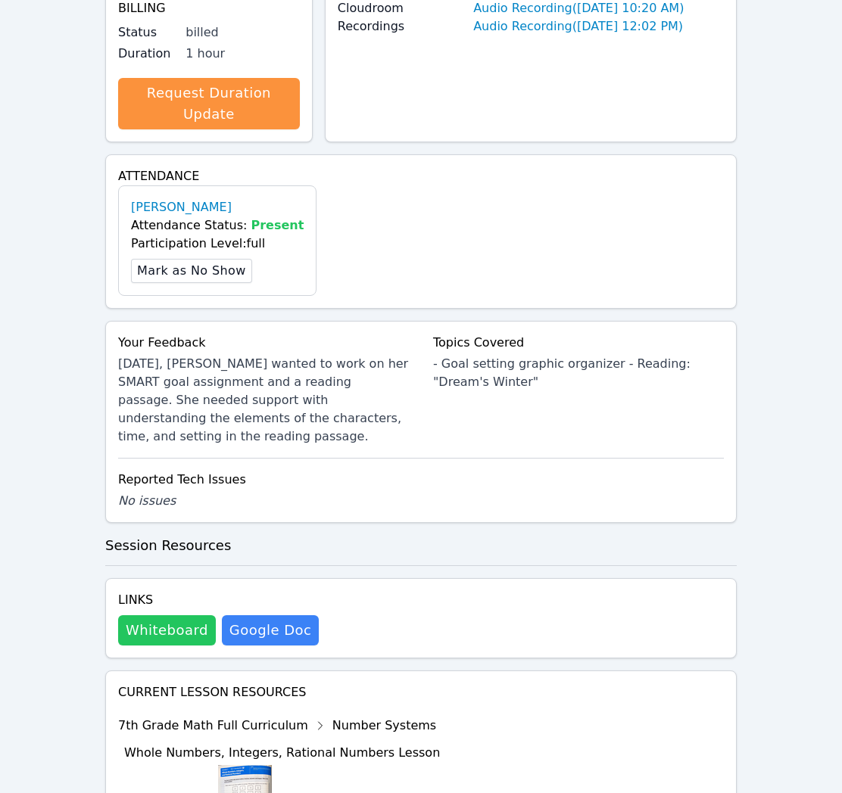
click at [181, 615] on button "Whiteboard" at bounding box center [167, 630] width 98 height 30
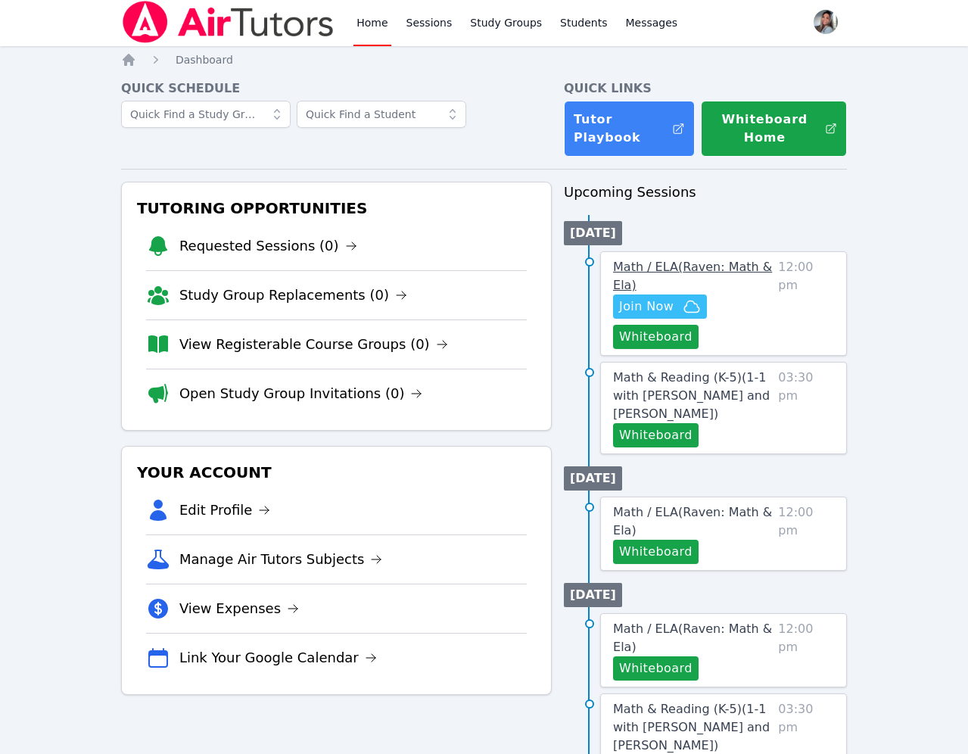
scroll to position [8, 0]
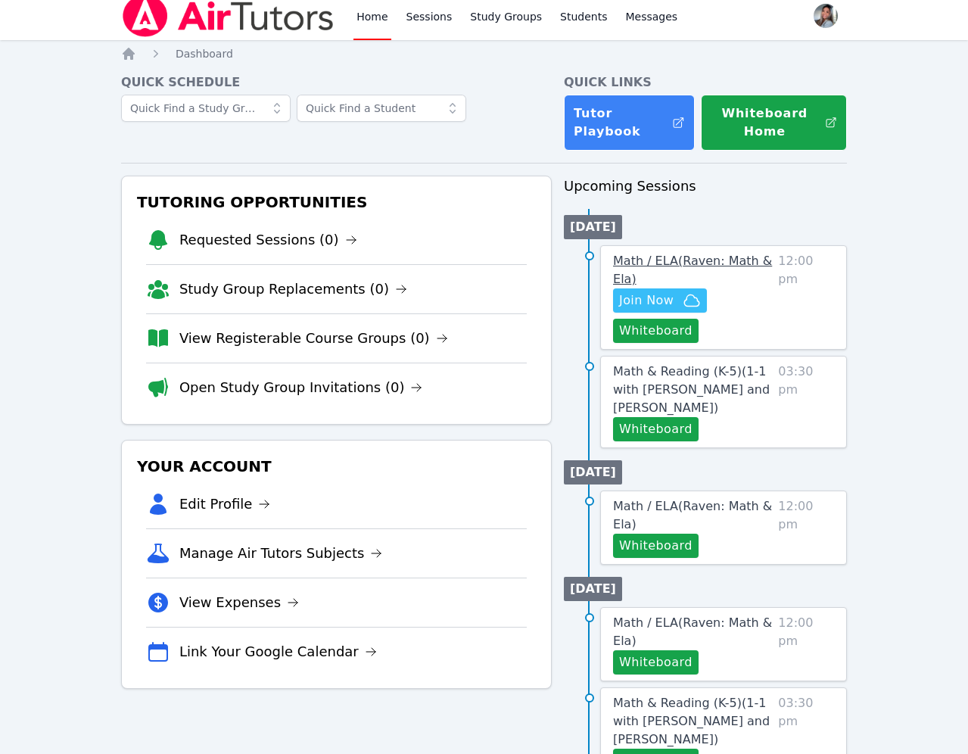
click at [702, 263] on span "Math / ELA ( Raven: Math & Ela )" at bounding box center [692, 270] width 159 height 33
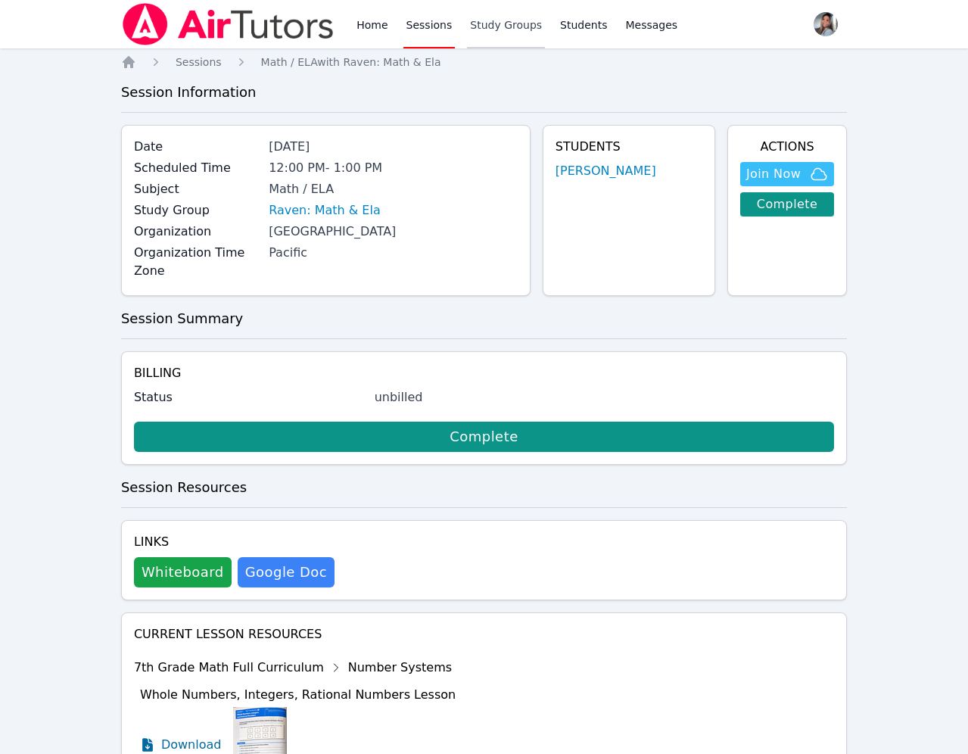
click at [484, 28] on link "Study Groups" at bounding box center [506, 24] width 78 height 48
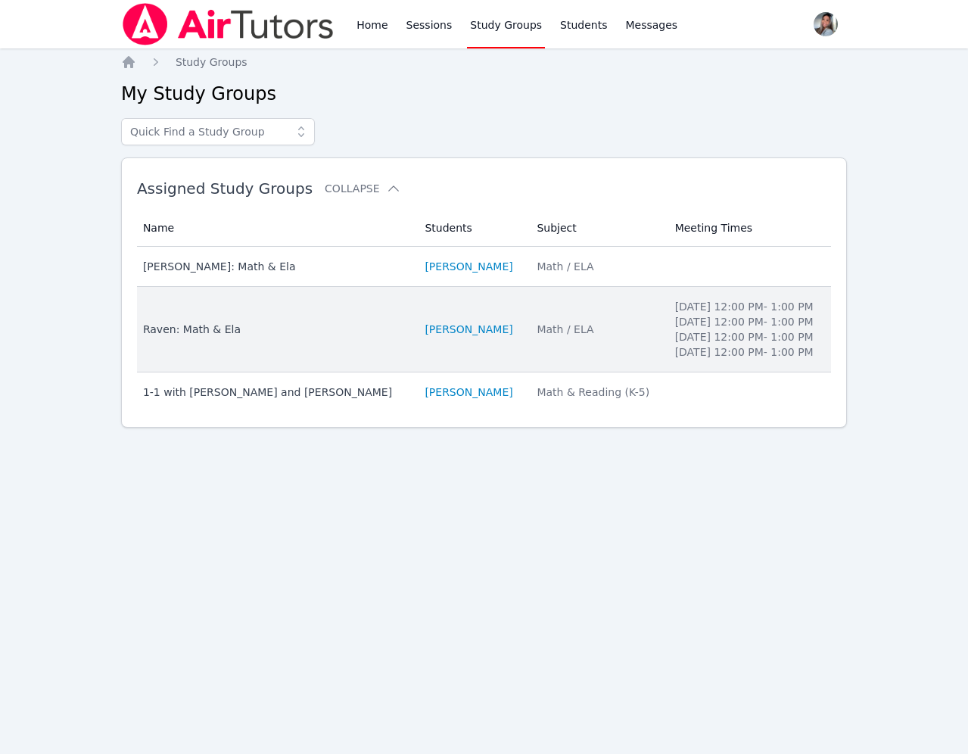
click at [528, 363] on td "Students [PERSON_NAME]" at bounding box center [472, 330] width 112 height 86
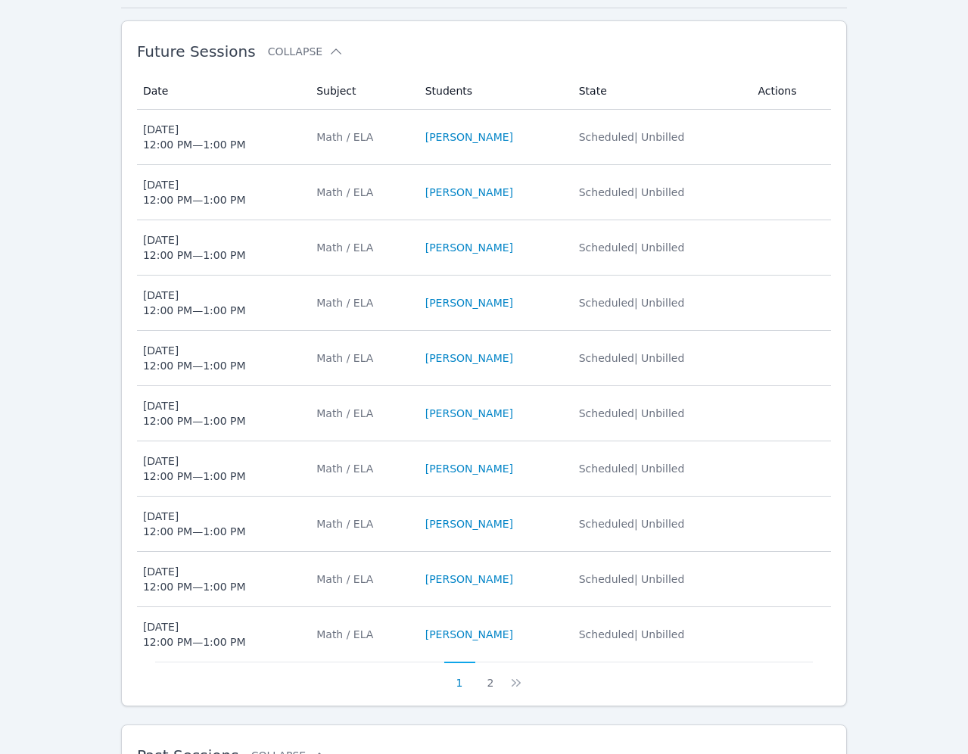
scroll to position [743, 0]
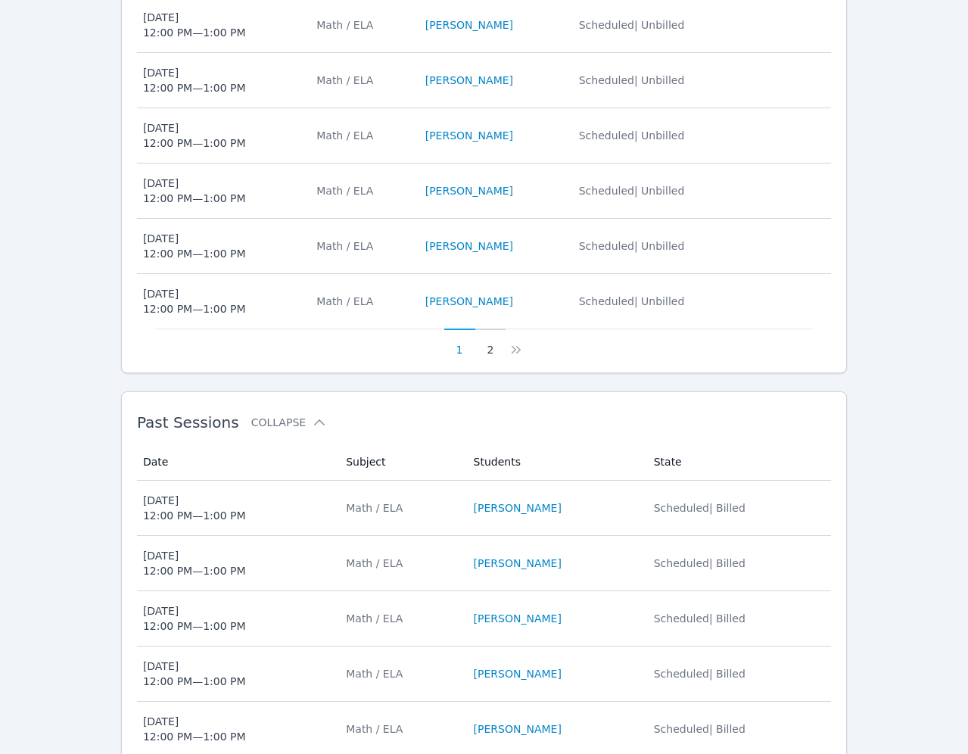
click at [494, 348] on button "2" at bounding box center [490, 343] width 31 height 29
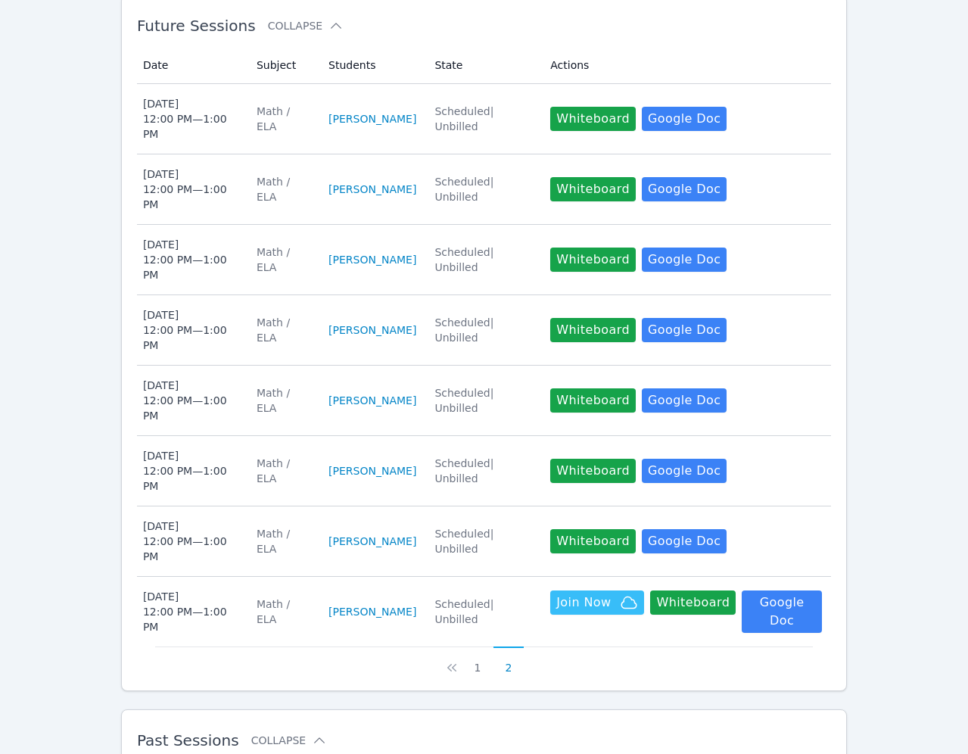
scroll to position [477, 0]
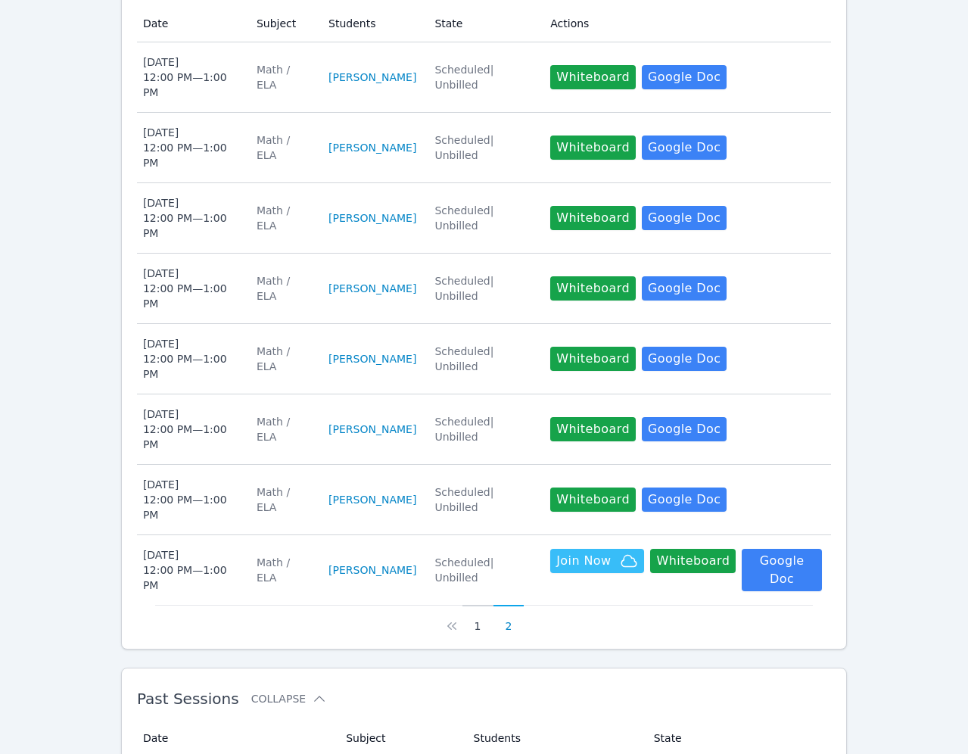
click at [481, 605] on button "1" at bounding box center [477, 619] width 31 height 29
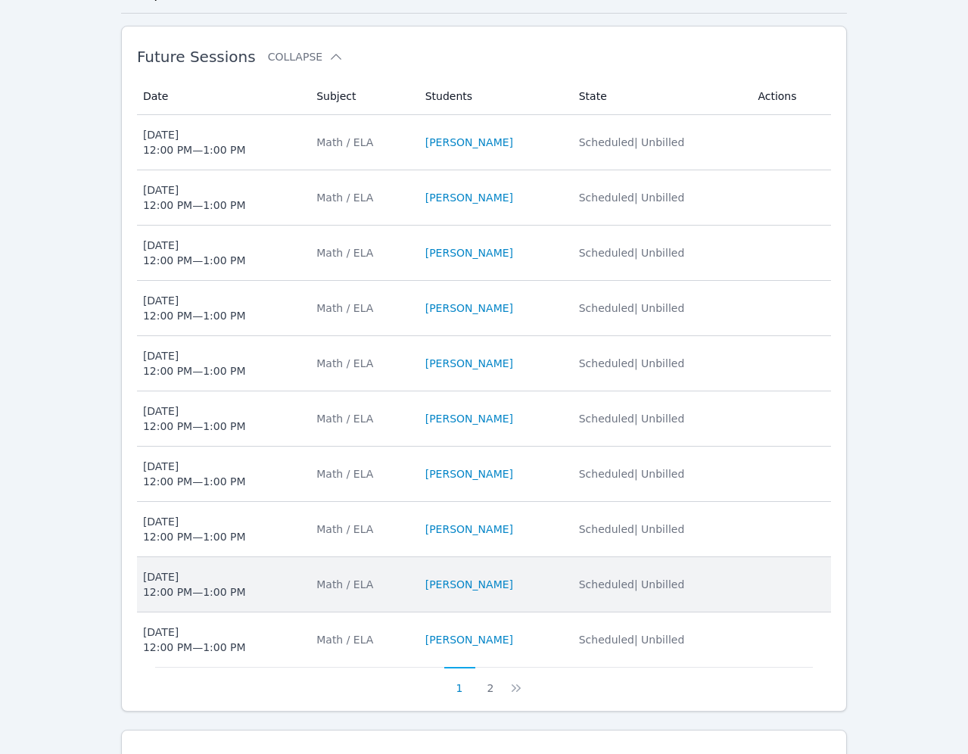
scroll to position [398, 0]
